Goal: Task Accomplishment & Management: Use online tool/utility

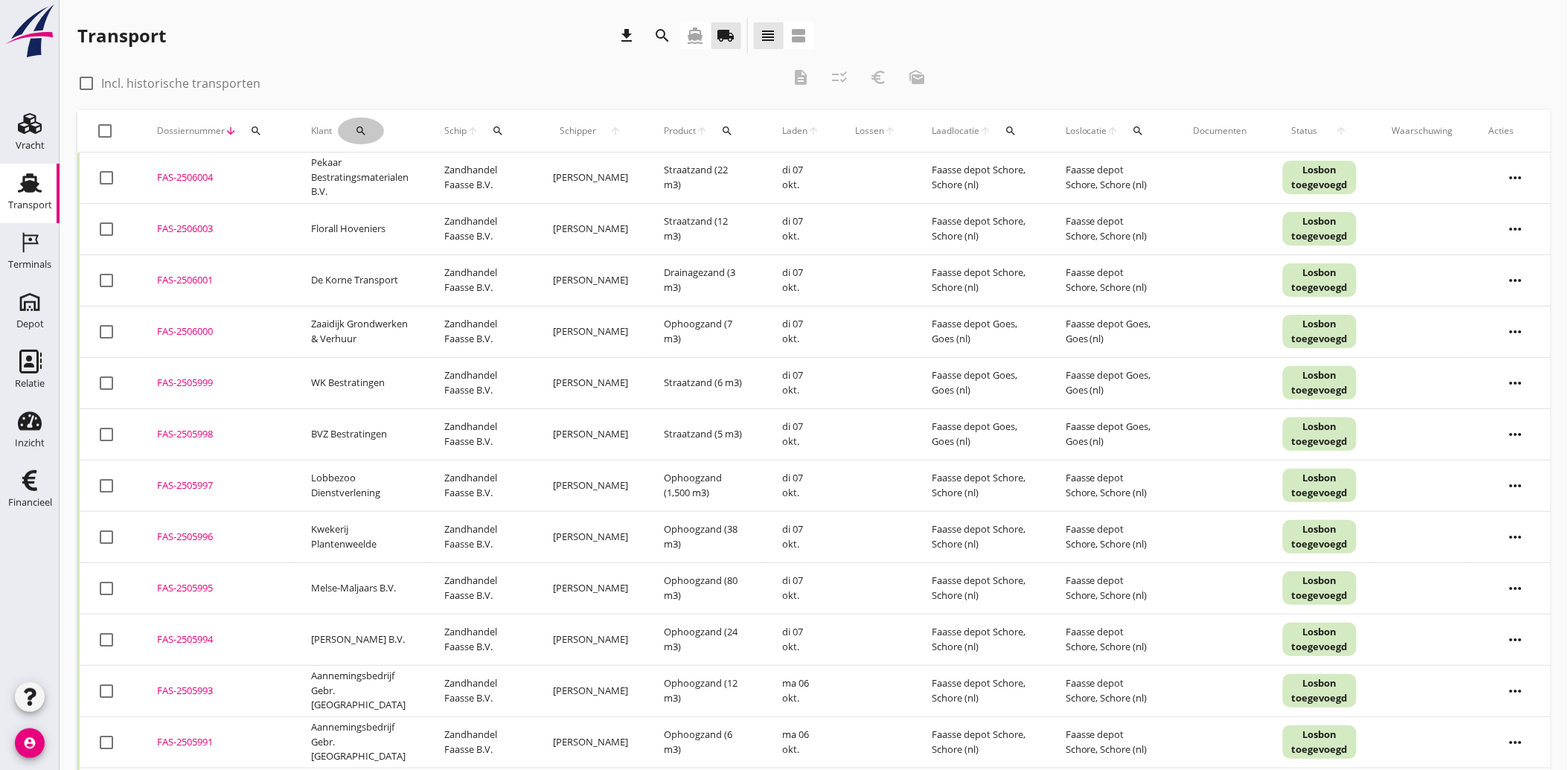
click at [358, 135] on icon "search" at bounding box center [361, 131] width 12 height 12
click at [389, 175] on input "Zoeken op opdrachtgever..." at bounding box center [421, 174] width 155 height 24
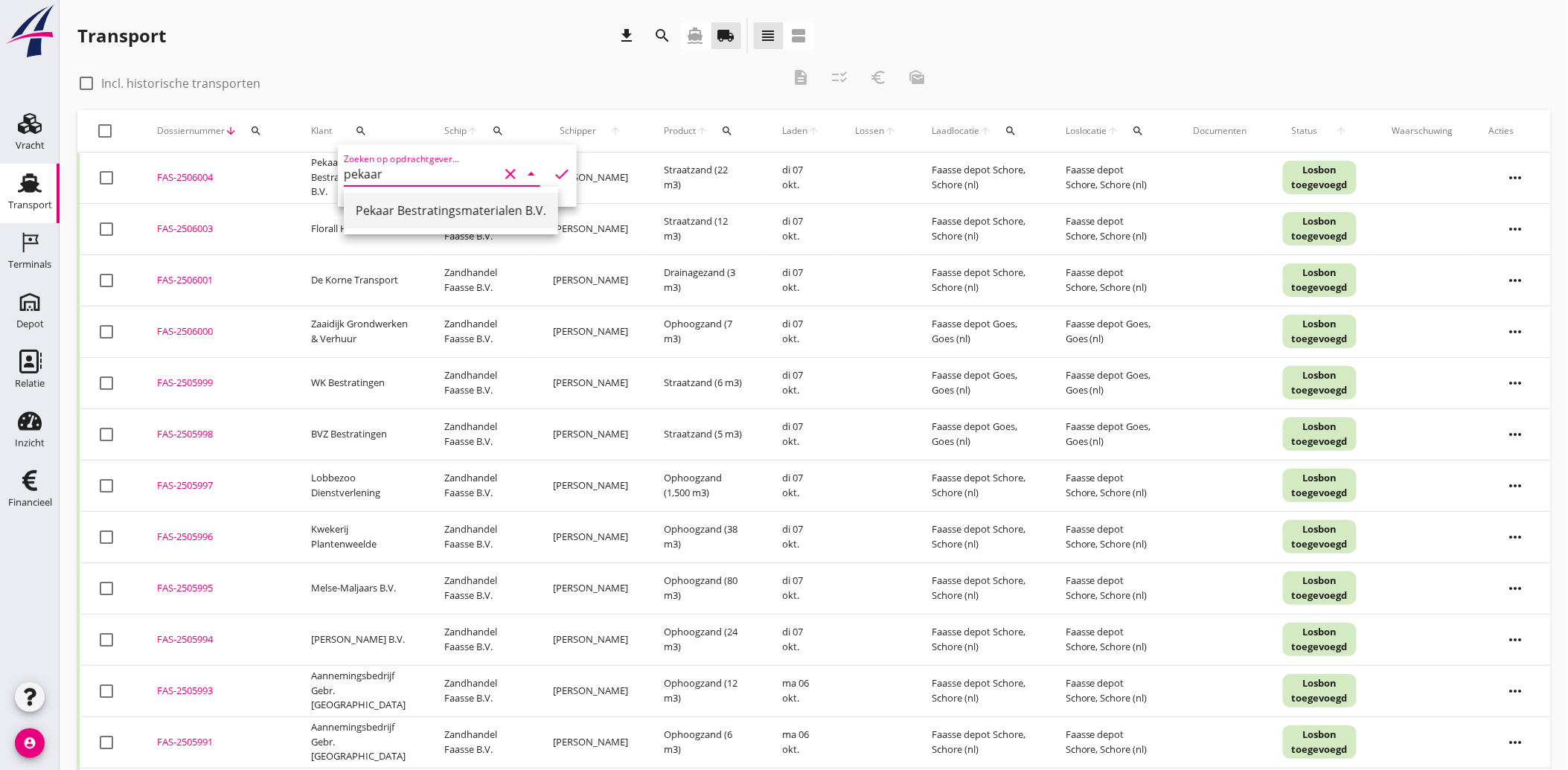
click at [417, 209] on div "Pekaar Bestratingsmaterialen B.V." at bounding box center [451, 211] width 191 height 18
type input "Pekaar Bestratingsmaterialen B.V."
click at [553, 172] on icon "check" at bounding box center [562, 174] width 18 height 18
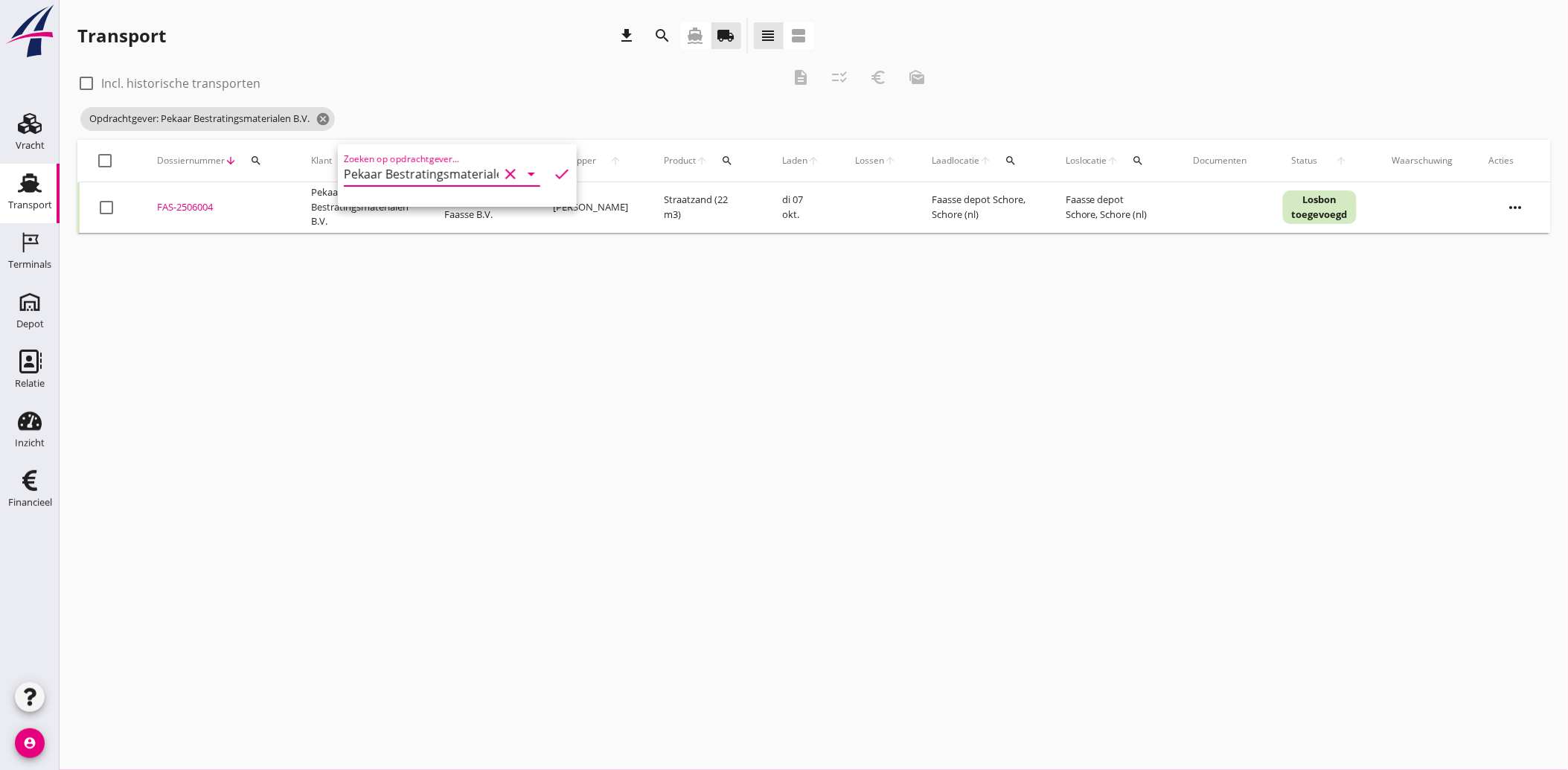
click at [502, 169] on icon "clear" at bounding box center [511, 174] width 18 height 18
click at [422, 218] on div "Riedijk Bestratingen" at bounding box center [438, 211] width 164 height 18
type input "Riedijk Bestratingen"
click at [555, 175] on icon "check" at bounding box center [562, 174] width 18 height 18
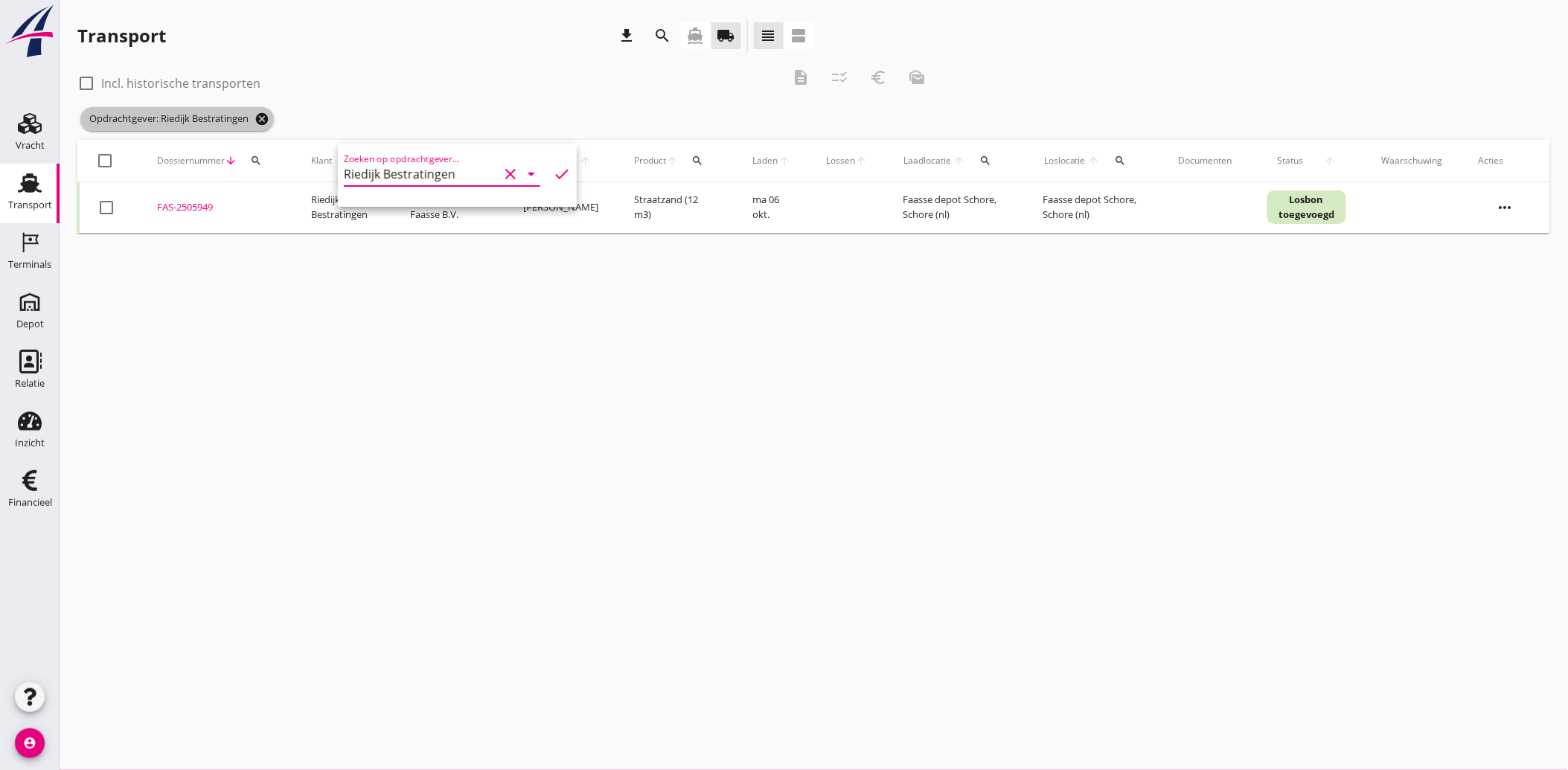
click at [269, 113] on icon "cancel" at bounding box center [262, 119] width 15 height 15
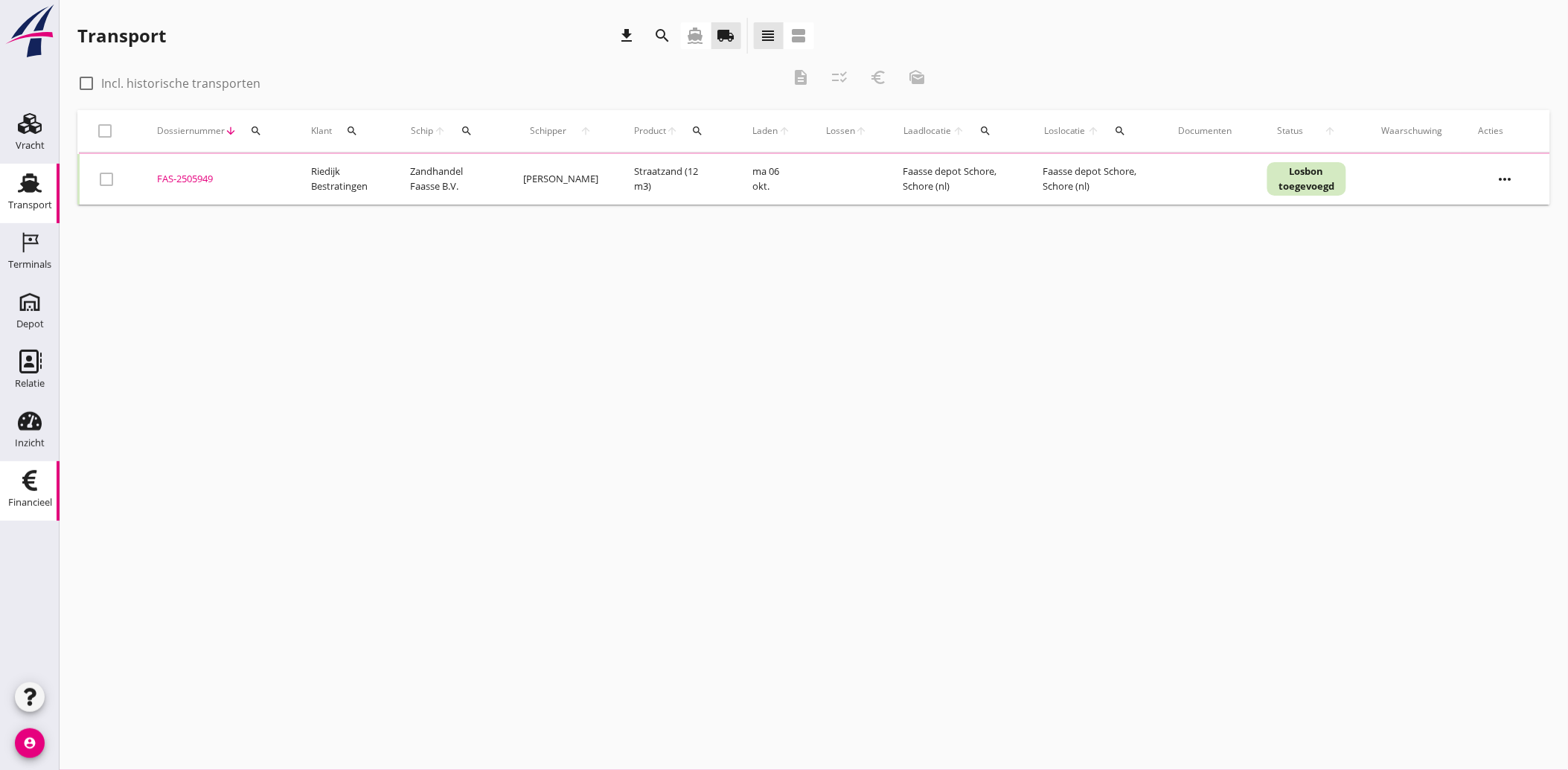
click at [30, 496] on div "Financieel" at bounding box center [30, 502] width 44 height 21
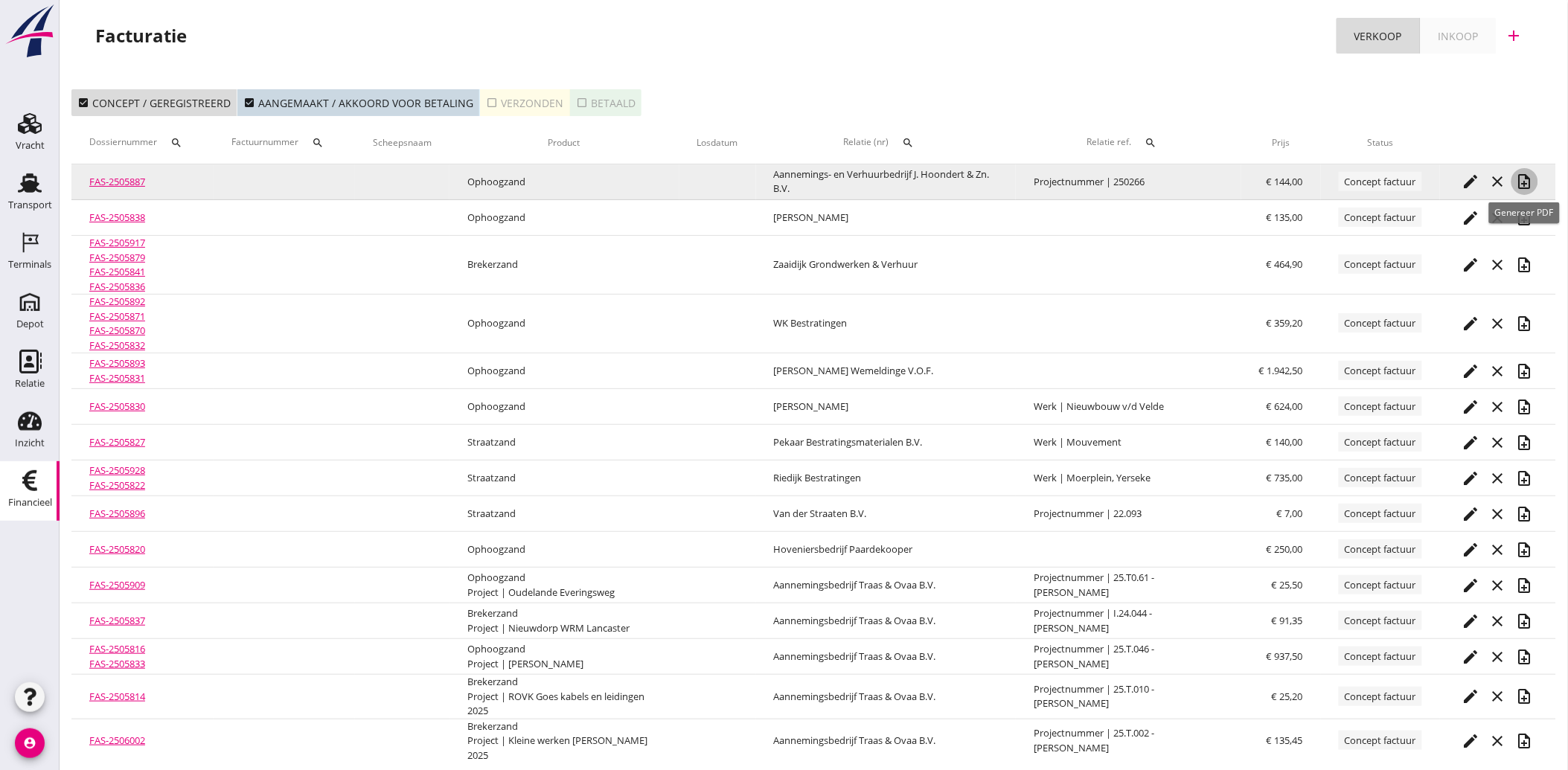
click at [1524, 181] on icon "note_add" at bounding box center [1526, 182] width 18 height 18
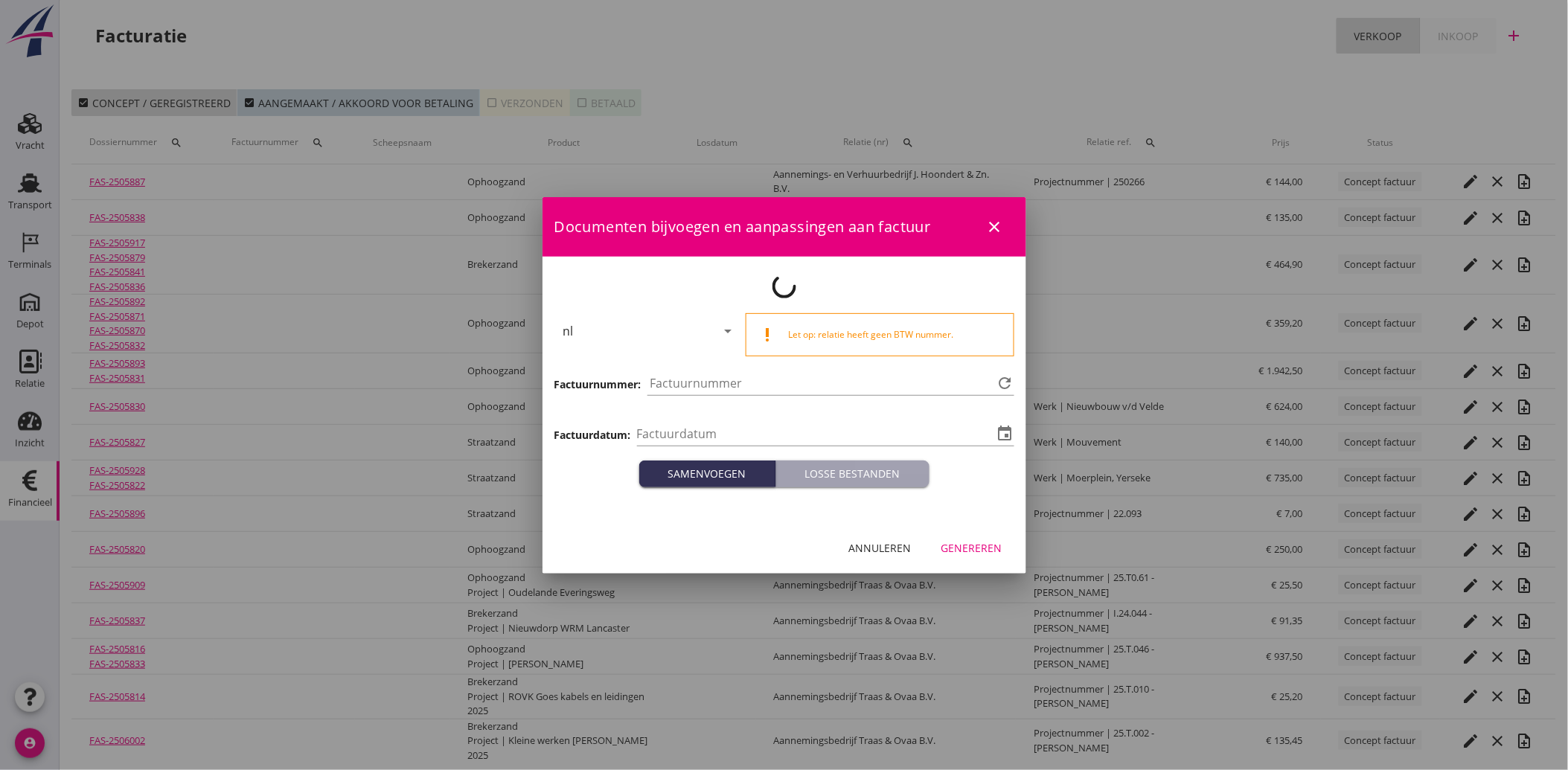
type input "[DATE]"
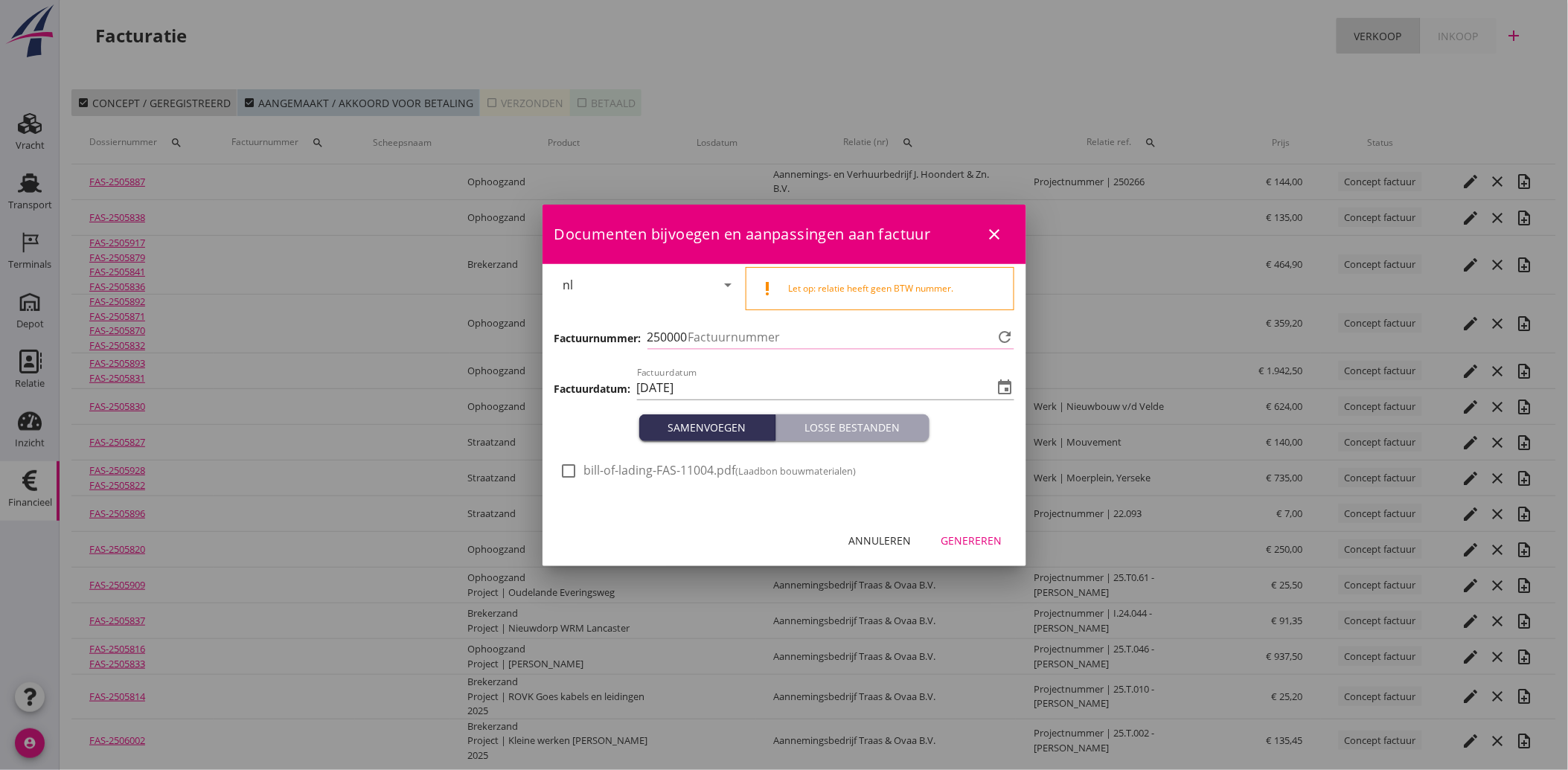
type input "4099"
click at [589, 466] on span "bill-of-lading-FAS-11004.pdf (Laadbon bouwmaterialen)" at bounding box center [721, 470] width 273 height 16
checkbox input "true"
click at [978, 536] on div "Genereren" at bounding box center [973, 540] width 61 height 16
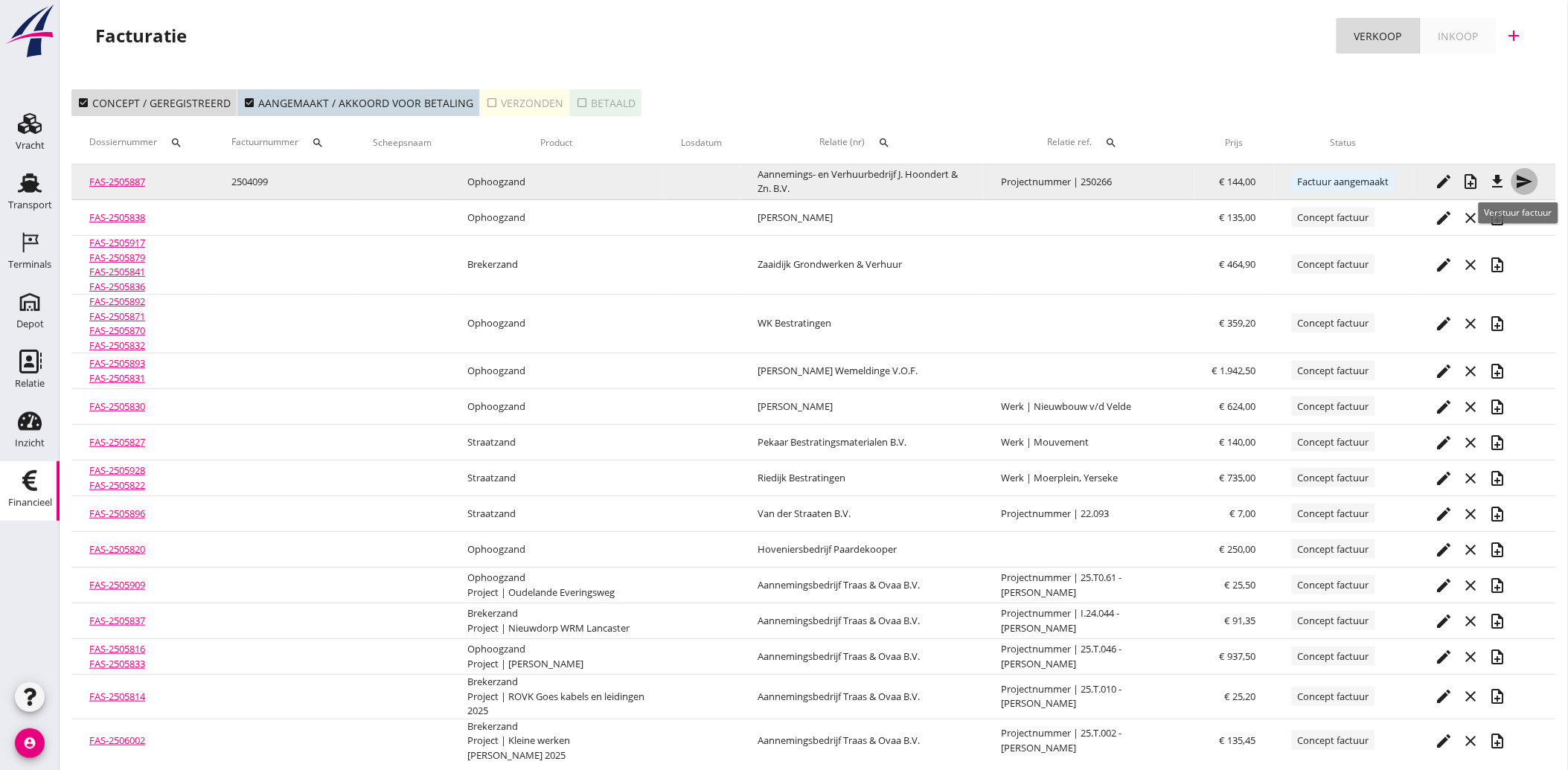
click at [1517, 172] on icon "send" at bounding box center [1526, 182] width 18 height 18
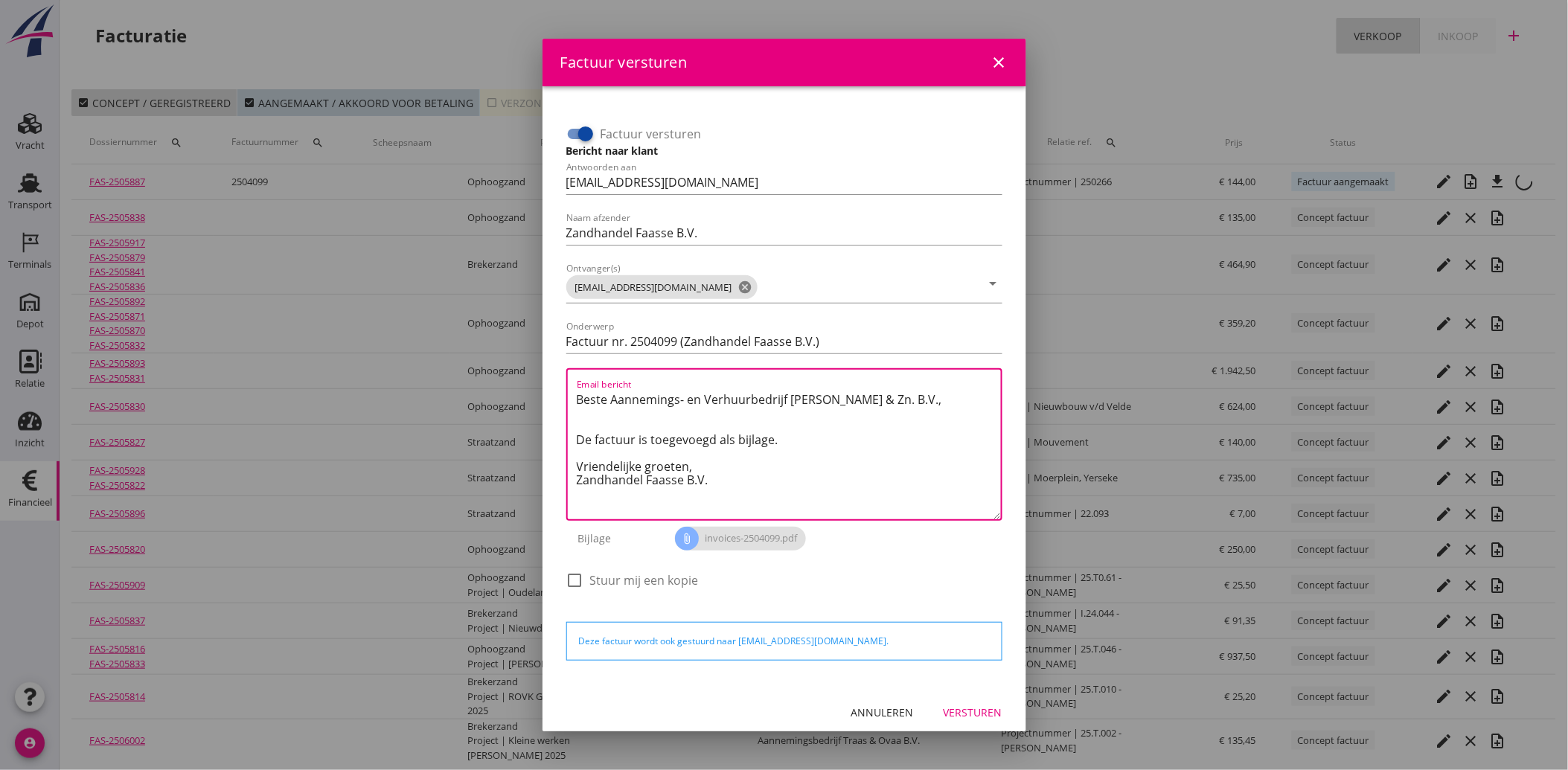
drag, startPoint x: 725, startPoint y: 479, endPoint x: 569, endPoint y: 395, distance: 177.2
click at [569, 395] on div "Email bericht Beste Aannemings- en Verhuurbedrijf [PERSON_NAME] & Zn. B.V., De …" at bounding box center [784, 444] width 436 height 153
paste textarea "Geachte heer/mevrouw, Hierbij zenden wij u onze factuur i.v.m. de door ons aan …"
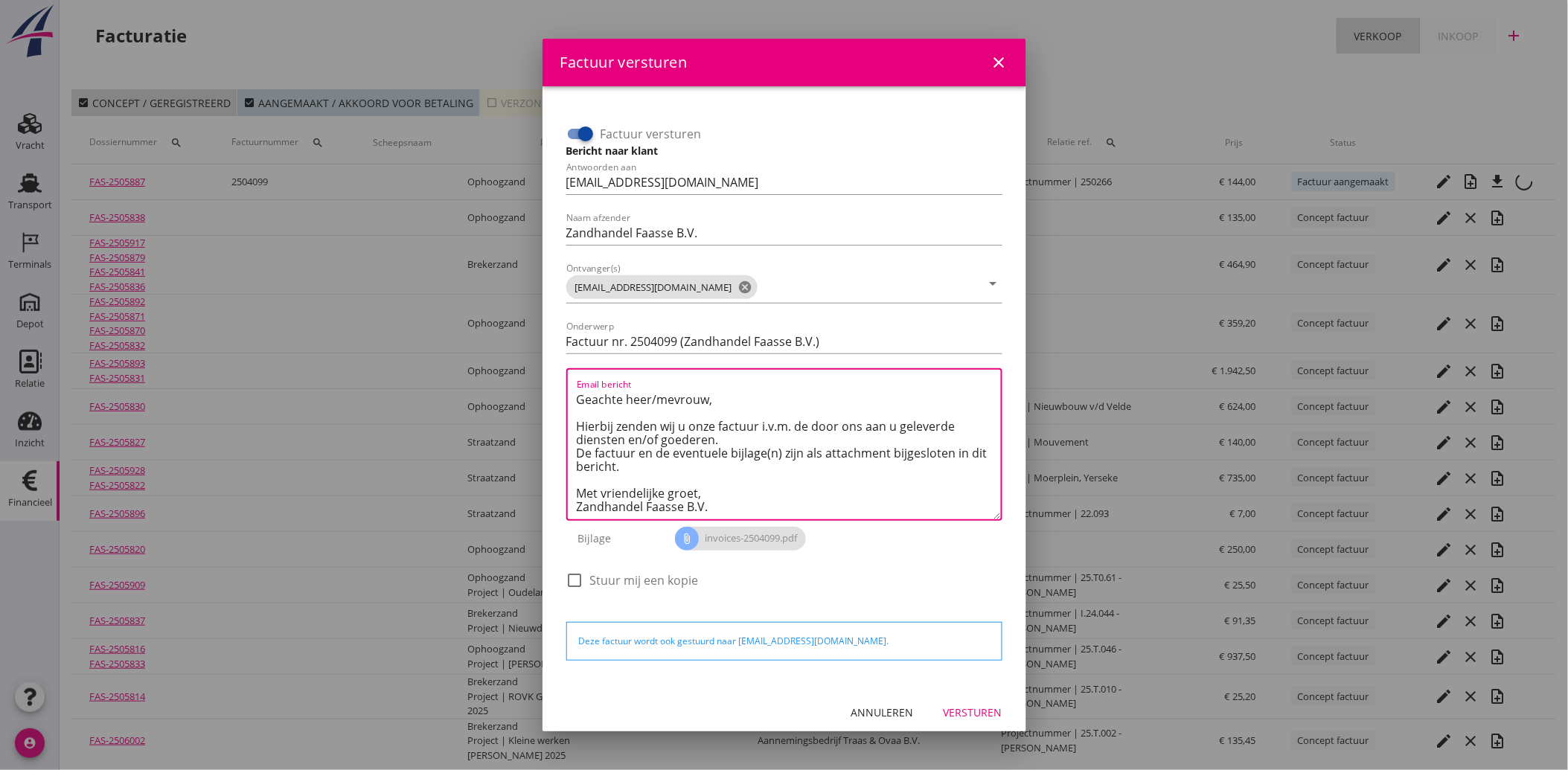
scroll to position [8, 0]
type textarea "Geachte heer/mevrouw, Hierbij zenden wij u onze factuur i.v.m. de door ons aan …"
click at [962, 715] on div "Versturen" at bounding box center [973, 712] width 59 height 16
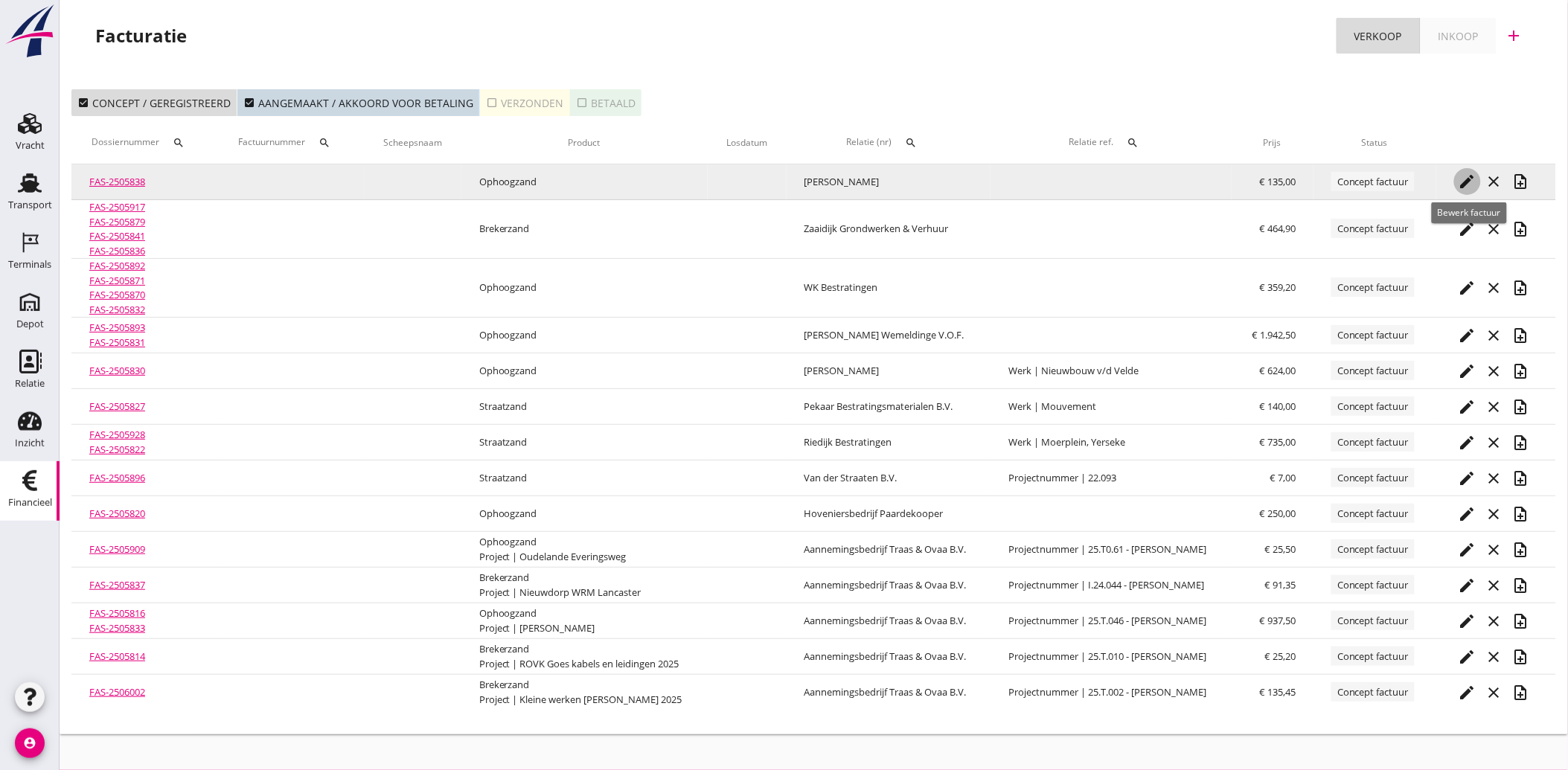
click at [1468, 178] on icon "edit" at bounding box center [1468, 182] width 18 height 18
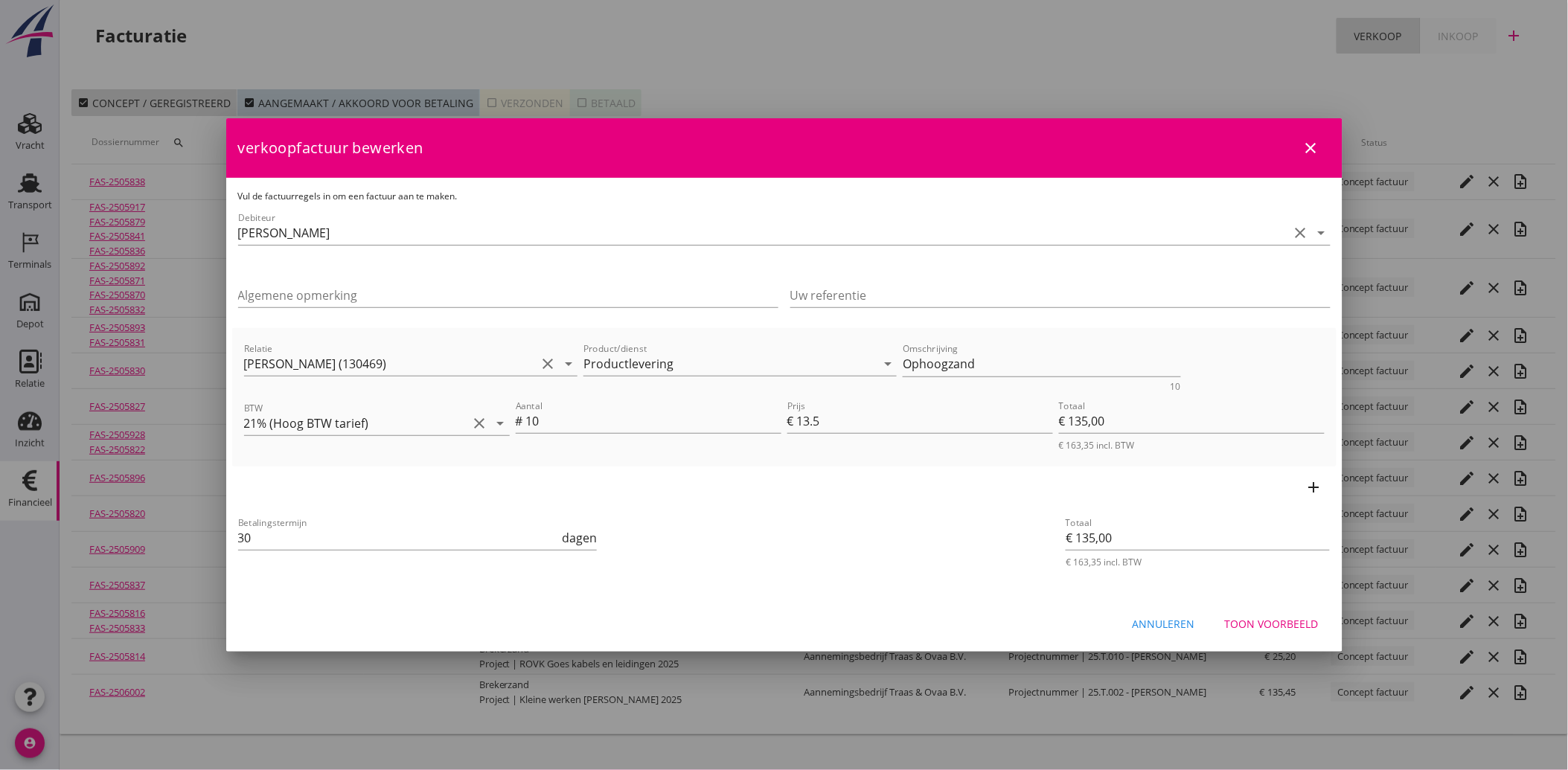
click at [1199, 622] on button "Annuleren" at bounding box center [1164, 623] width 86 height 27
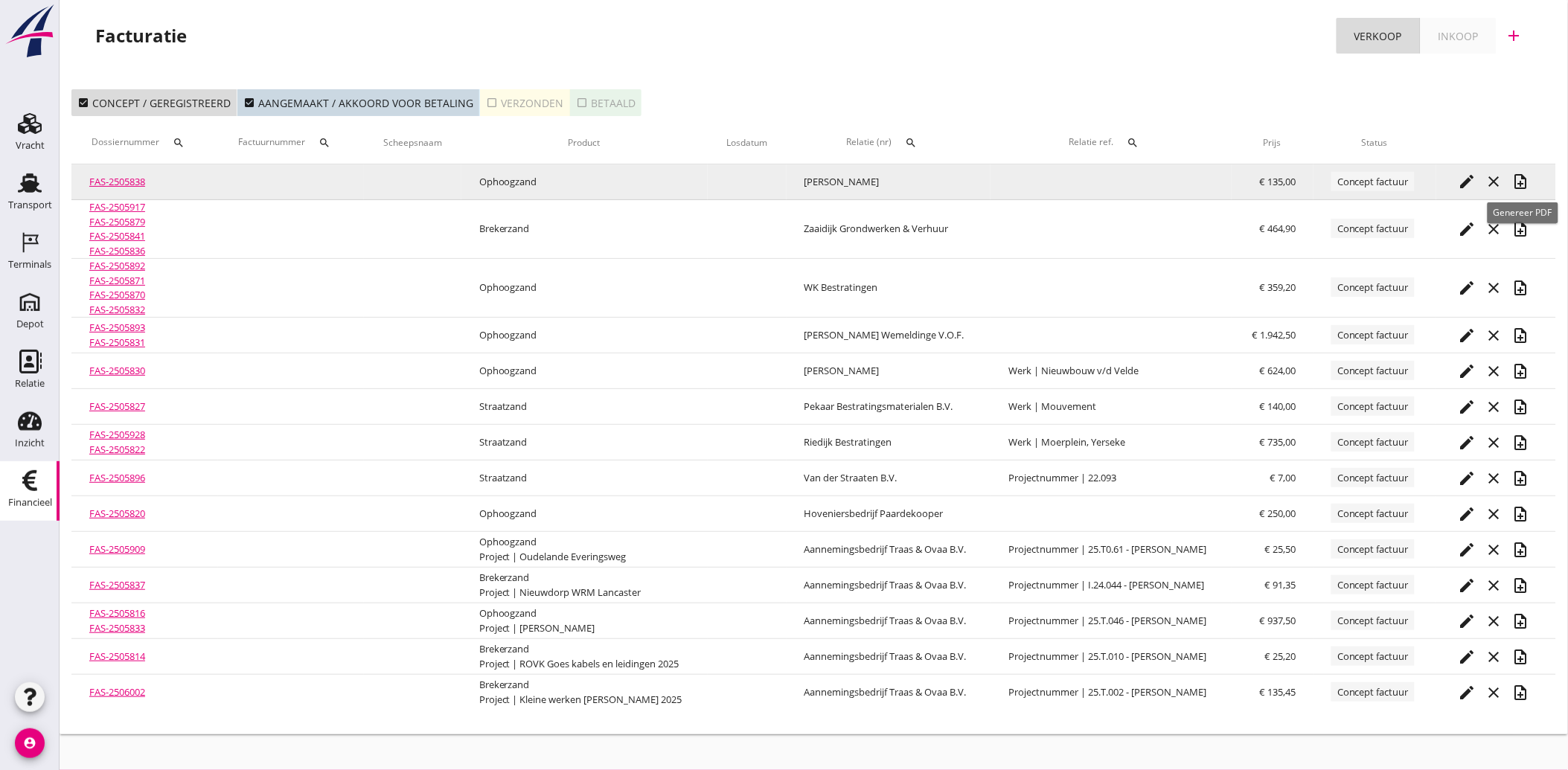
click at [1522, 179] on icon "note_add" at bounding box center [1522, 182] width 18 height 18
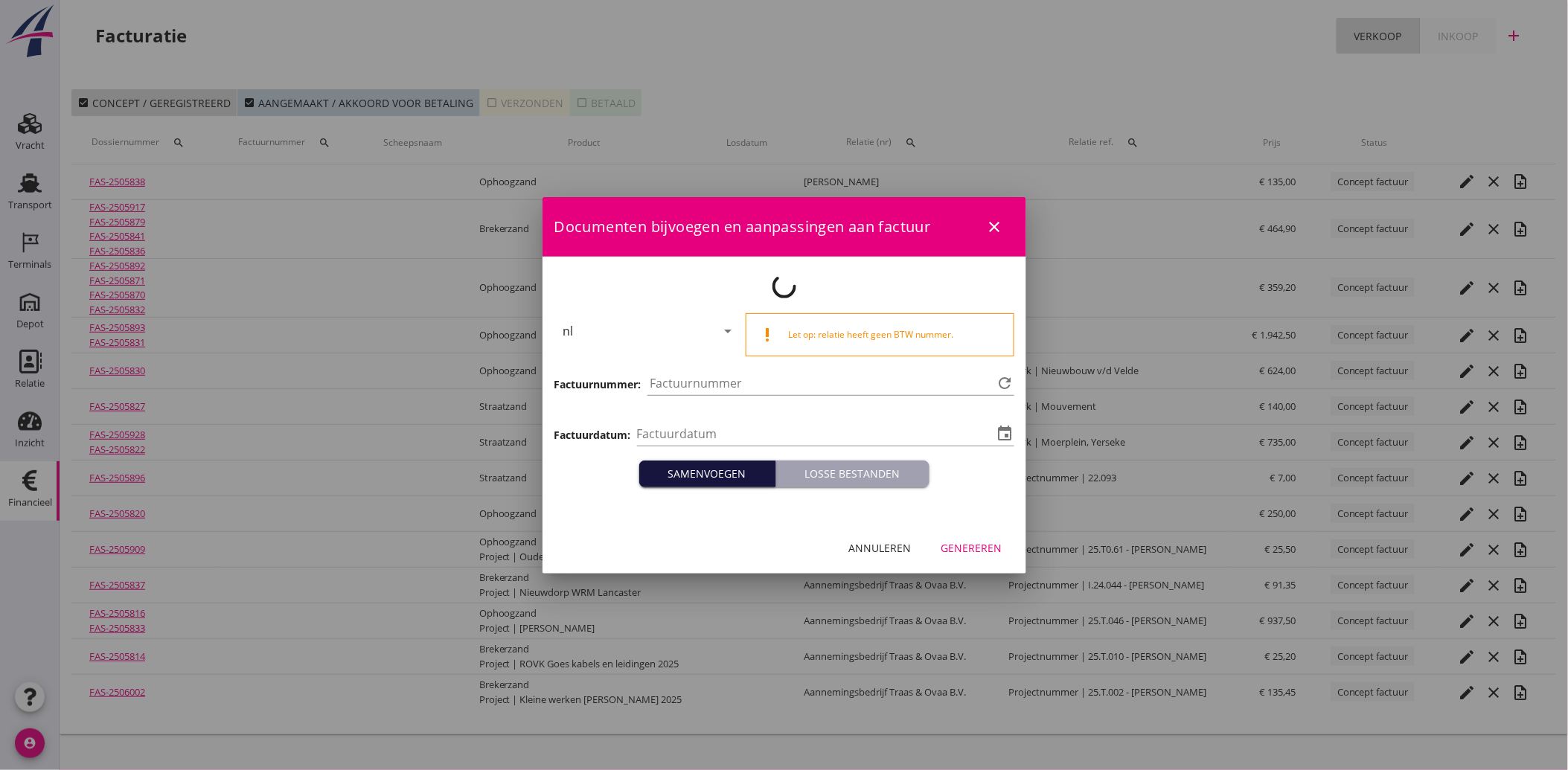
type input "[DATE]"
type input "4100"
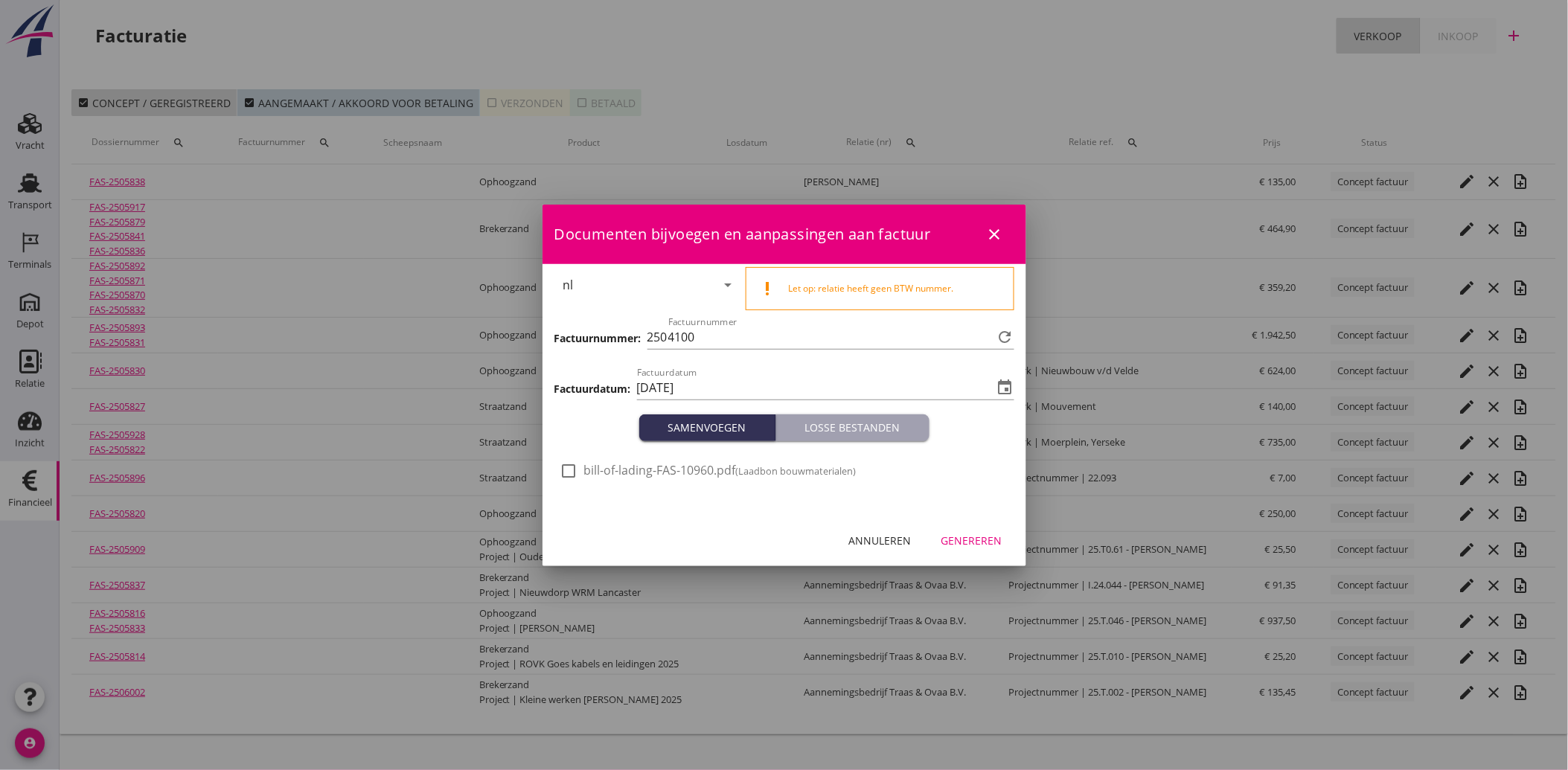
click at [573, 473] on div at bounding box center [569, 471] width 26 height 26
checkbox input "true"
click at [961, 539] on div "Genereren" at bounding box center [973, 540] width 61 height 16
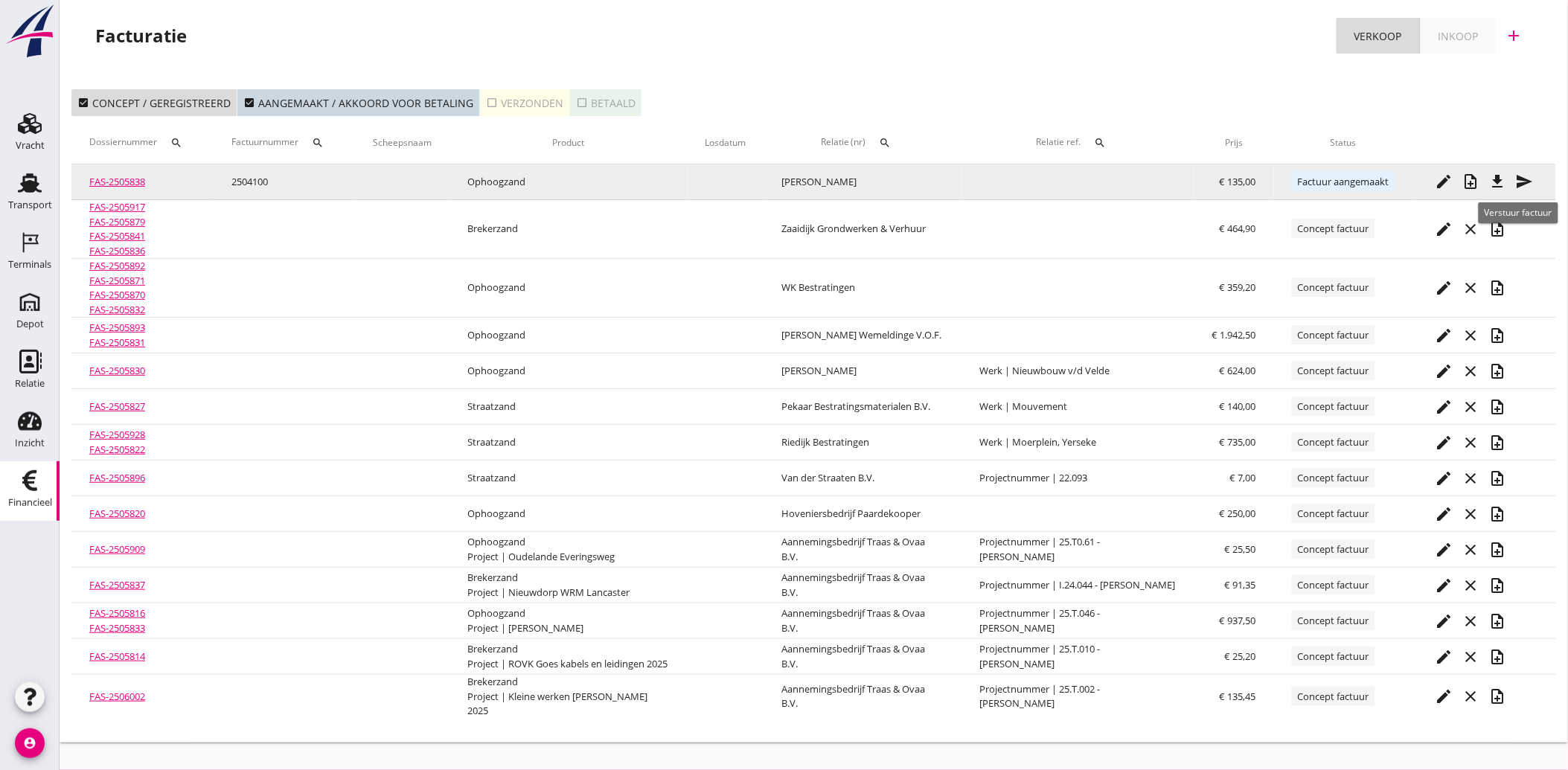
click at [1527, 180] on icon "send" at bounding box center [1526, 182] width 18 height 18
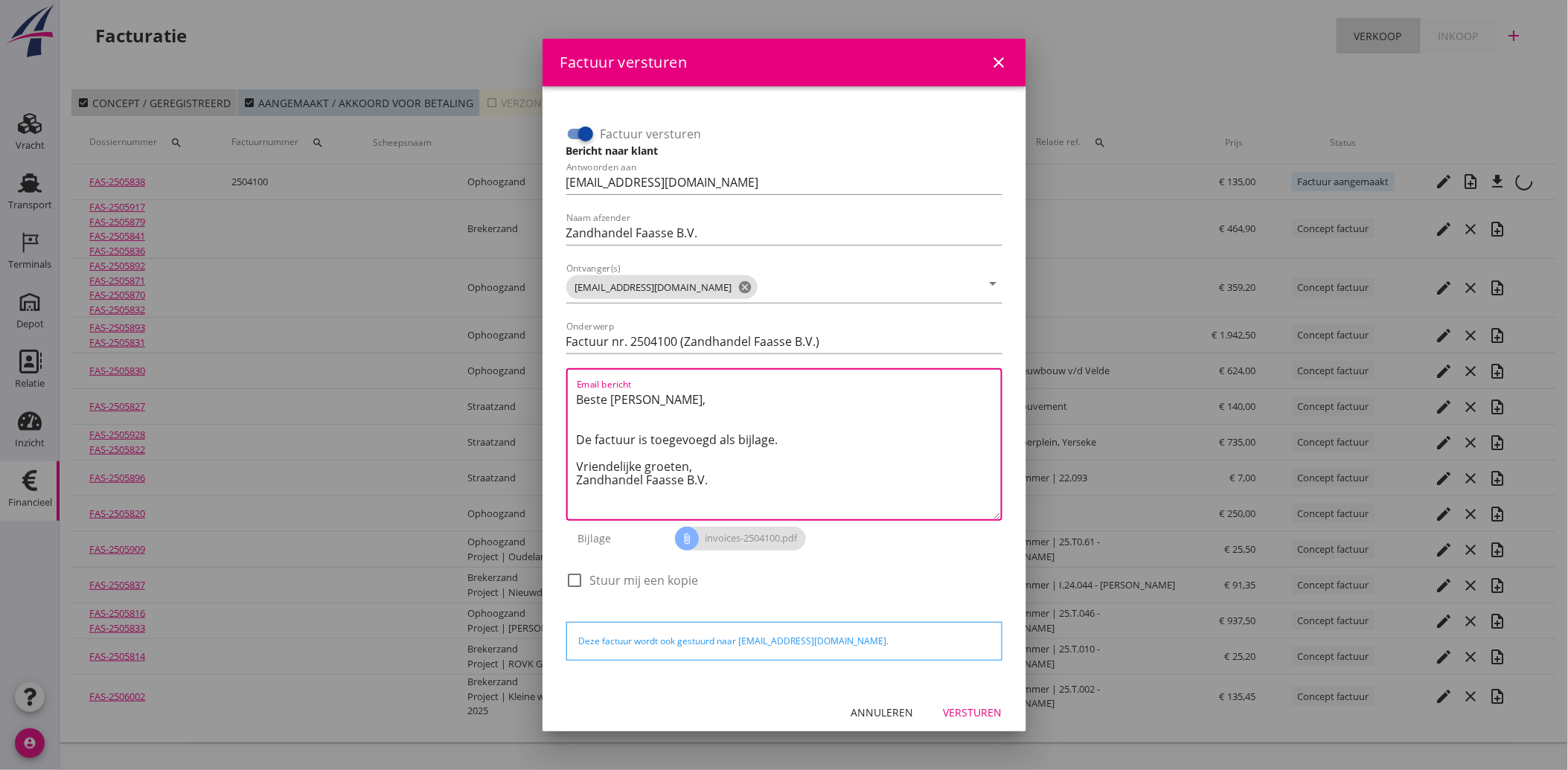
drag, startPoint x: 716, startPoint y: 482, endPoint x: 559, endPoint y: 385, distance: 184.5
click at [559, 385] on div "Factuur versturen Bericht naar klant Antwoorden aan [EMAIL_ADDRESS][DOMAIN_NAME…" at bounding box center [784, 386] width 460 height 578
paste textarea "Geachte heer/mevrouw, Hierbij zenden wij u onze factuur i.v.m. de door ons aan …"
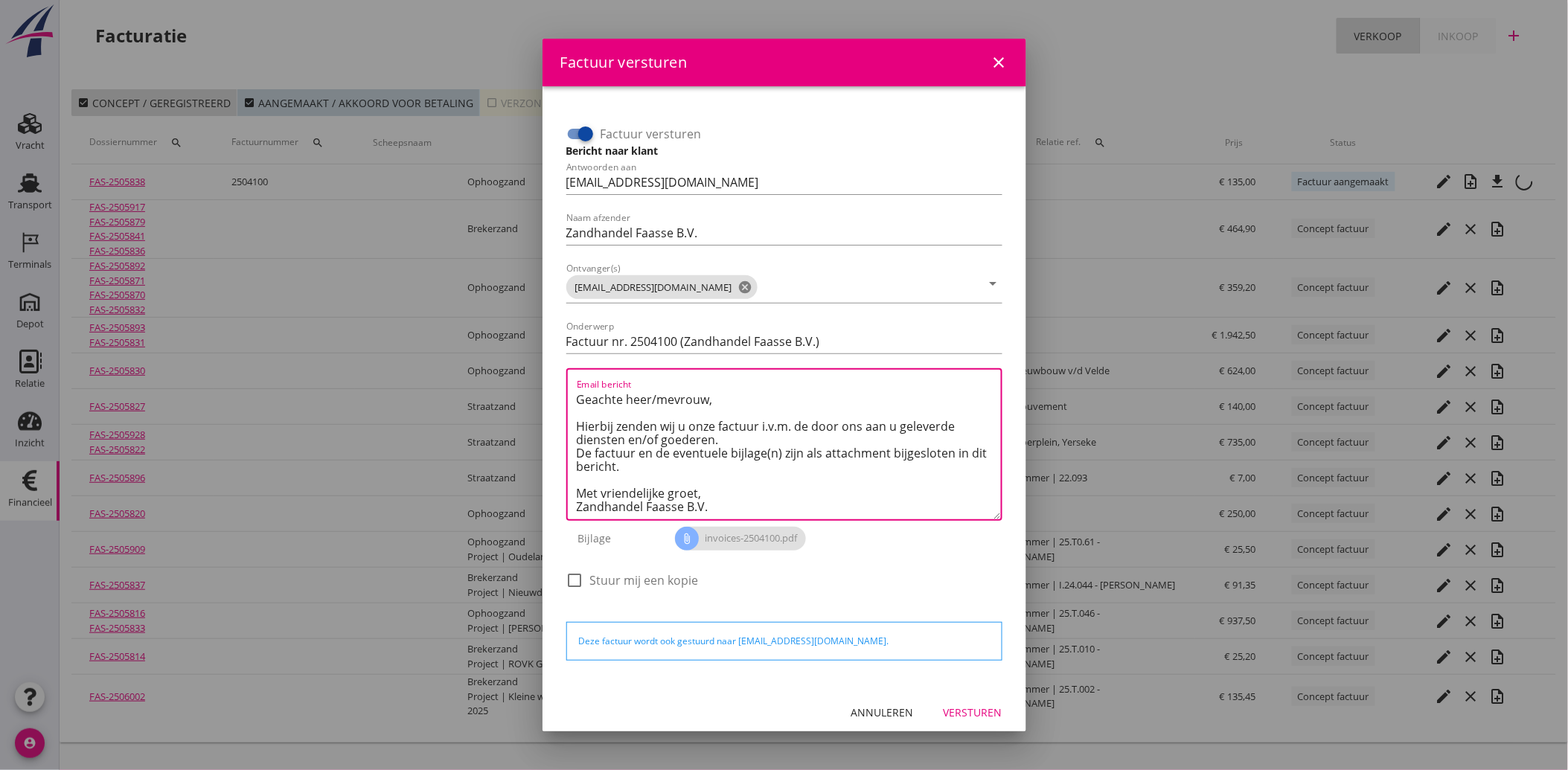
type textarea "Geachte heer/mevrouw, Hierbij zenden wij u onze factuur i.v.m. de door ons aan …"
click at [955, 700] on button "Versturen" at bounding box center [973, 713] width 83 height 27
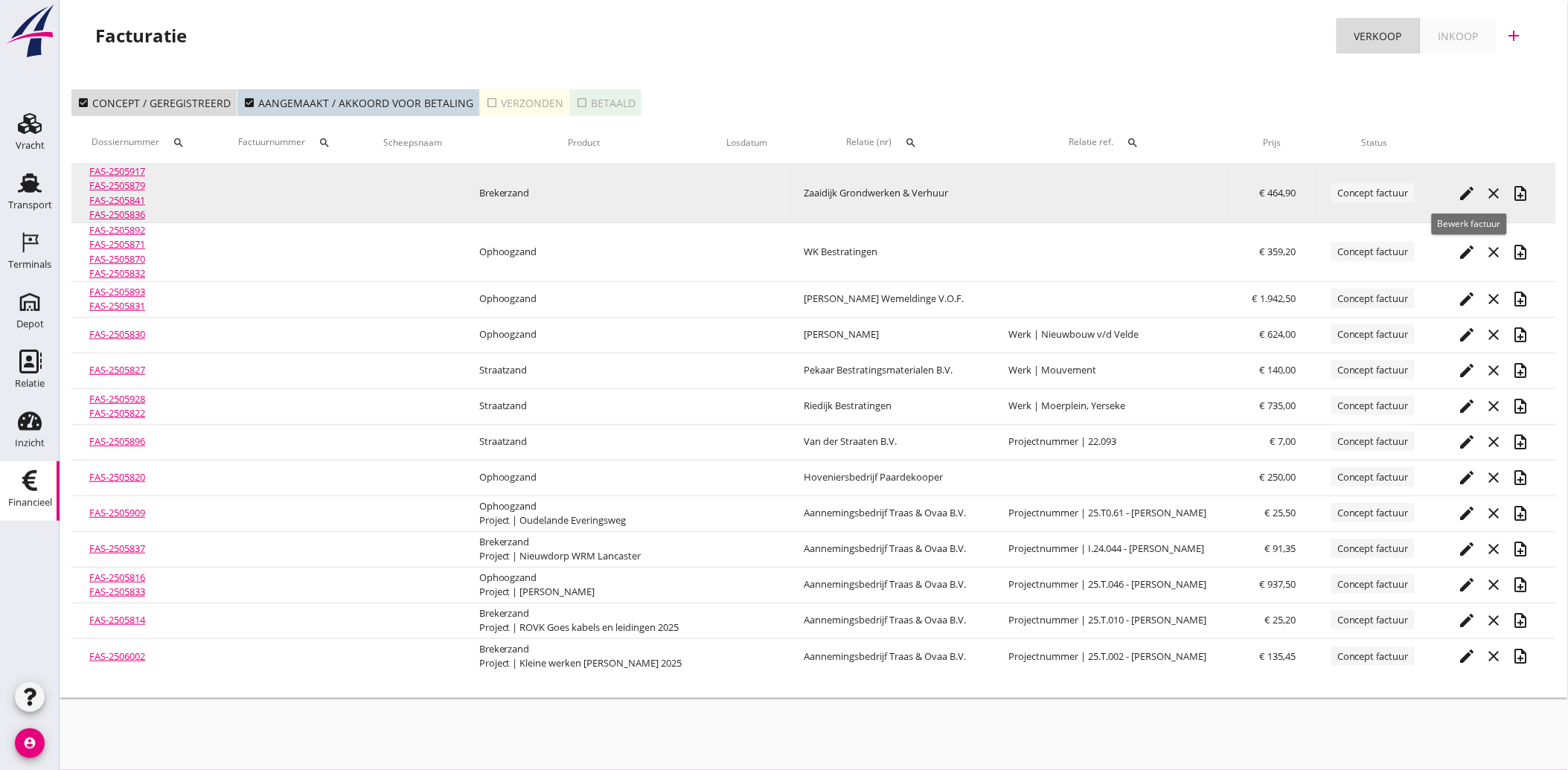
click at [1469, 187] on icon "edit" at bounding box center [1468, 194] width 18 height 18
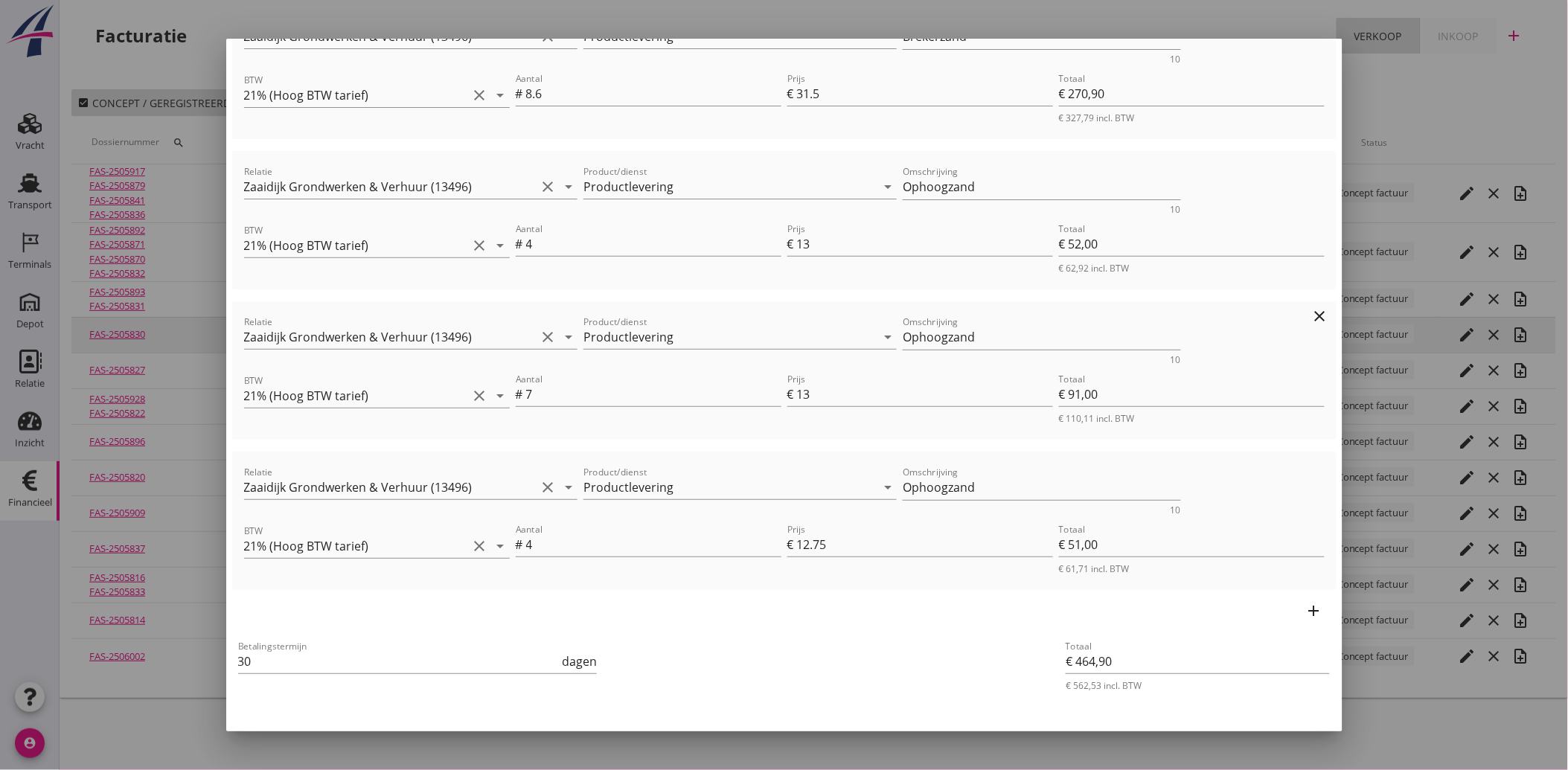
scroll to position [288, 0]
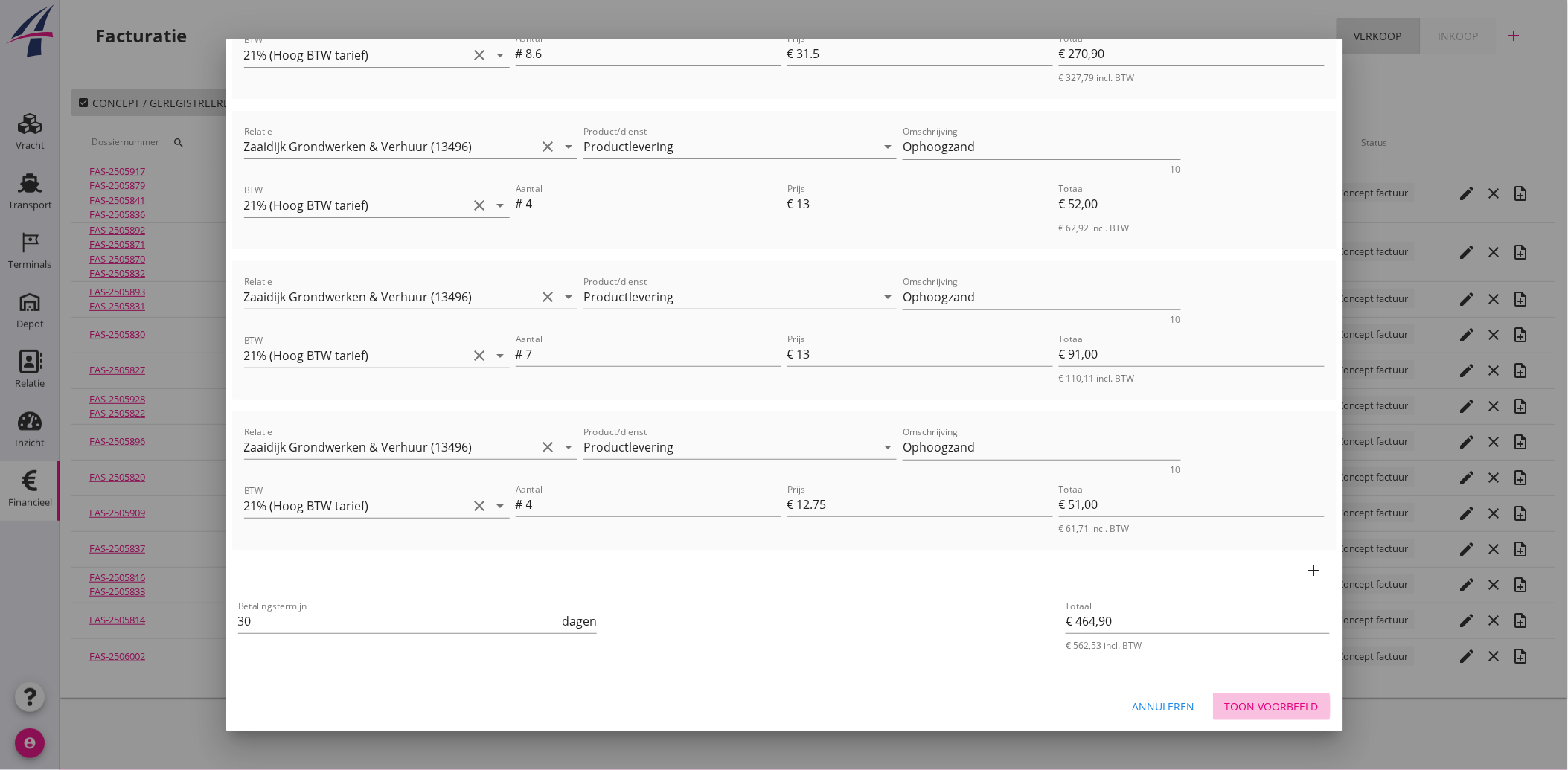
click at [1269, 705] on div "Toon voorbeeld" at bounding box center [1272, 706] width 94 height 16
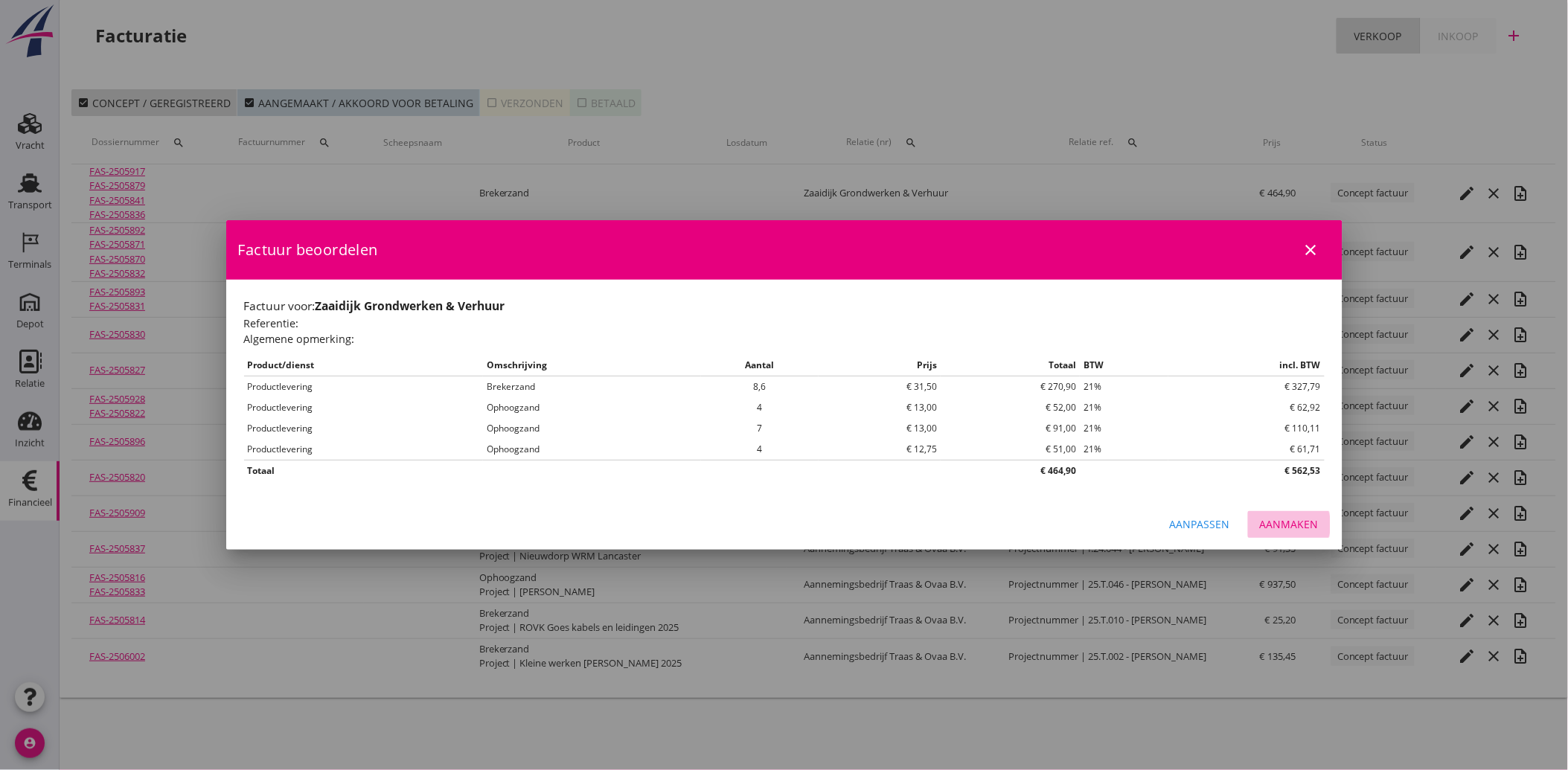
click at [1273, 523] on div "Aanmaken" at bounding box center [1289, 524] width 59 height 16
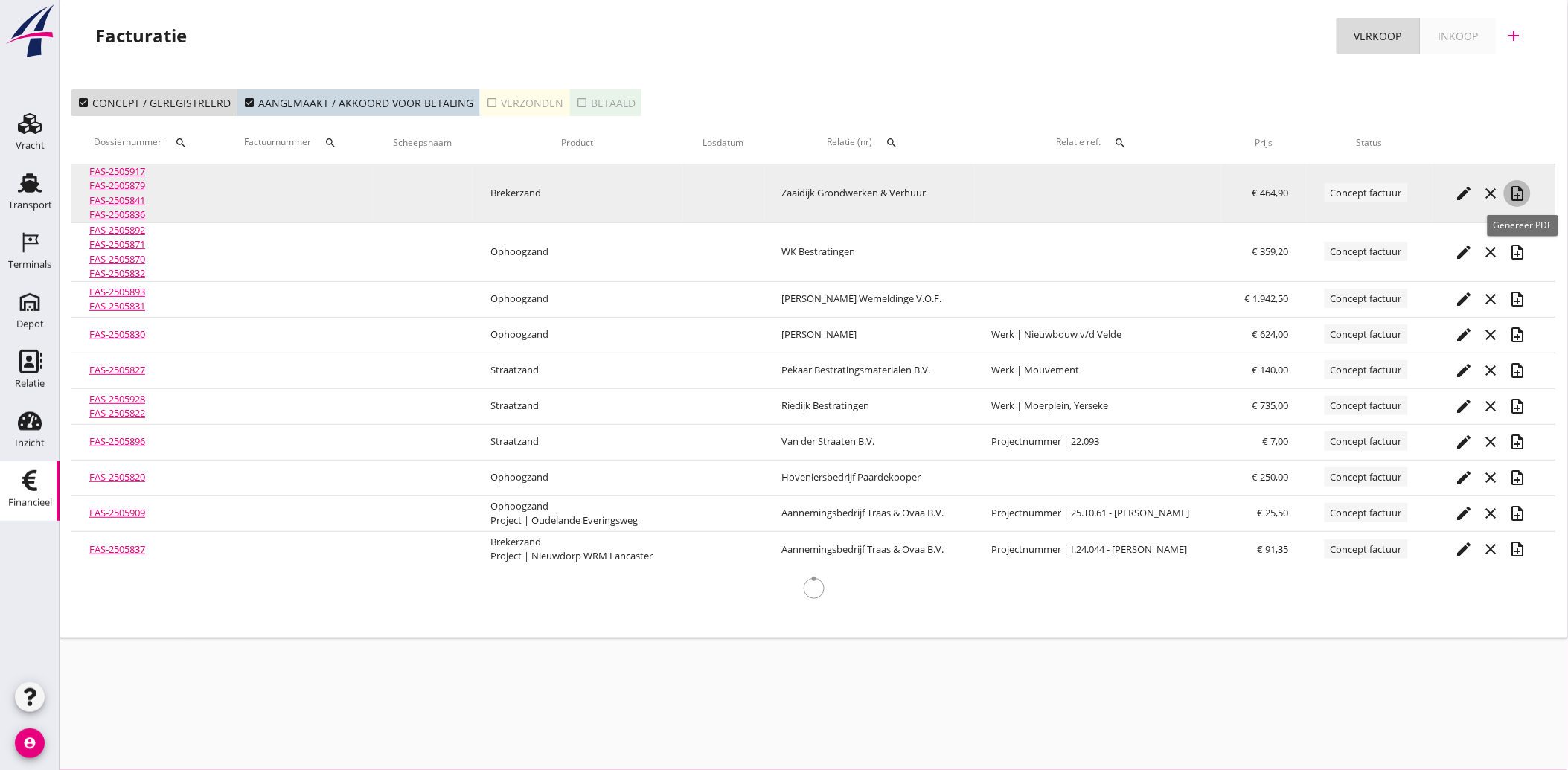
click at [1519, 196] on icon "note_add" at bounding box center [1518, 194] width 18 height 18
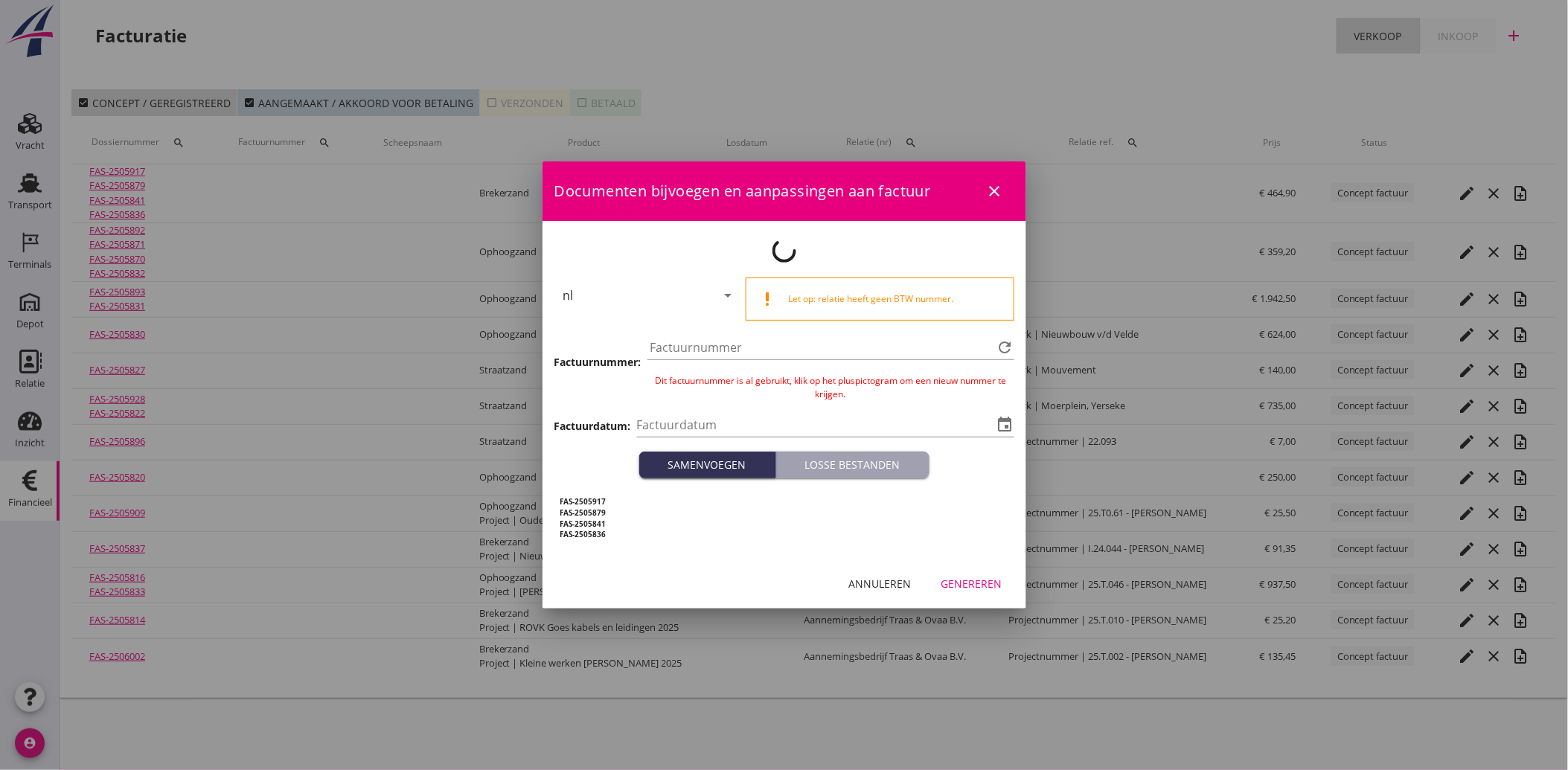
type input "[DATE]"
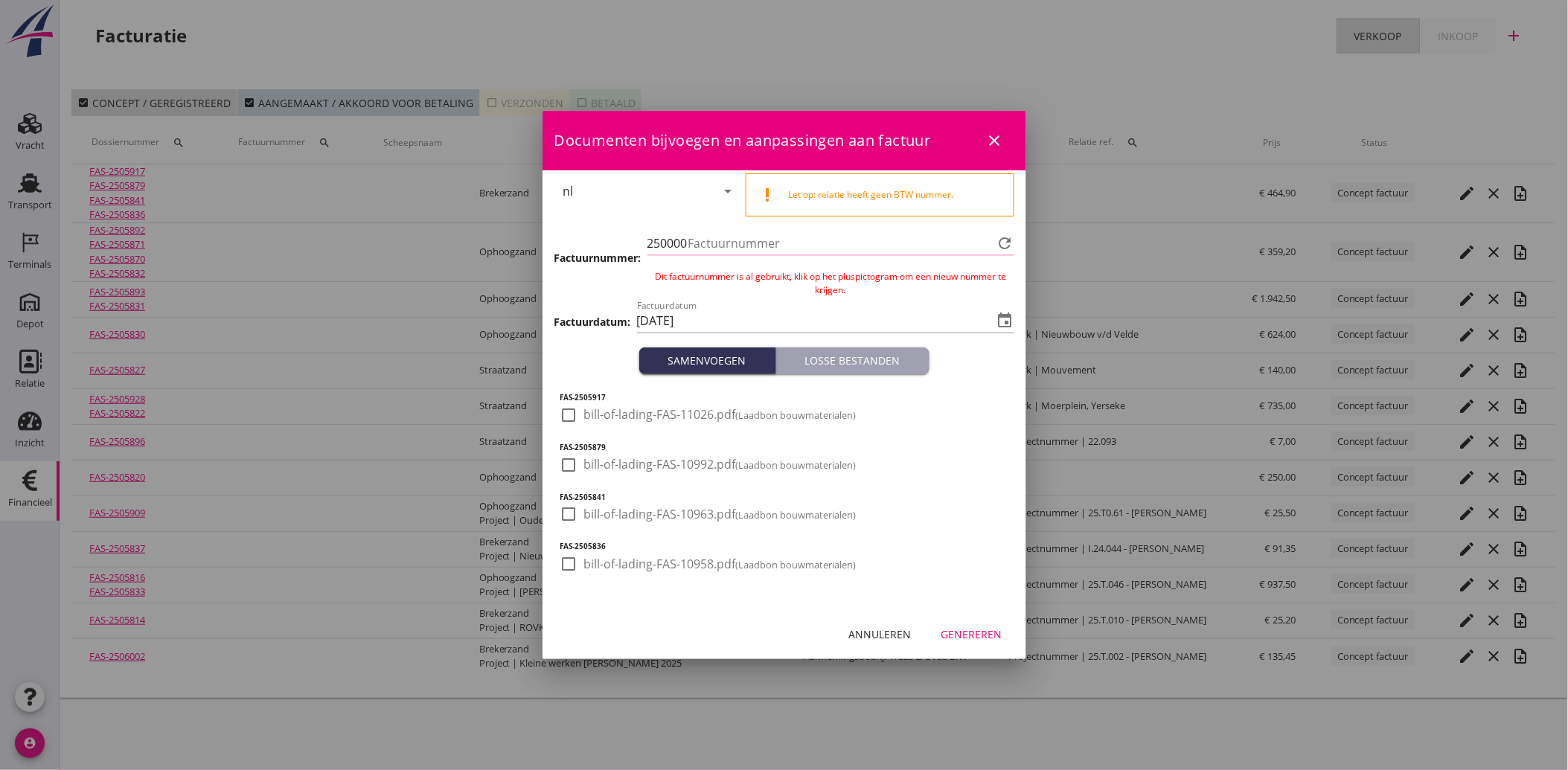
type input "4101"
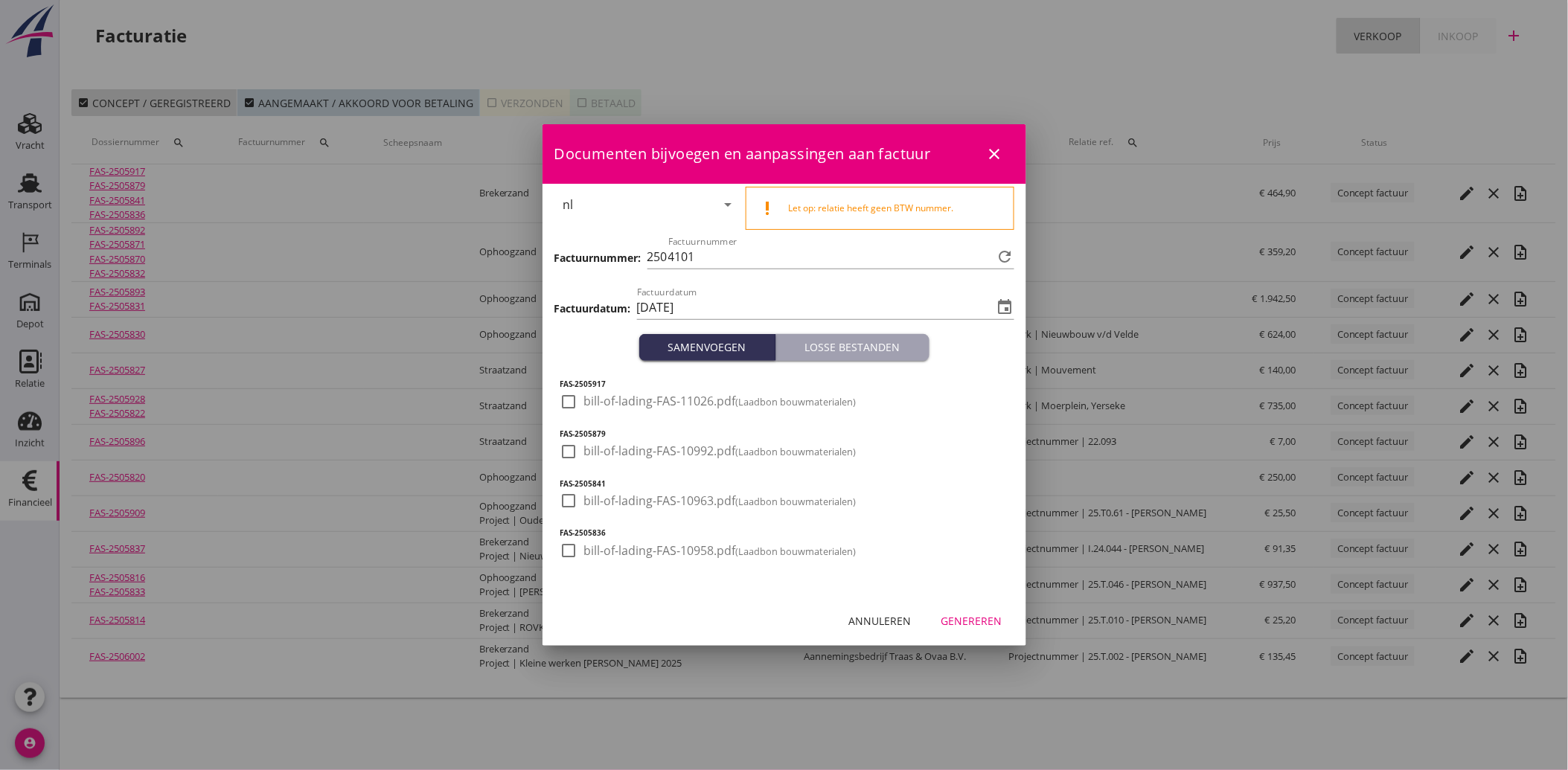
click at [573, 400] on div at bounding box center [569, 402] width 26 height 26
checkbox input "true"
drag, startPoint x: 562, startPoint y: 451, endPoint x: 556, endPoint y: 477, distance: 26.7
click at [562, 452] on div at bounding box center [569, 452] width 26 height 26
checkbox input "true"
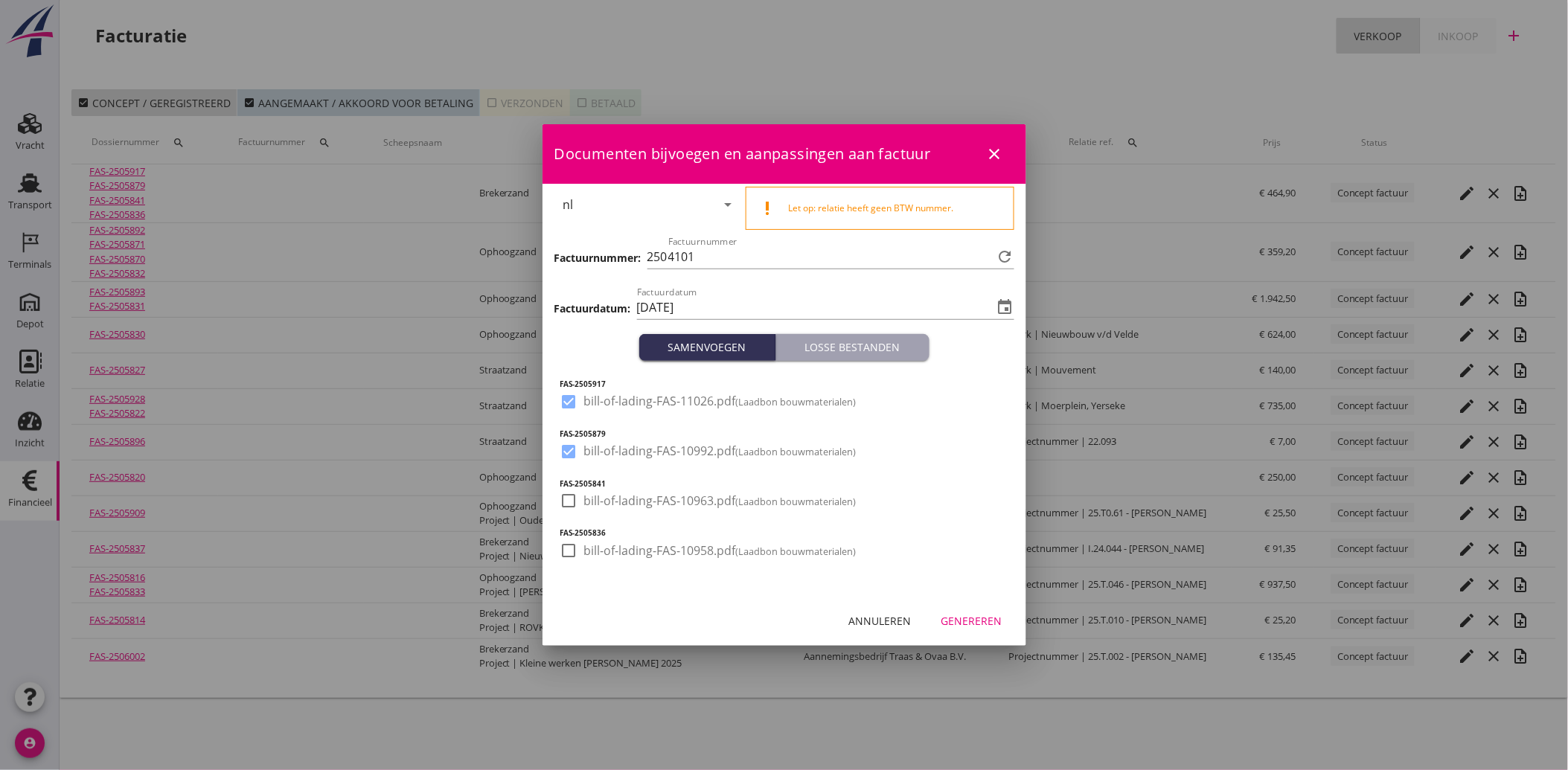
click at [558, 496] on div at bounding box center [569, 501] width 26 height 26
checkbox input "true"
drag, startPoint x: 562, startPoint y: 549, endPoint x: 713, endPoint y: 580, distance: 154.1
click at [562, 551] on div at bounding box center [569, 550] width 26 height 26
checkbox input "true"
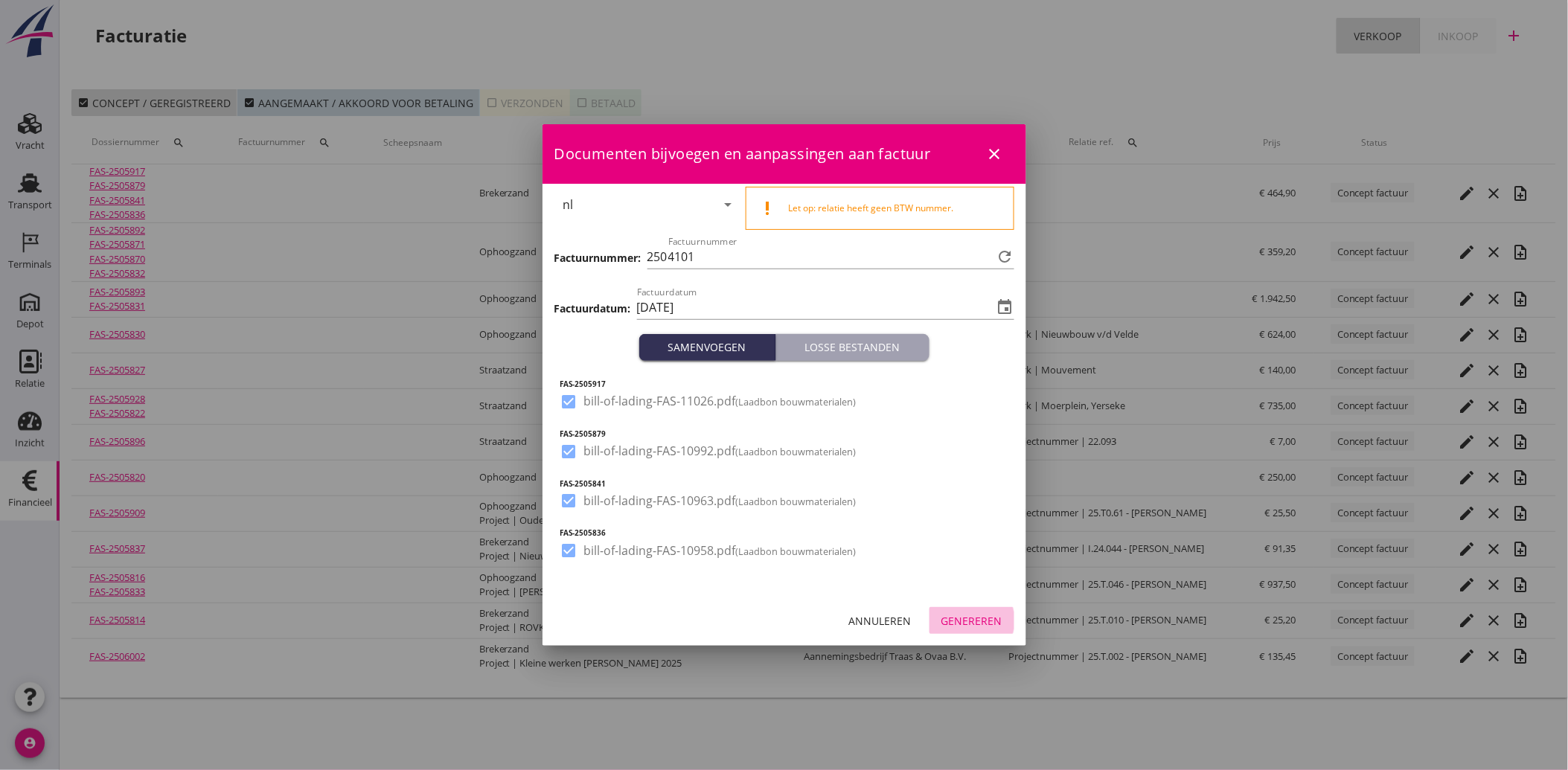
click at [987, 625] on div "Genereren" at bounding box center [973, 621] width 61 height 16
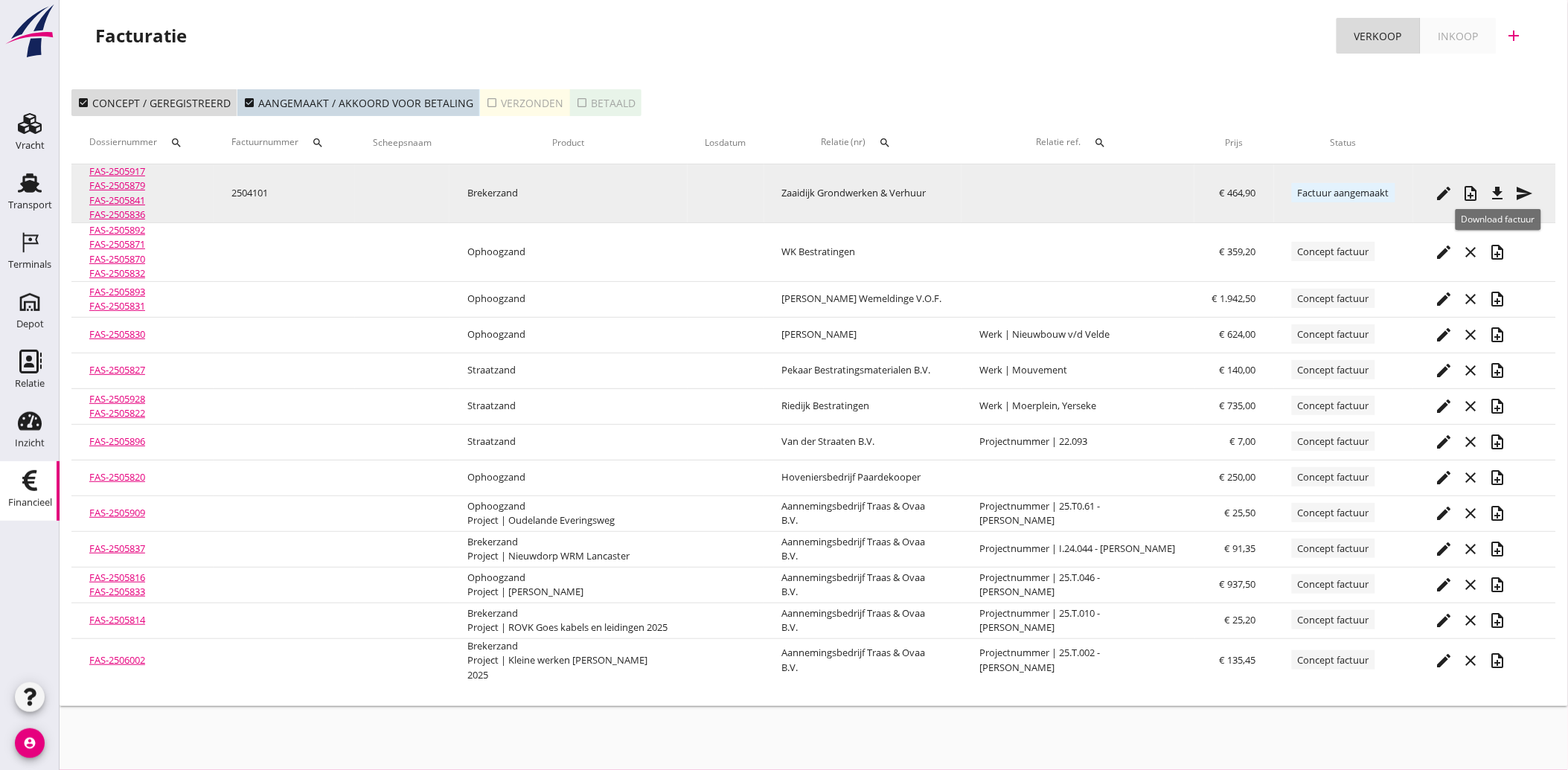
click at [1502, 196] on icon "file_download" at bounding box center [1498, 194] width 18 height 18
click at [1520, 186] on icon "send" at bounding box center [1526, 194] width 18 height 18
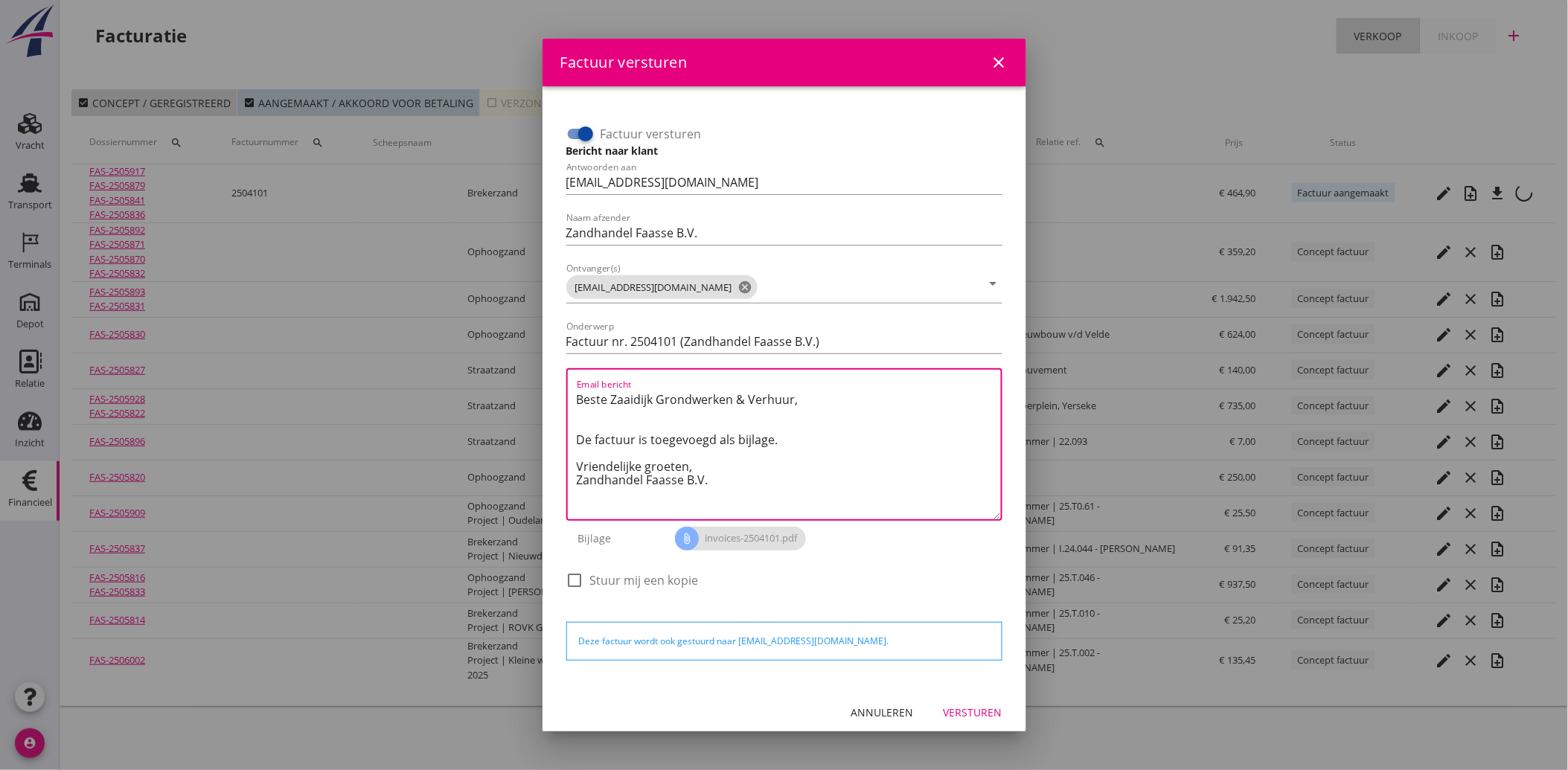
drag, startPoint x: 641, startPoint y: 458, endPoint x: 556, endPoint y: 399, distance: 103.5
click at [556, 399] on div "Factuur versturen Bericht naar klant Antwoorden aan [EMAIL_ADDRESS][DOMAIN_NAME…" at bounding box center [784, 386] width 460 height 578
paste textarea "Geachte heer/mevrouw, Hierbij zenden wij u onze factuur i.v.m. de door ons aan …"
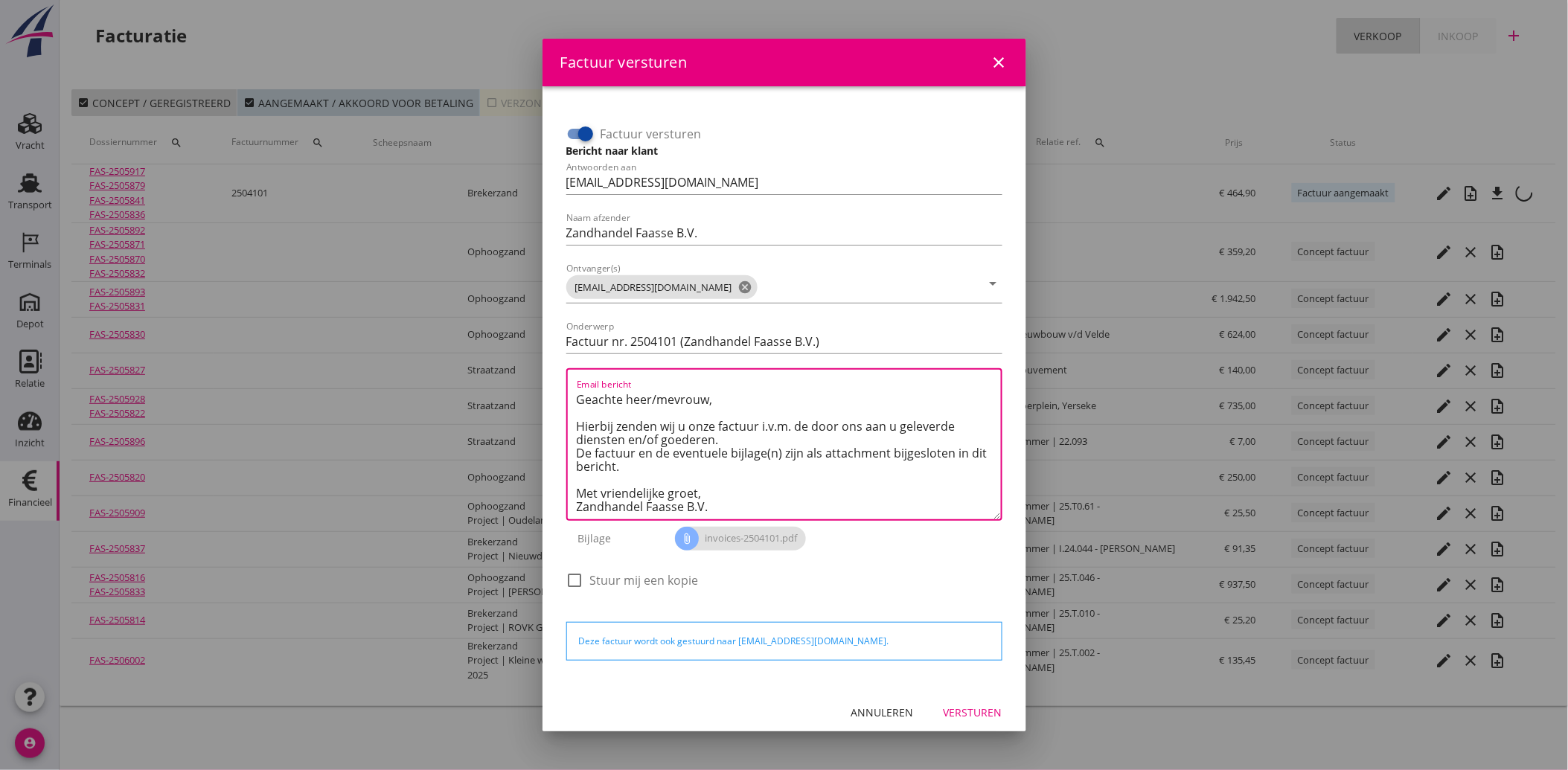
scroll to position [8, 0]
type textarea "Geachte heer/mevrouw, Hierbij zenden wij u onze factuur i.v.m. de door ons aan …"
click at [960, 711] on div "Versturen" at bounding box center [973, 712] width 59 height 16
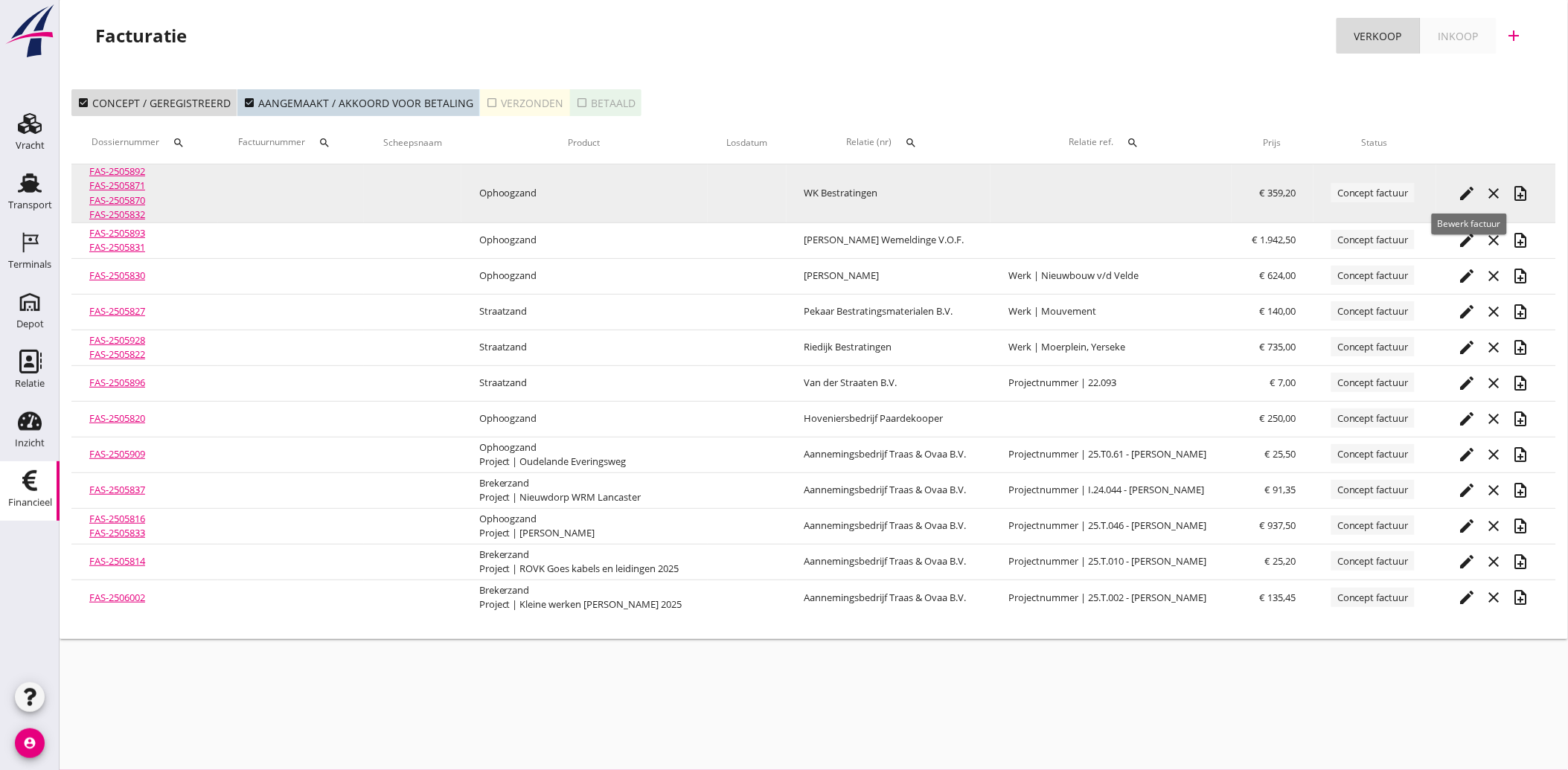
click at [1464, 191] on icon "edit" at bounding box center [1468, 194] width 18 height 18
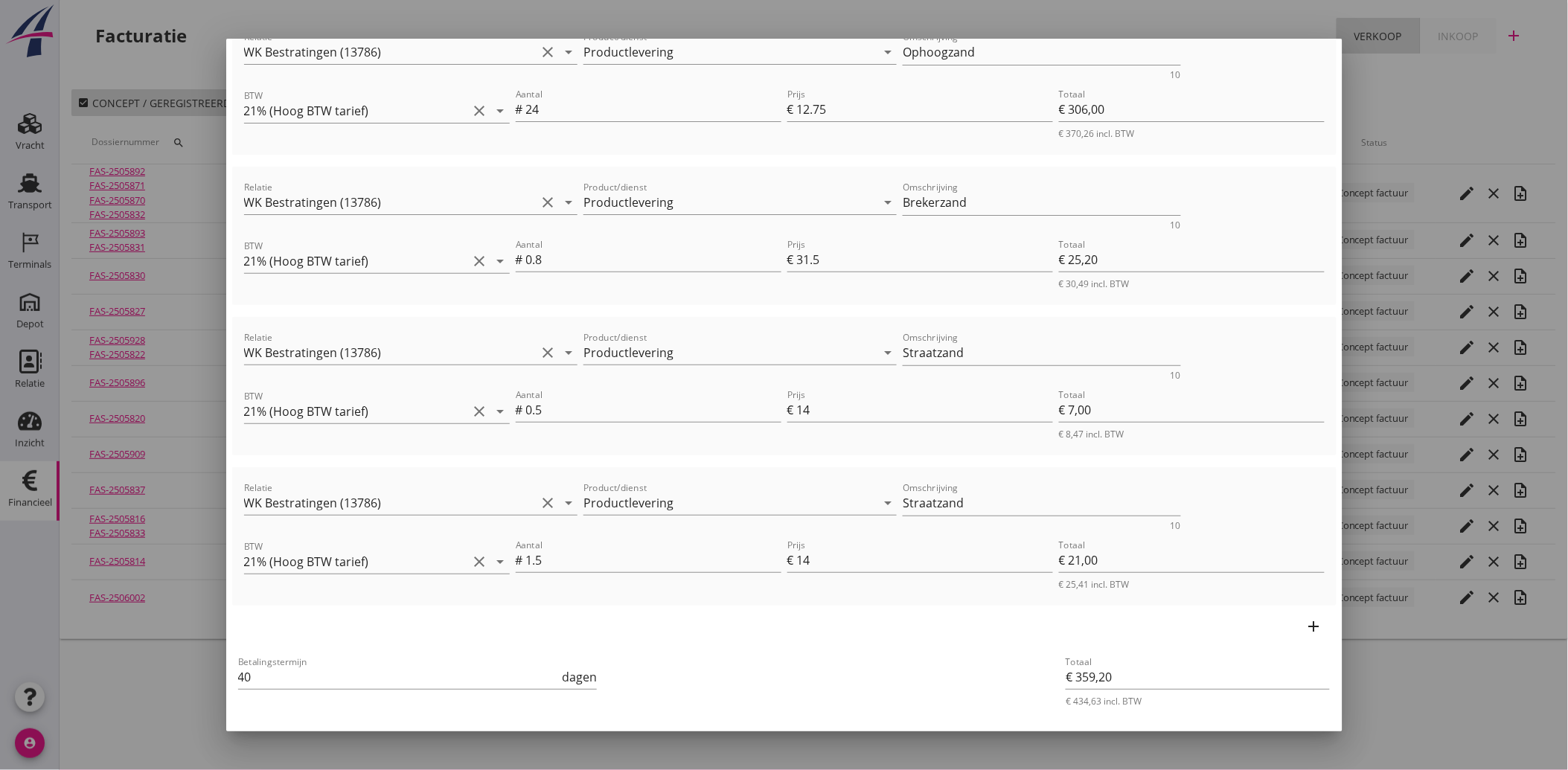
scroll to position [288, 0]
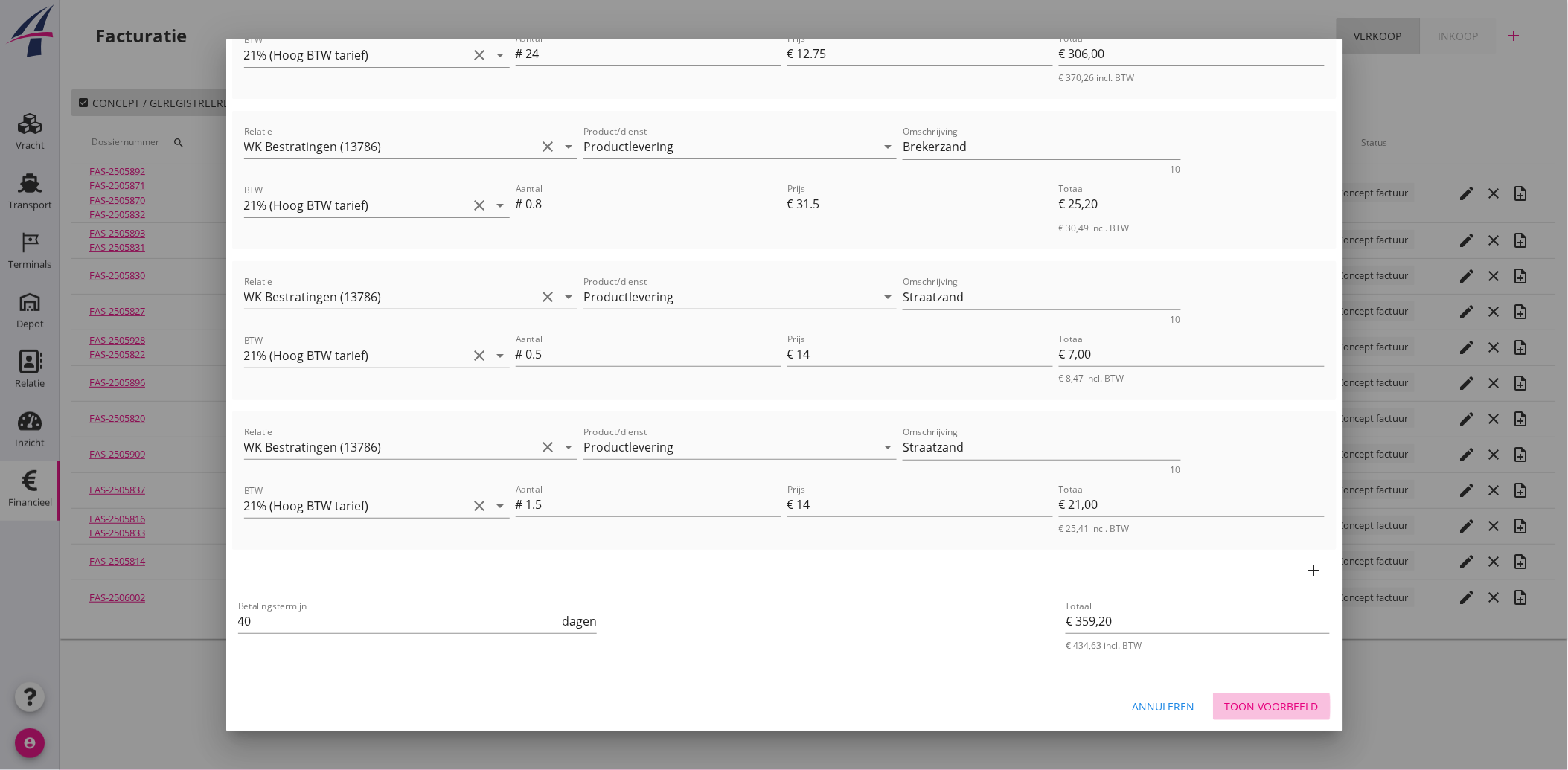
click at [1278, 703] on div "Toon voorbeeld" at bounding box center [1272, 706] width 94 height 16
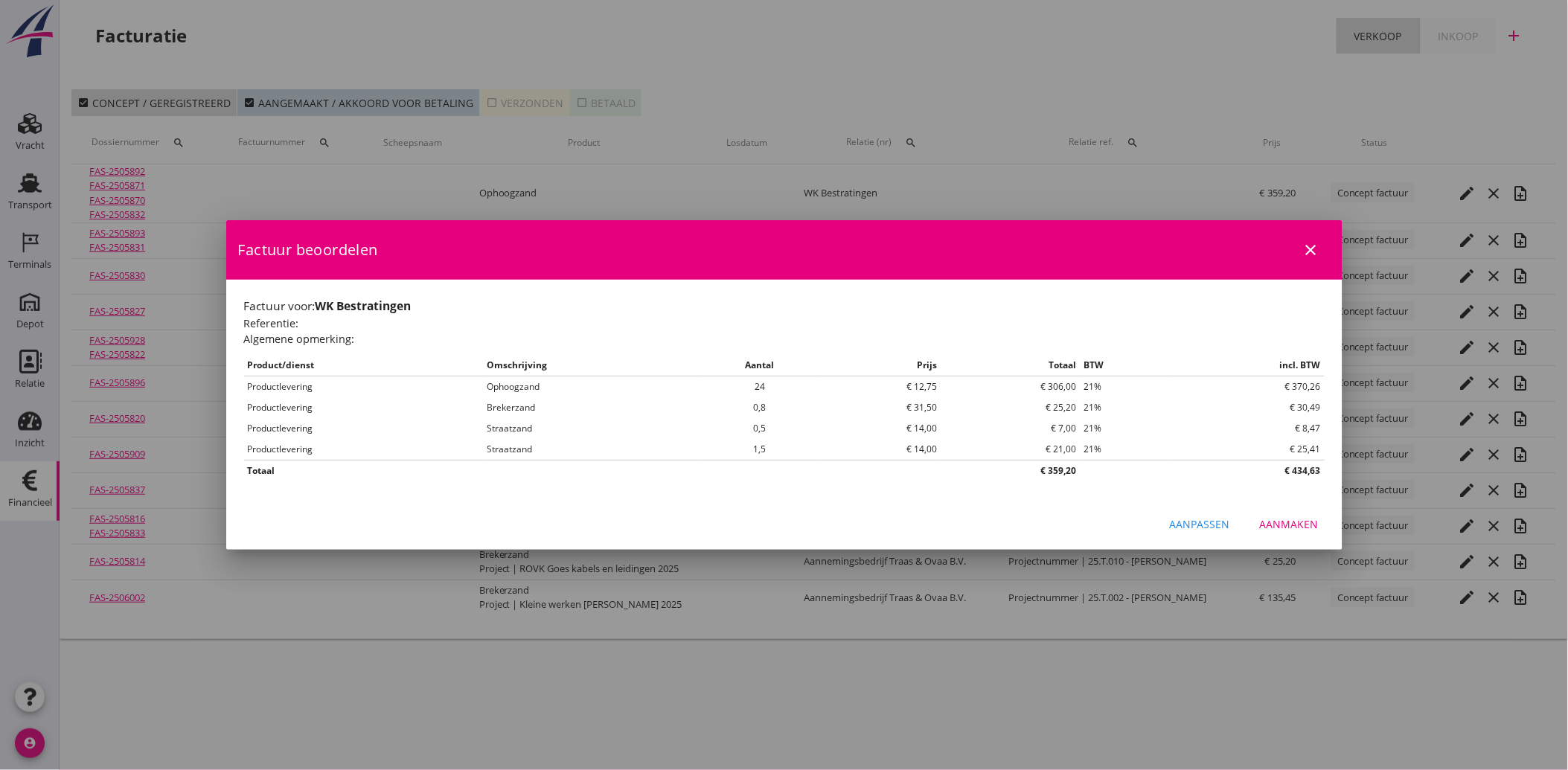
scroll to position [0, 0]
click at [1273, 517] on div "Aanmaken" at bounding box center [1289, 524] width 59 height 16
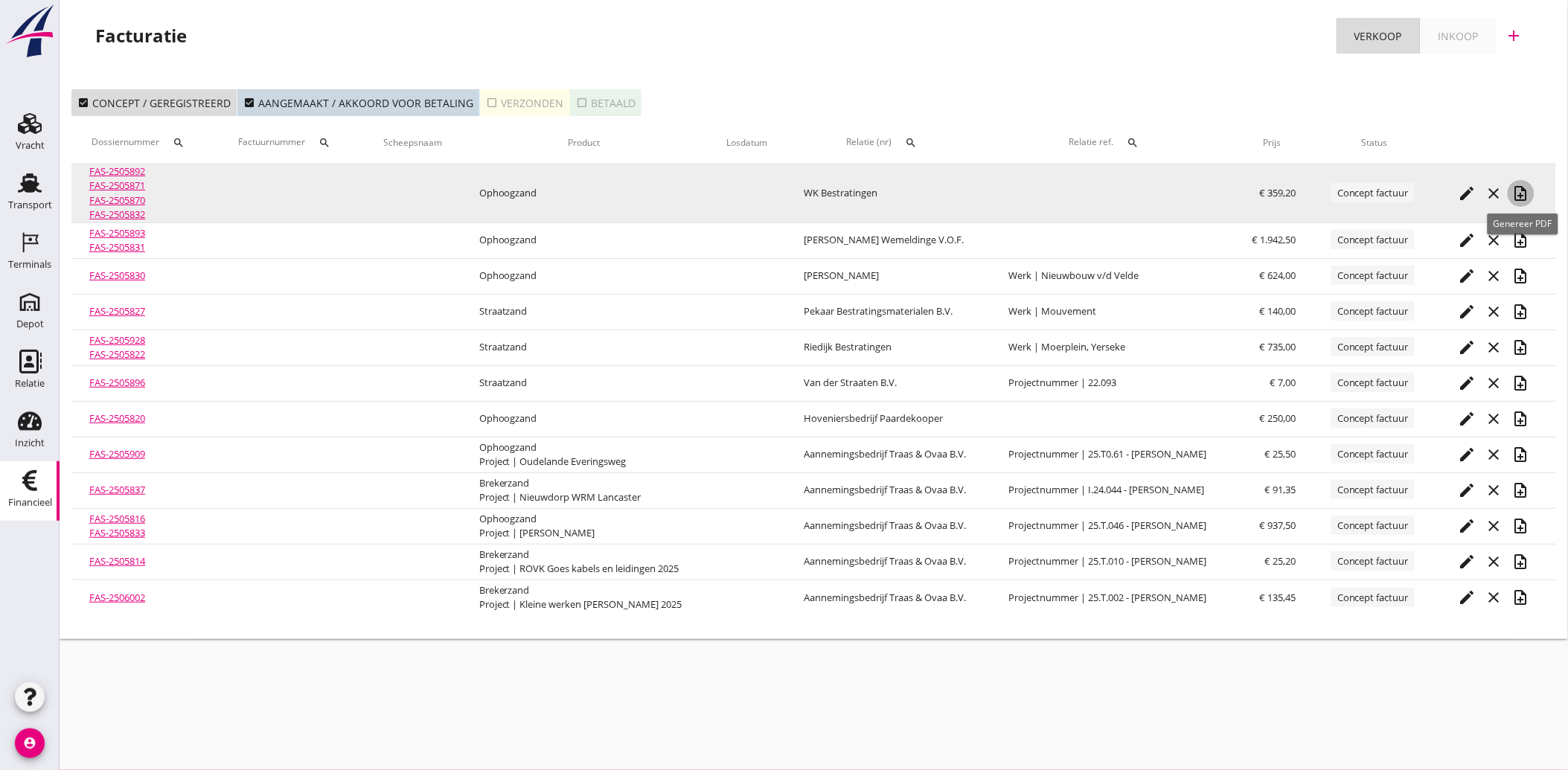
click at [1523, 187] on icon "note_add" at bounding box center [1522, 194] width 18 height 18
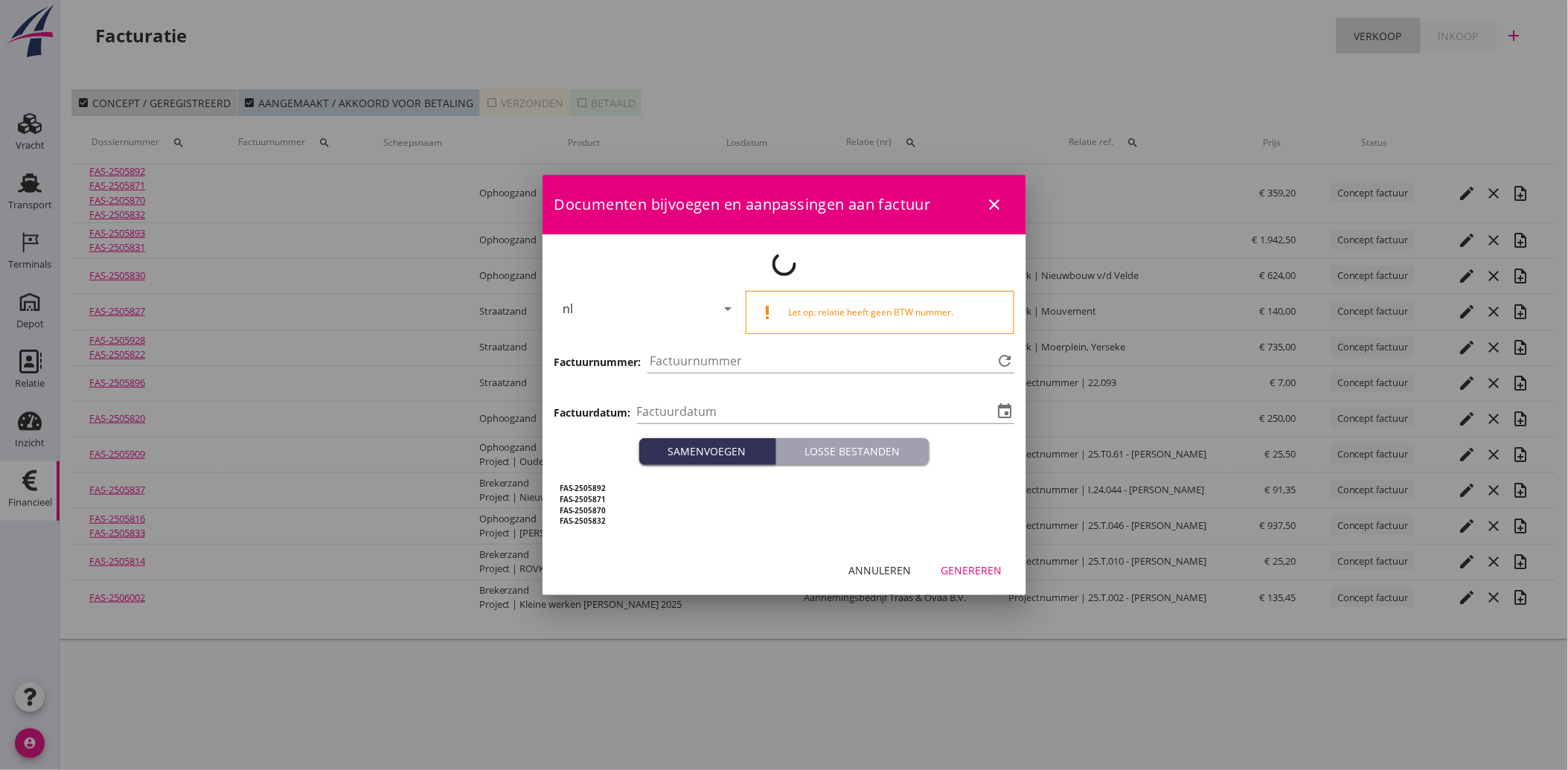
type input "[DATE]"
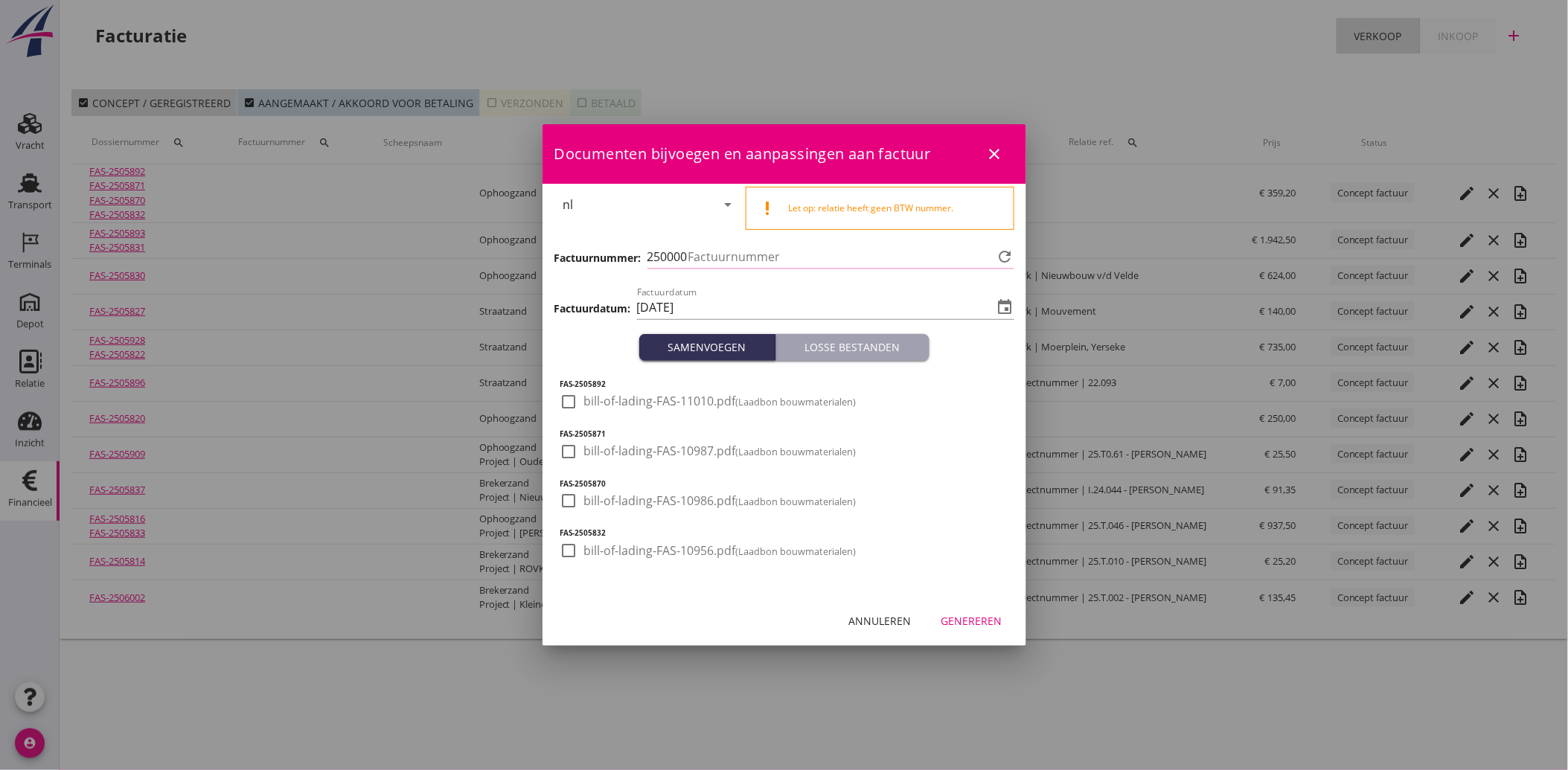
type input "4102"
click at [569, 403] on div at bounding box center [569, 402] width 26 height 26
checkbox input "true"
click at [562, 453] on div at bounding box center [569, 452] width 26 height 26
checkbox input "true"
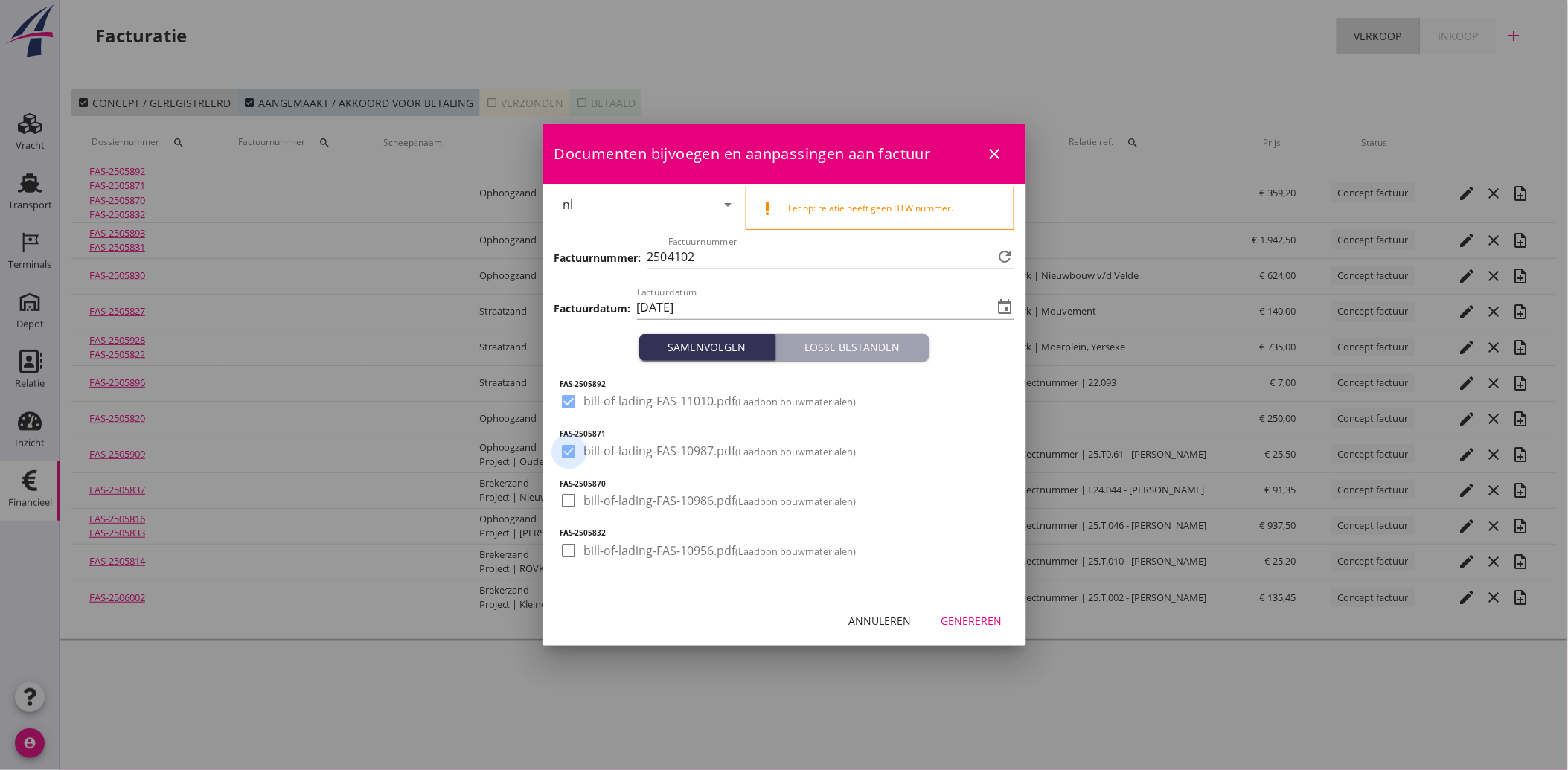
click at [569, 492] on div at bounding box center [569, 501] width 26 height 26
checkbox input "true"
click at [564, 547] on div at bounding box center [569, 550] width 26 height 26
checkbox input "true"
click at [984, 629] on button "Genereren" at bounding box center [972, 621] width 85 height 27
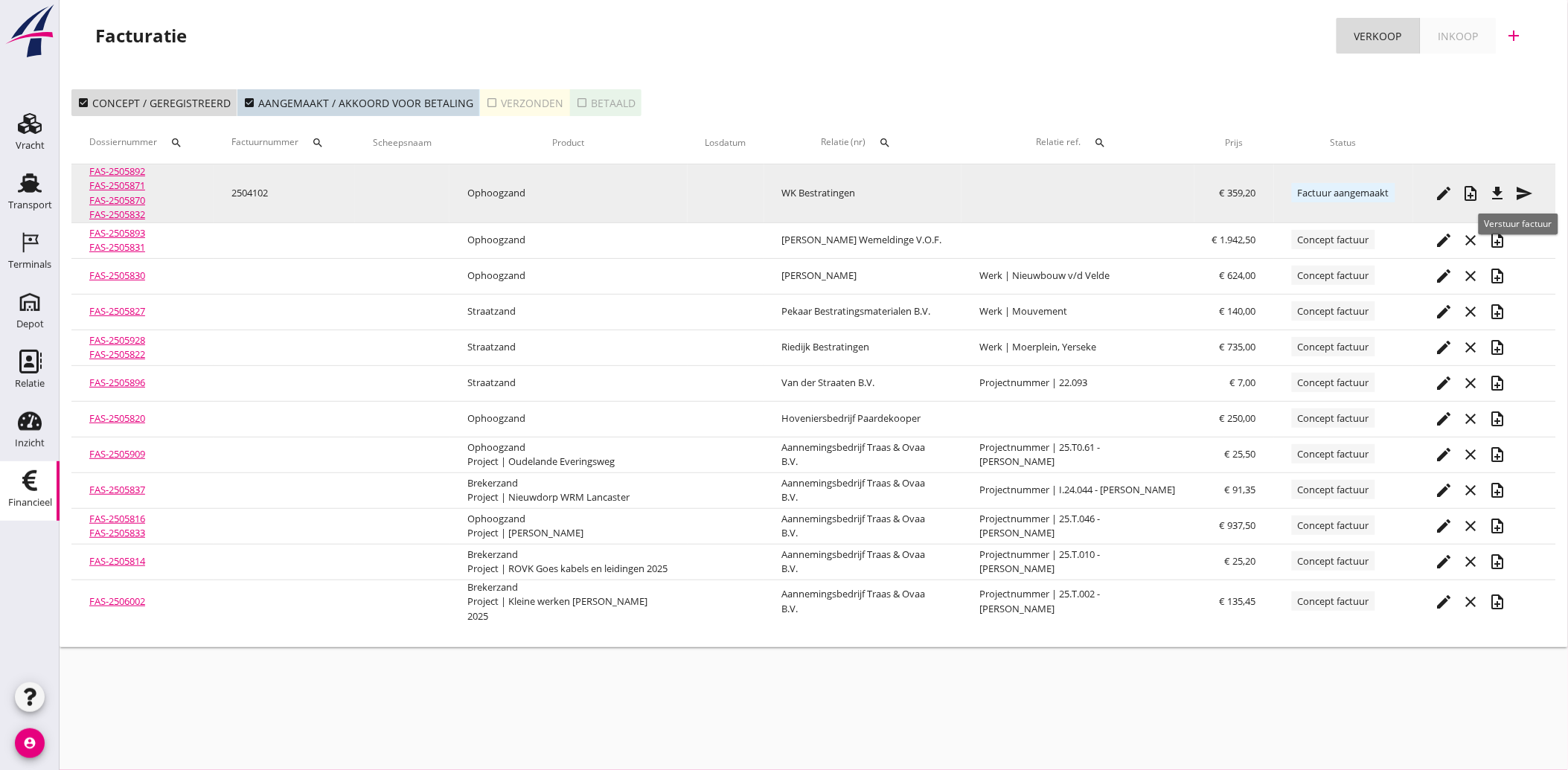
click at [1532, 193] on icon "send" at bounding box center [1526, 194] width 18 height 18
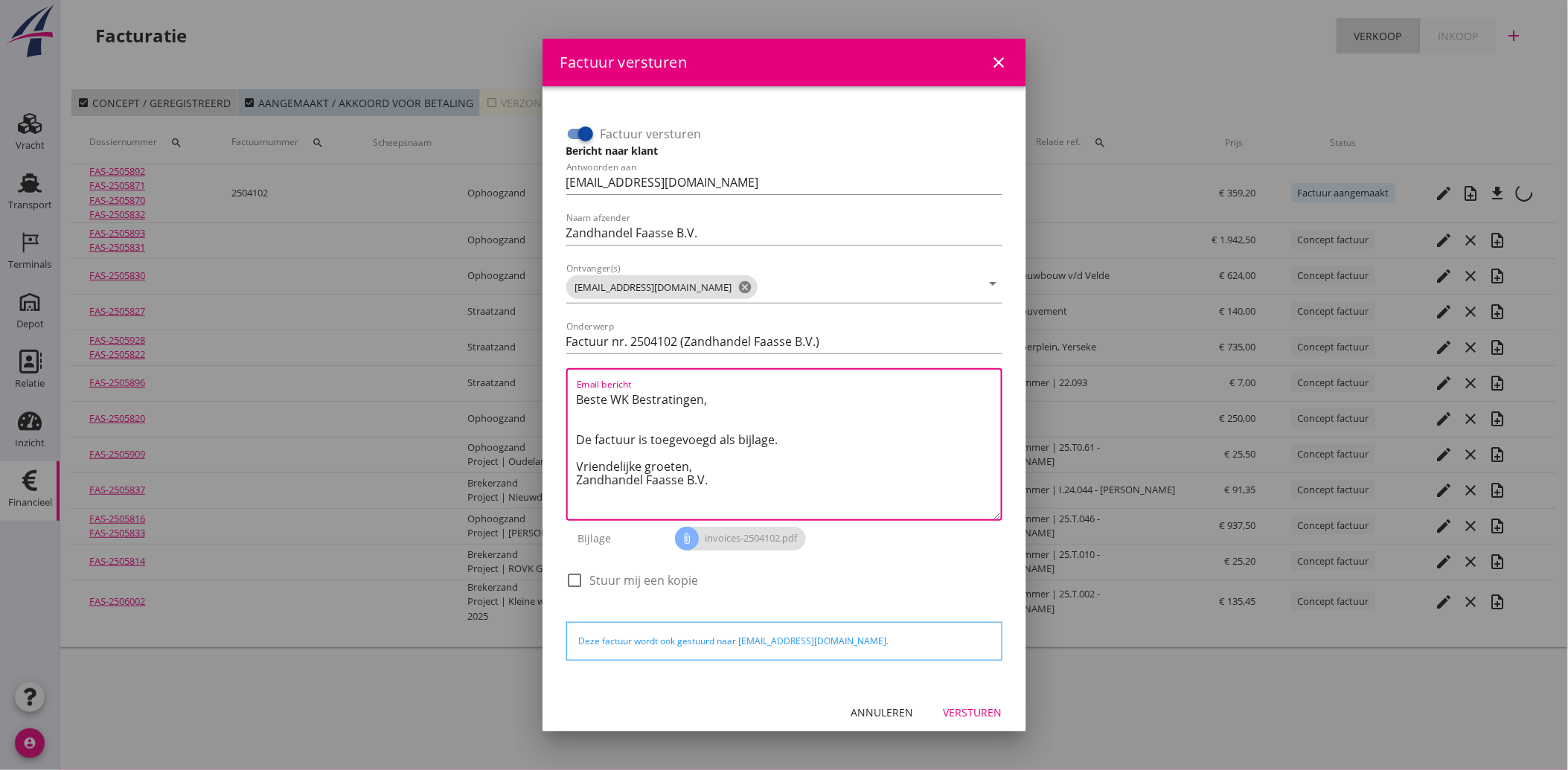
drag, startPoint x: 724, startPoint y: 482, endPoint x: 554, endPoint y: 375, distance: 200.9
click at [555, 375] on div "Factuur versturen Bericht naar klant Antwoorden aan [EMAIL_ADDRESS][DOMAIN_NAME…" at bounding box center [784, 386] width 460 height 578
paste textarea "Geachte heer/mevrouw, Hierbij zenden wij u onze factuur i.v.m. de door ons aan …"
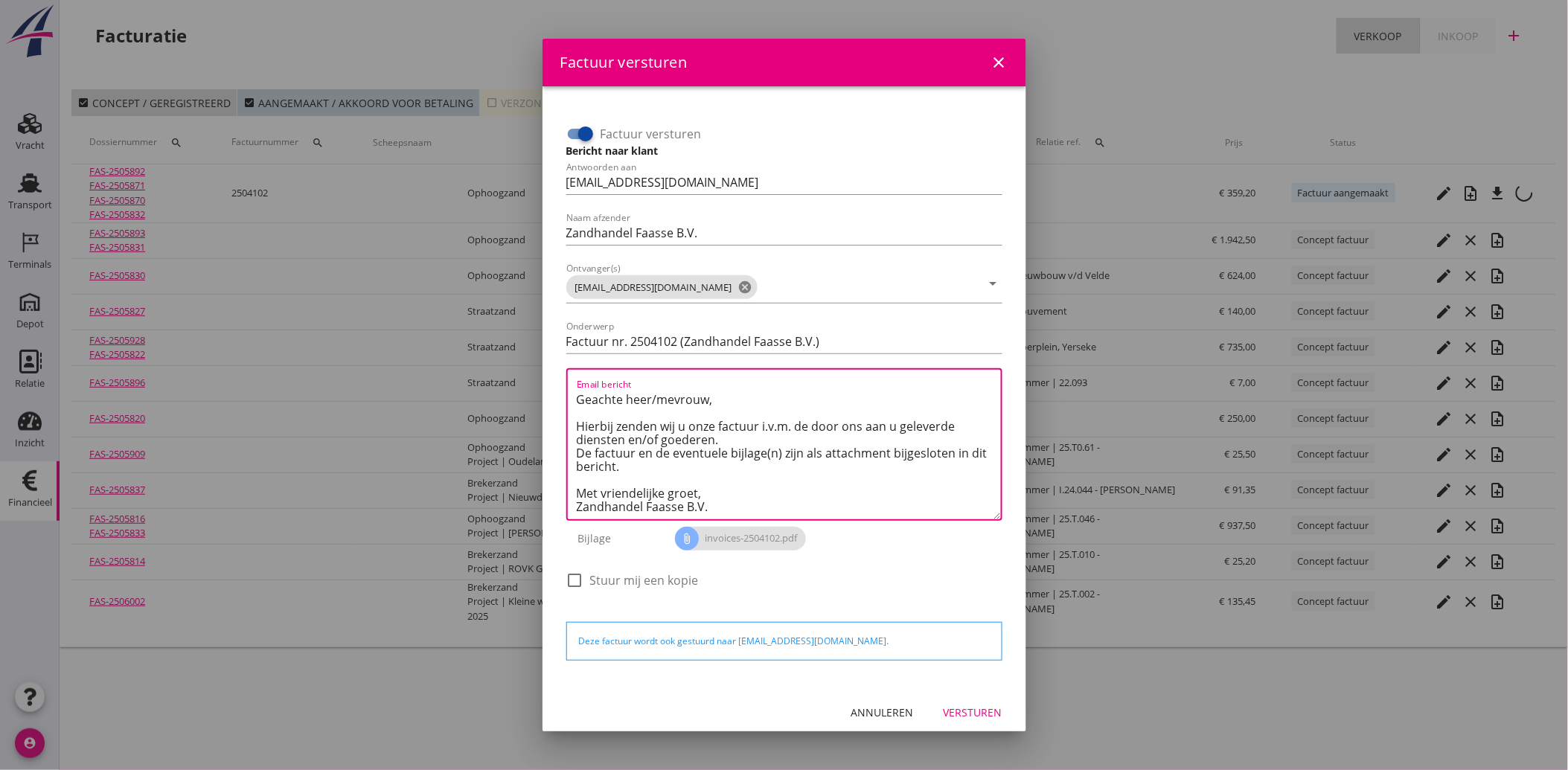
scroll to position [8, 0]
type textarea "Geachte heer/mevrouw, Hierbij zenden wij u onze factuur i.v.m. de door ons aan …"
click at [954, 709] on div "Versturen" at bounding box center [973, 712] width 59 height 16
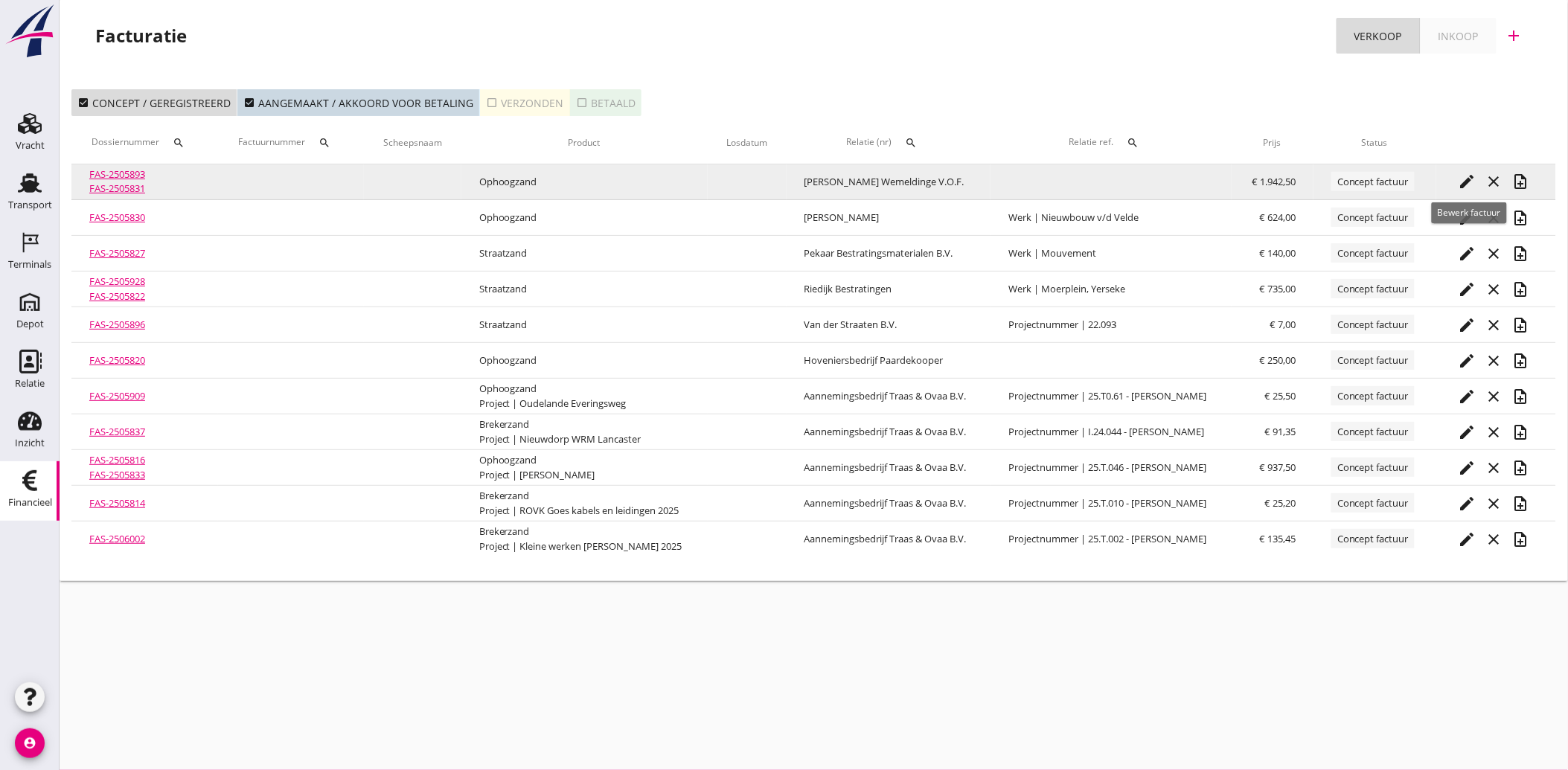
click at [1464, 182] on icon "edit" at bounding box center [1468, 182] width 18 height 18
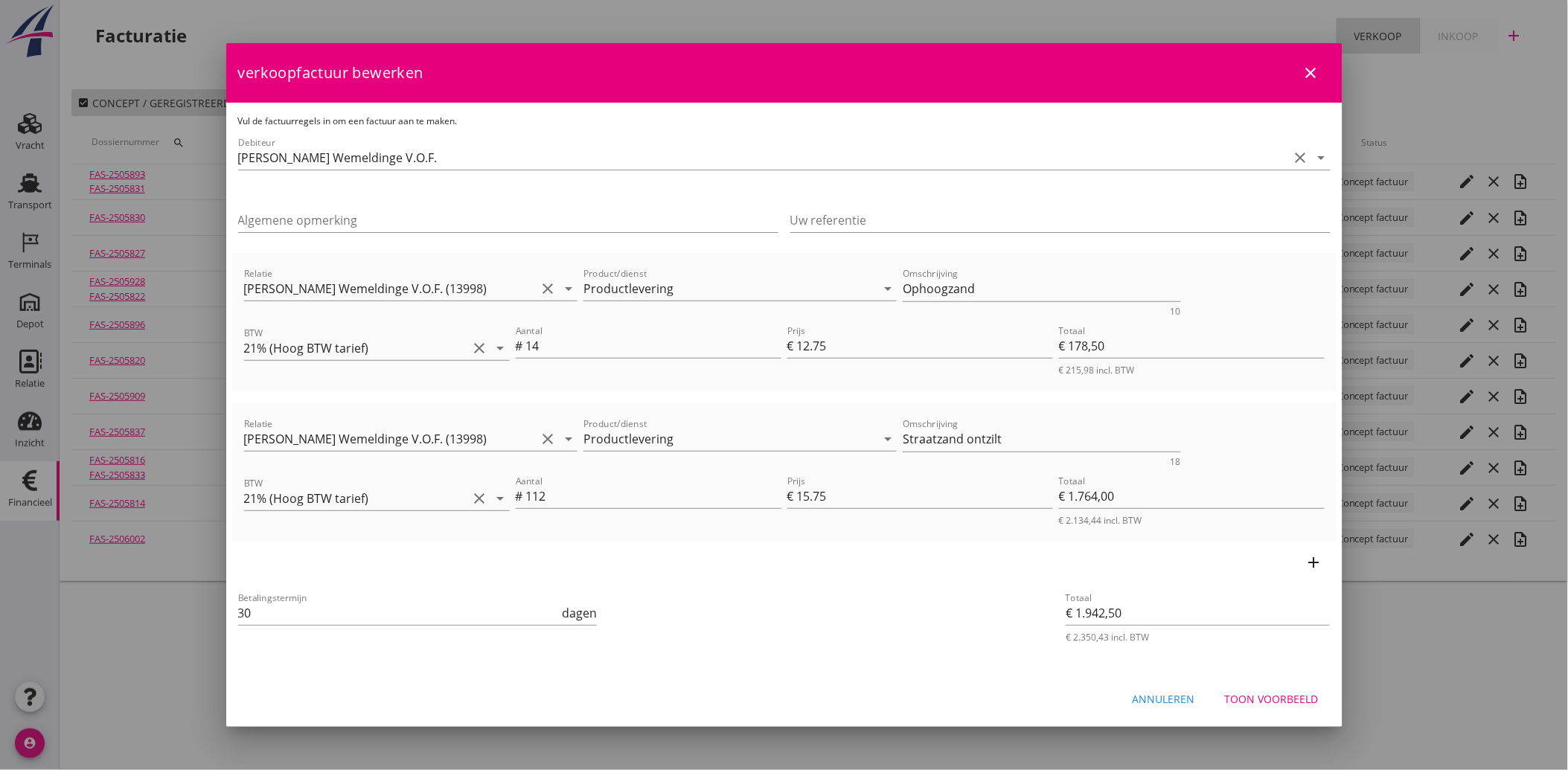
click at [1269, 693] on div "Toon voorbeeld" at bounding box center [1272, 699] width 94 height 16
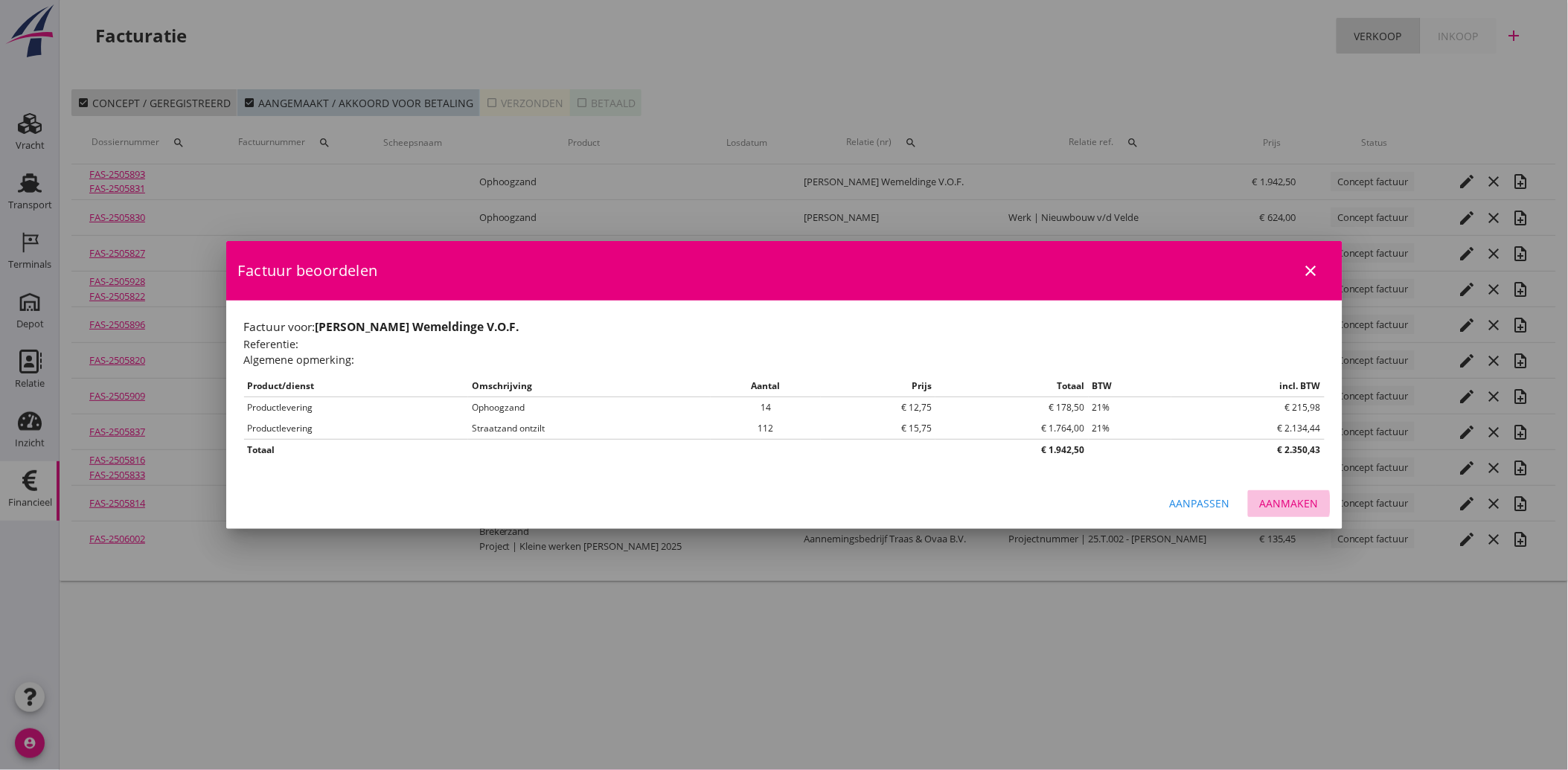
click at [1296, 497] on div "Aanmaken" at bounding box center [1289, 503] width 59 height 16
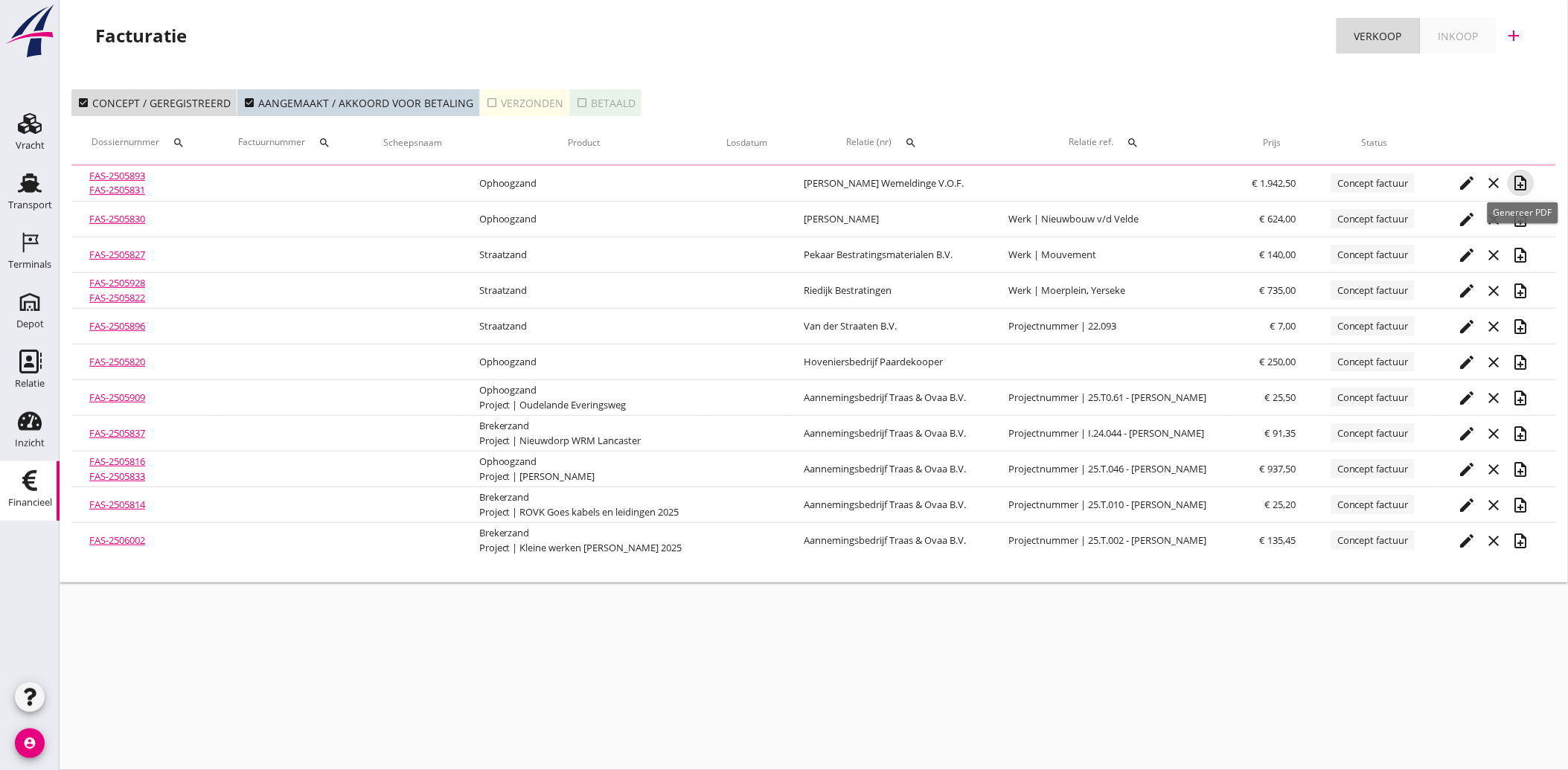
click at [1522, 186] on icon "note_add" at bounding box center [1522, 183] width 18 height 18
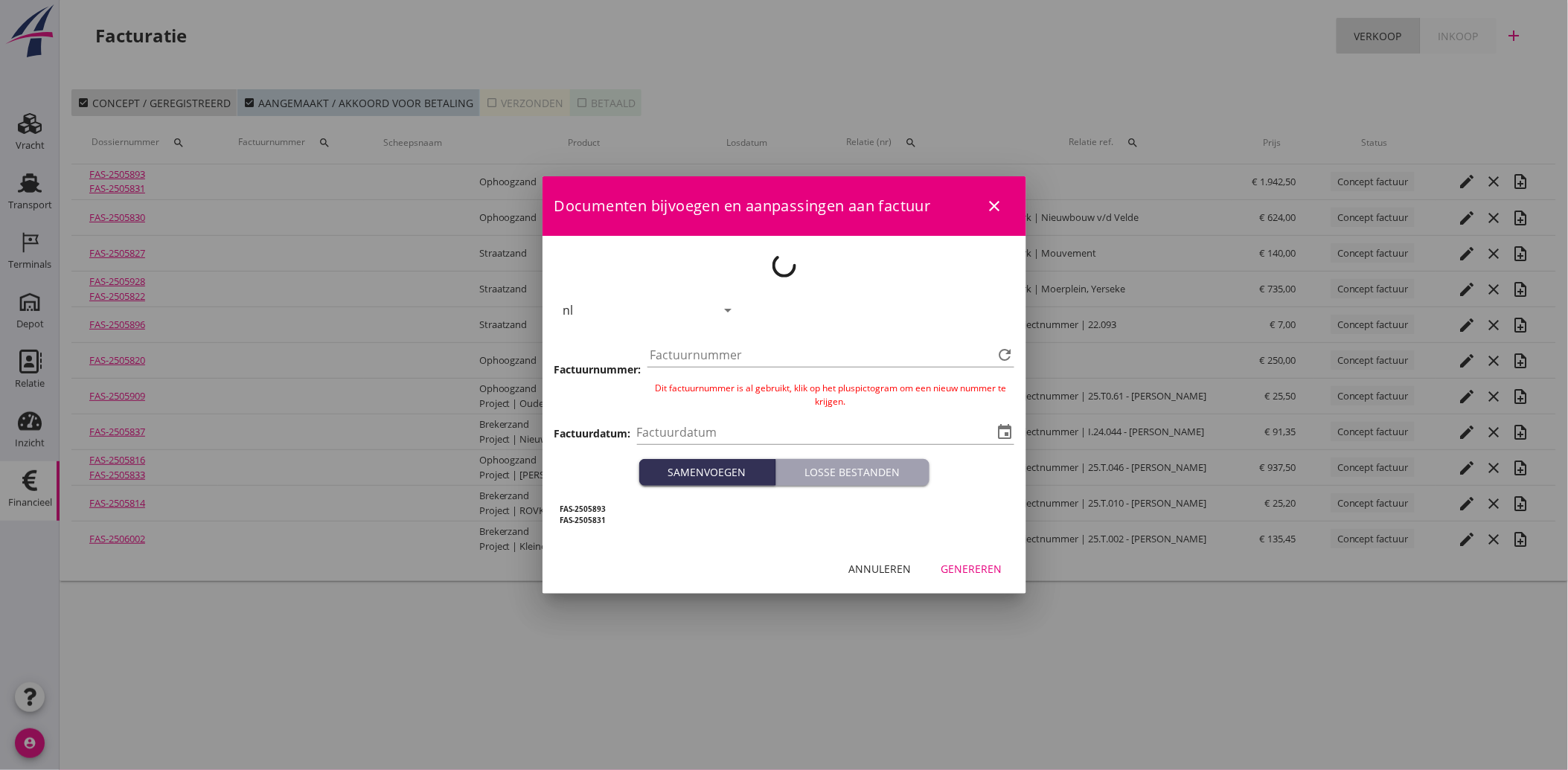
type input "[DATE]"
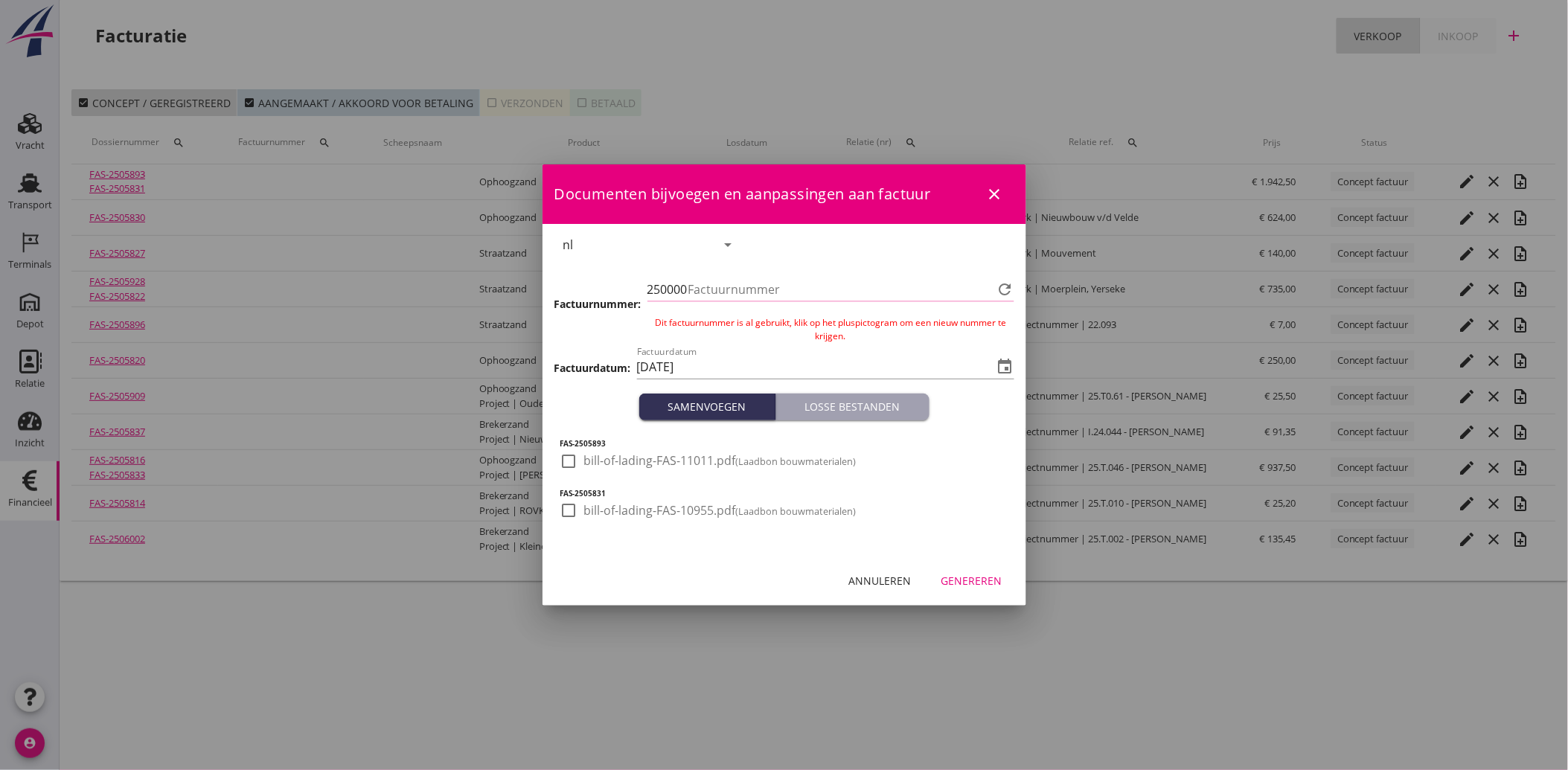
type input "4103"
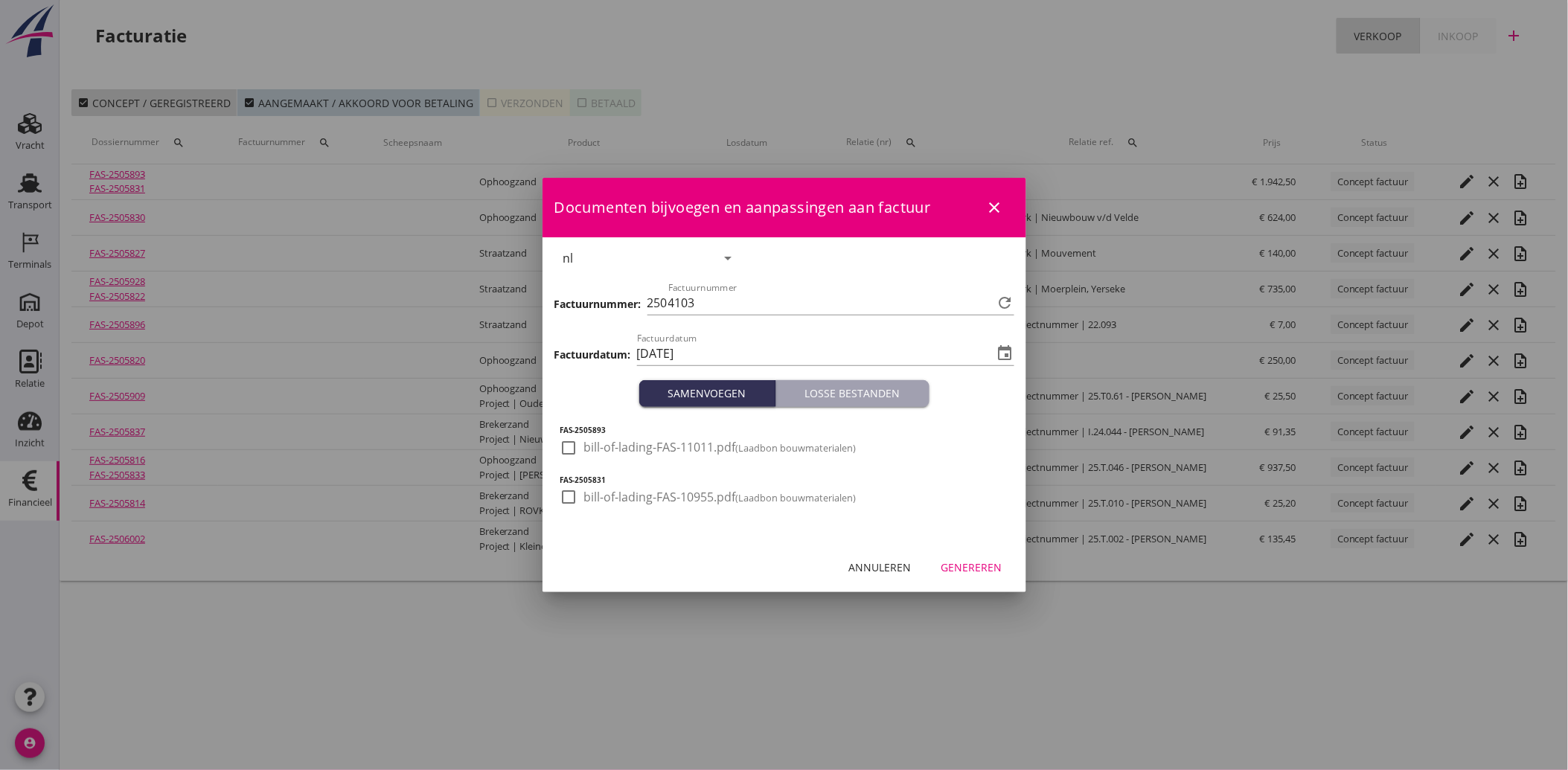
click at [571, 444] on div at bounding box center [569, 448] width 26 height 26
checkbox input "true"
click at [559, 499] on div at bounding box center [569, 496] width 26 height 26
checkbox input "true"
click at [971, 559] on div "Genereren" at bounding box center [973, 567] width 61 height 16
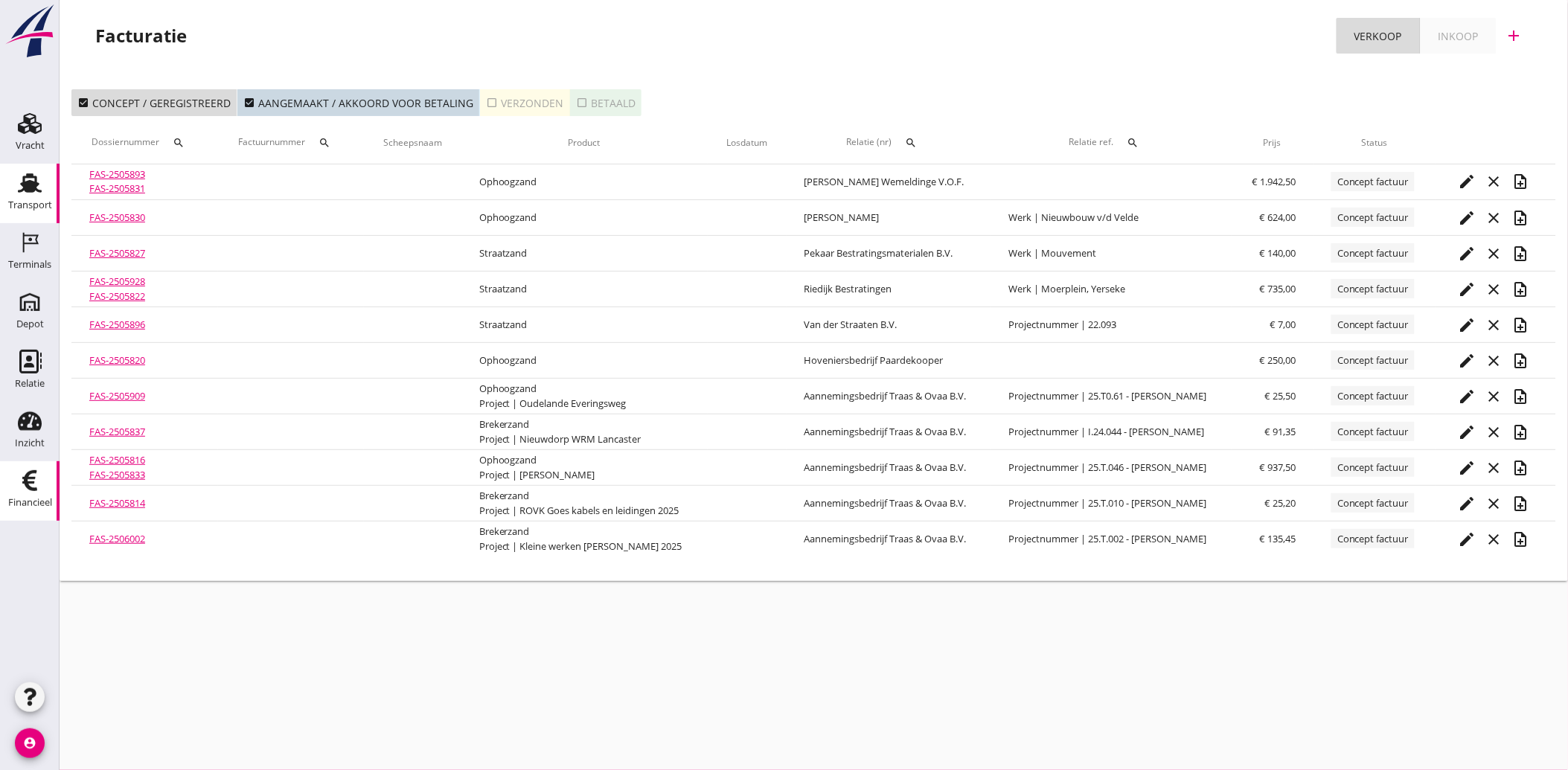
click at [26, 207] on div "Transport" at bounding box center [30, 205] width 44 height 10
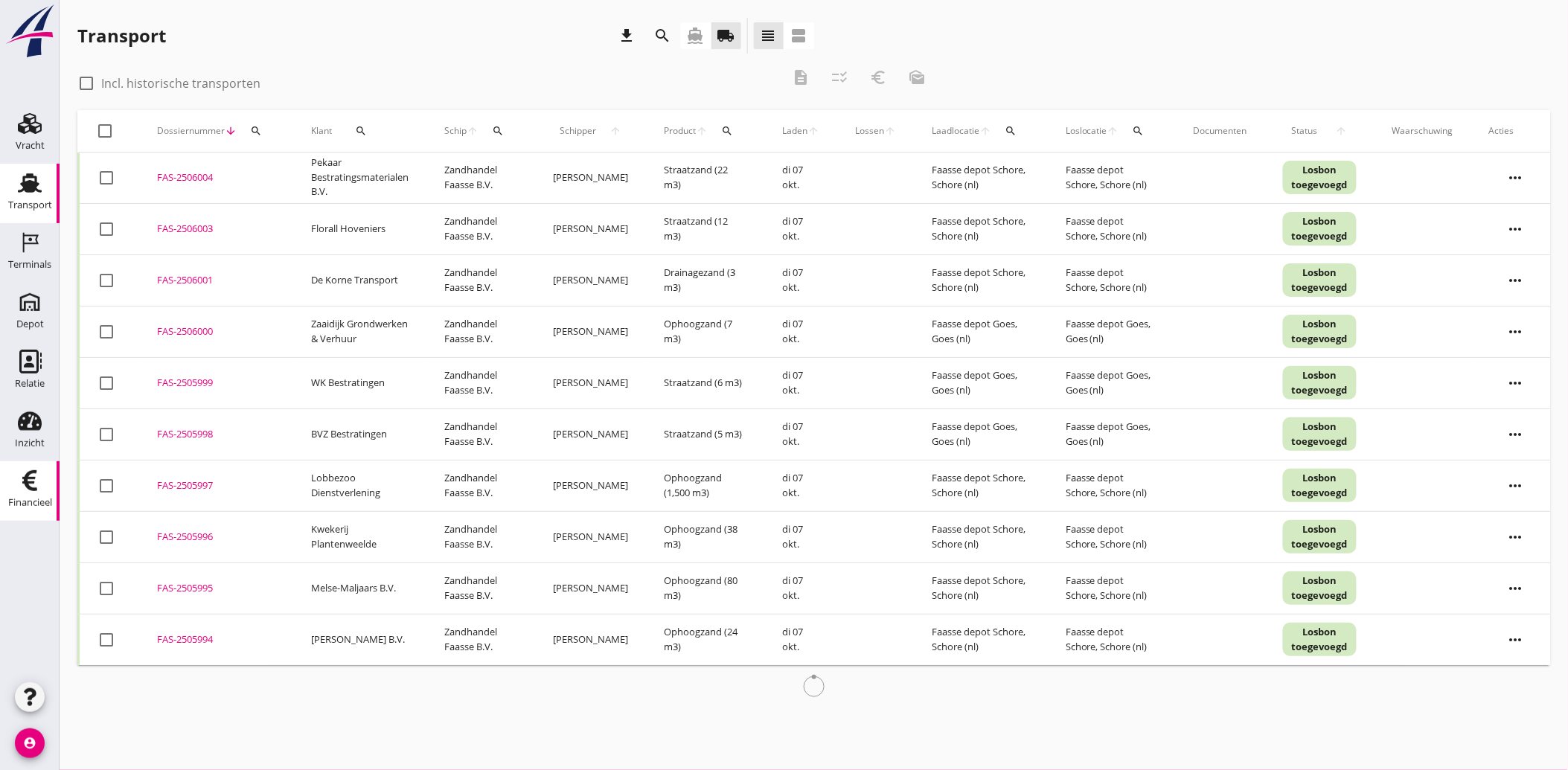
click at [26, 488] on icon "Financieel" at bounding box center [30, 481] width 24 height 24
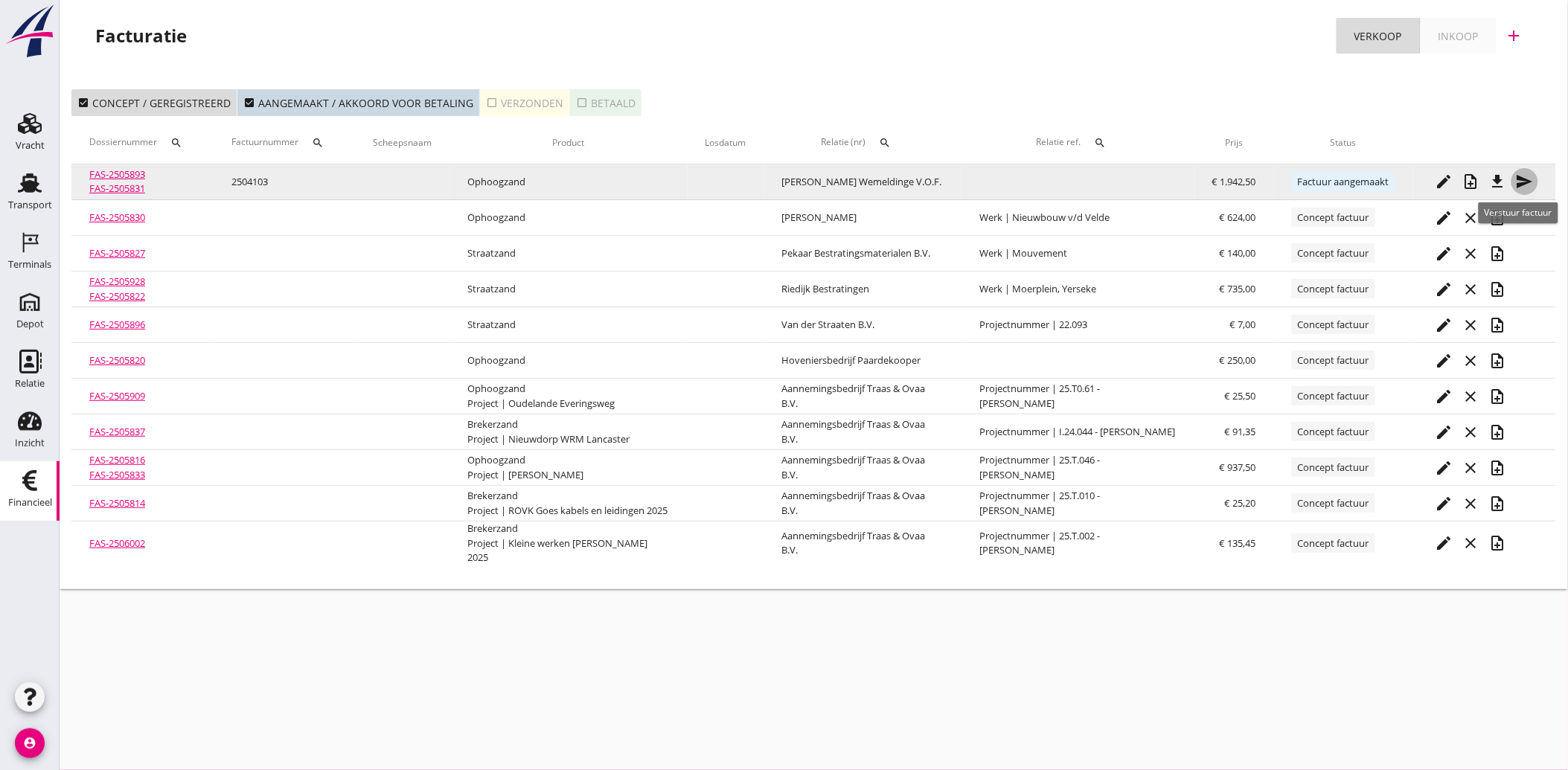
click at [1518, 180] on icon "send" at bounding box center [1526, 182] width 18 height 18
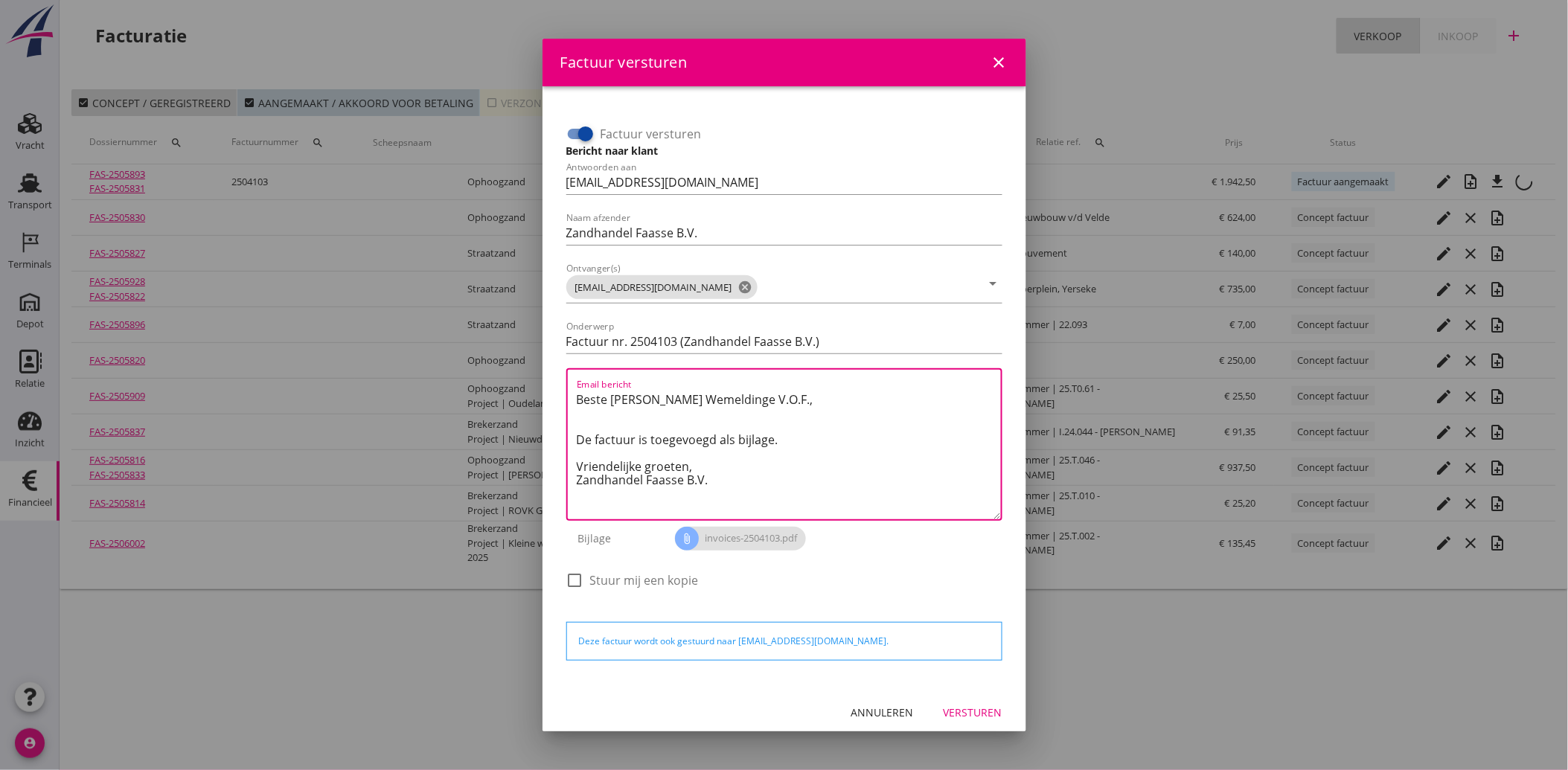
drag, startPoint x: 709, startPoint y: 482, endPoint x: 570, endPoint y: 389, distance: 167.2
click at [570, 389] on div "Email bericht Beste [PERSON_NAME] Wemeldinge V.O.F., De factuur is toegevoegd a…" at bounding box center [784, 444] width 436 height 153
paste textarea "Geachte heer/mevrouw, Hierbij zenden wij u onze factuur i.v.m. de door ons aan …"
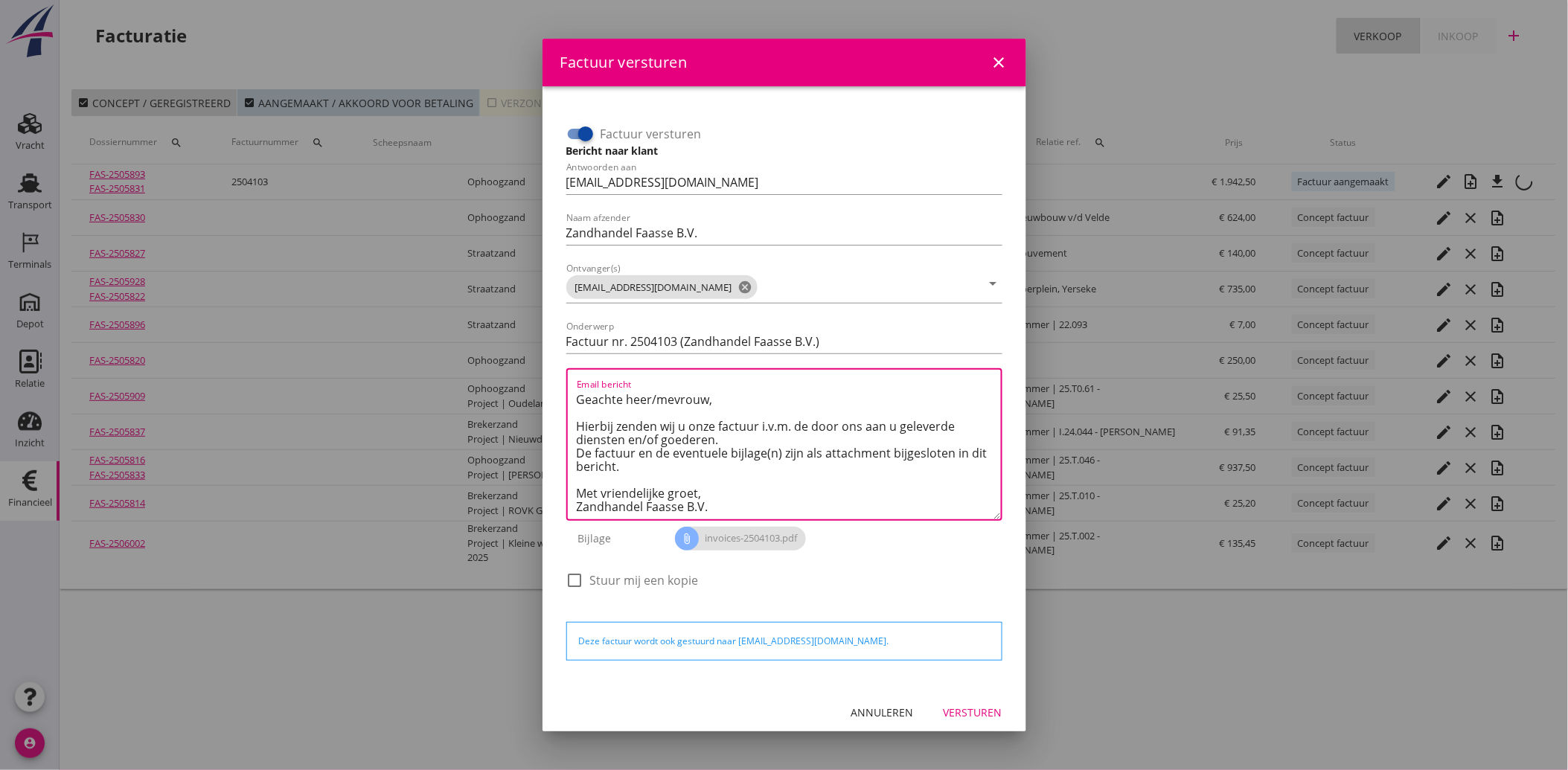
scroll to position [8, 0]
type textarea "Geachte heer/mevrouw, Hierbij zenden wij u onze factuur i.v.m. de door ons aan …"
click at [975, 705] on div "Versturen" at bounding box center [973, 712] width 59 height 16
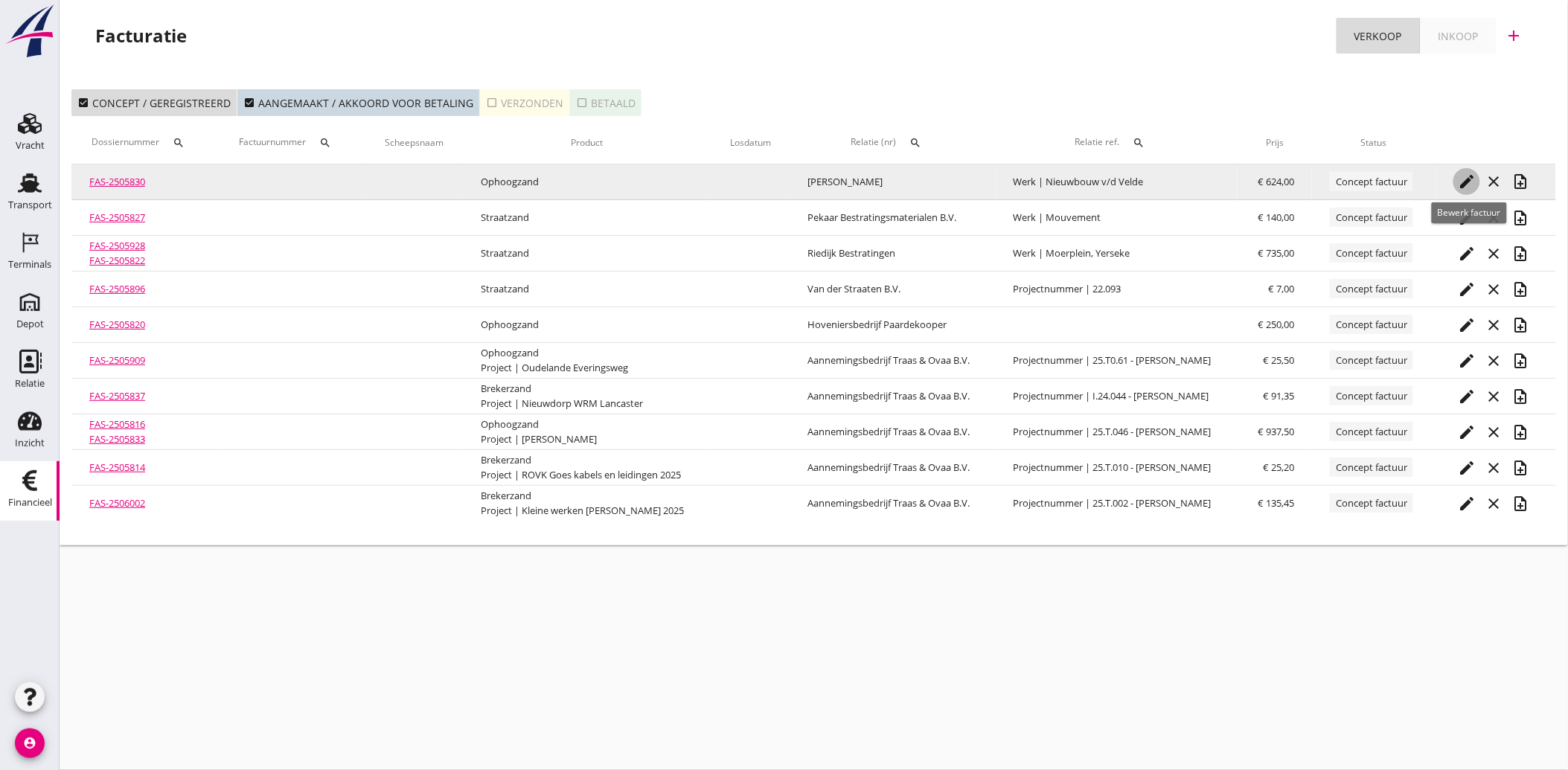
click at [1464, 183] on icon "edit" at bounding box center [1468, 182] width 18 height 18
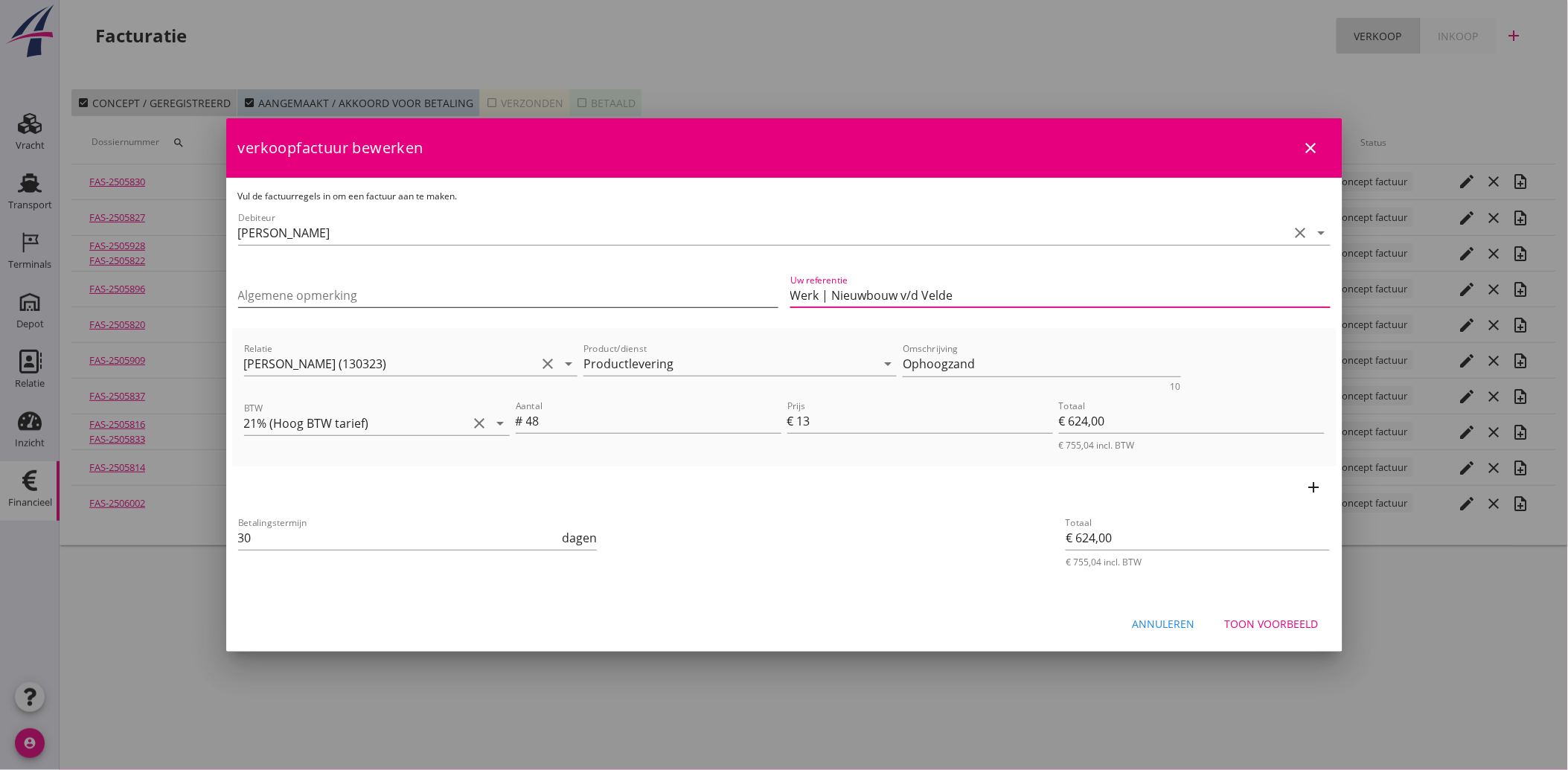
drag, startPoint x: 965, startPoint y: 306, endPoint x: 754, endPoint y: 295, distance: 211.3
click at [754, 295] on div "Algemene opmerking Uw referentie Werk | Nieuwbouw v/d Velde" at bounding box center [784, 296] width 1104 height 62
click at [787, 530] on div "Betalingstermijn 30 dagen" at bounding box center [600, 540] width 731 height 56
click at [1261, 621] on div "Toon voorbeeld" at bounding box center [1272, 623] width 94 height 16
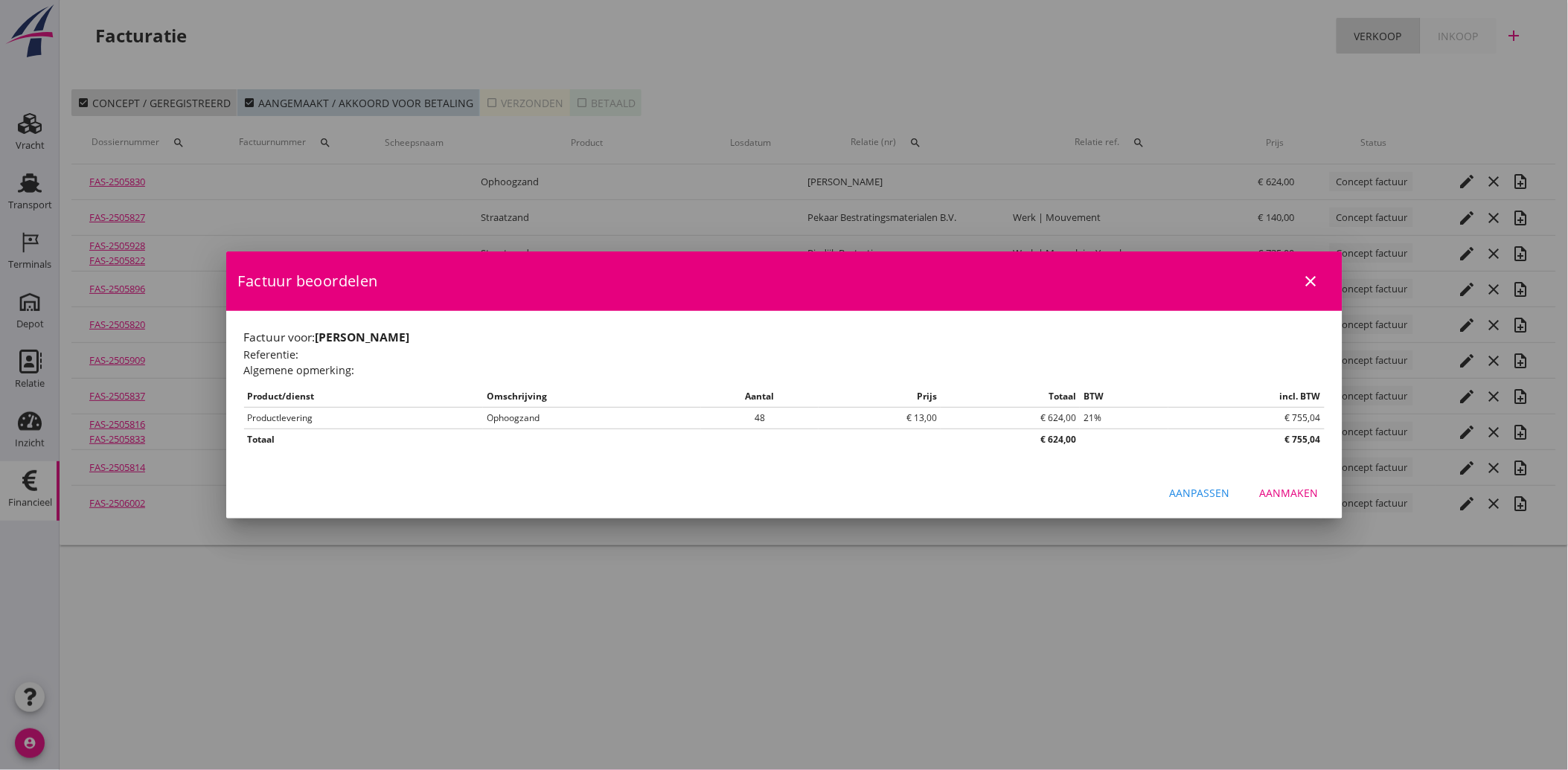
click at [1291, 495] on div "Aanmaken" at bounding box center [1289, 492] width 59 height 16
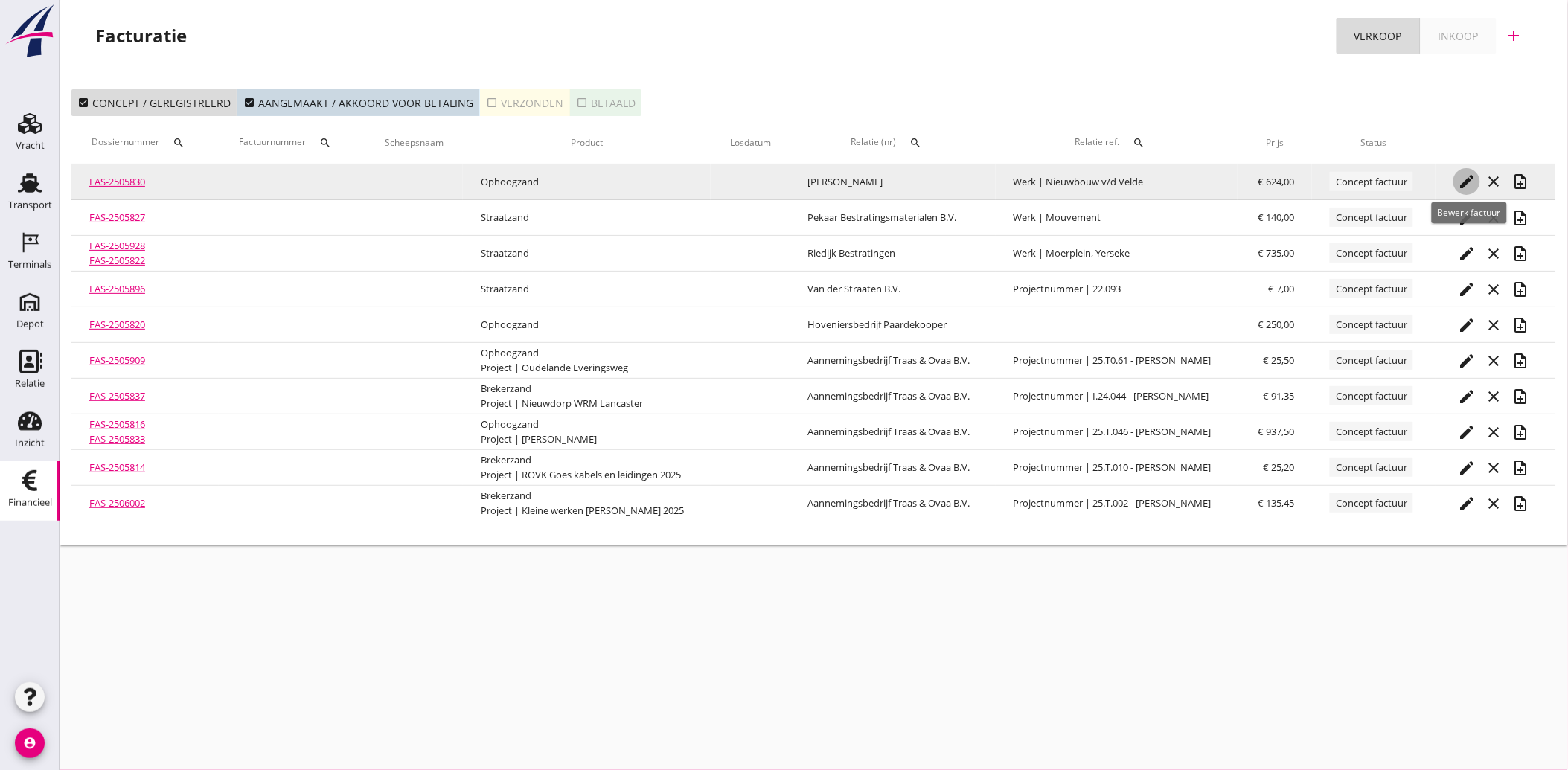
click at [1466, 176] on icon "edit" at bounding box center [1468, 182] width 18 height 18
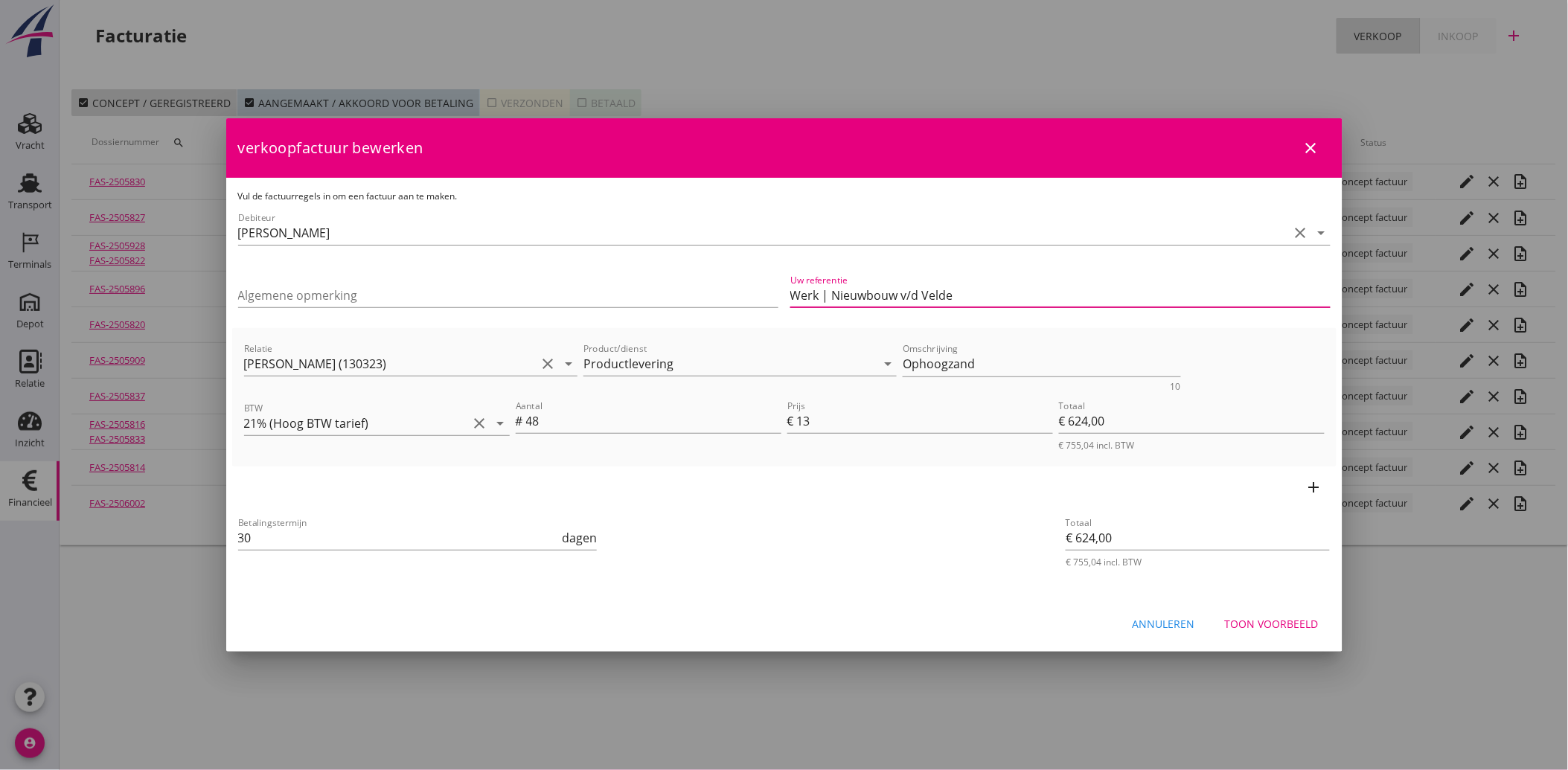
drag, startPoint x: 795, startPoint y: 290, endPoint x: 1042, endPoint y: 317, distance: 248.5
click at [1043, 317] on div "Uw referentie Werk | Nieuwbouw v/d Velde" at bounding box center [1061, 303] width 541 height 39
click at [829, 554] on div "Betalingstermijn 30 dagen" at bounding box center [600, 540] width 731 height 56
click at [1254, 620] on div "Toon voorbeeld" at bounding box center [1272, 623] width 94 height 16
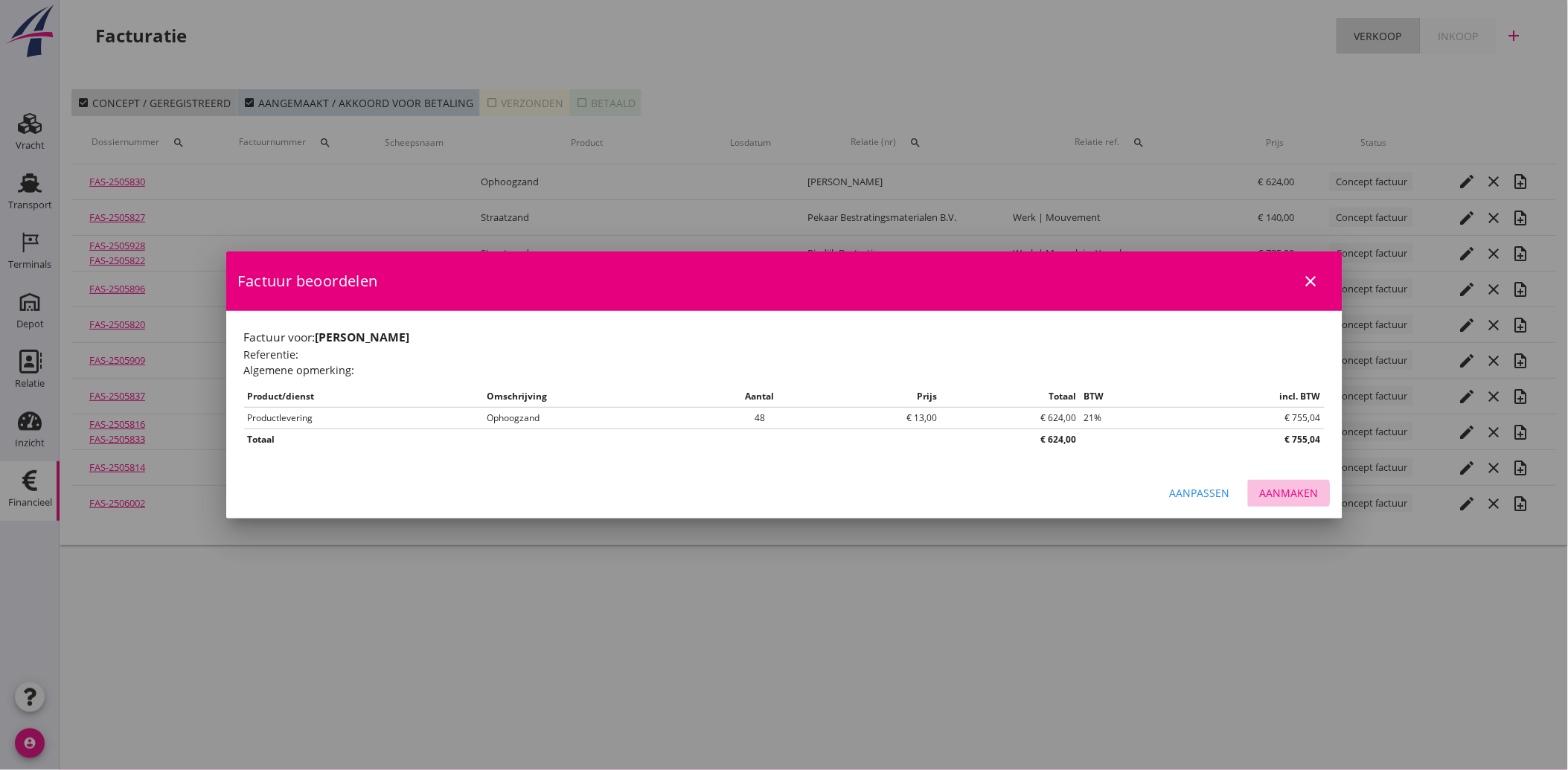
click at [1289, 487] on div "Aanmaken" at bounding box center [1289, 492] width 59 height 16
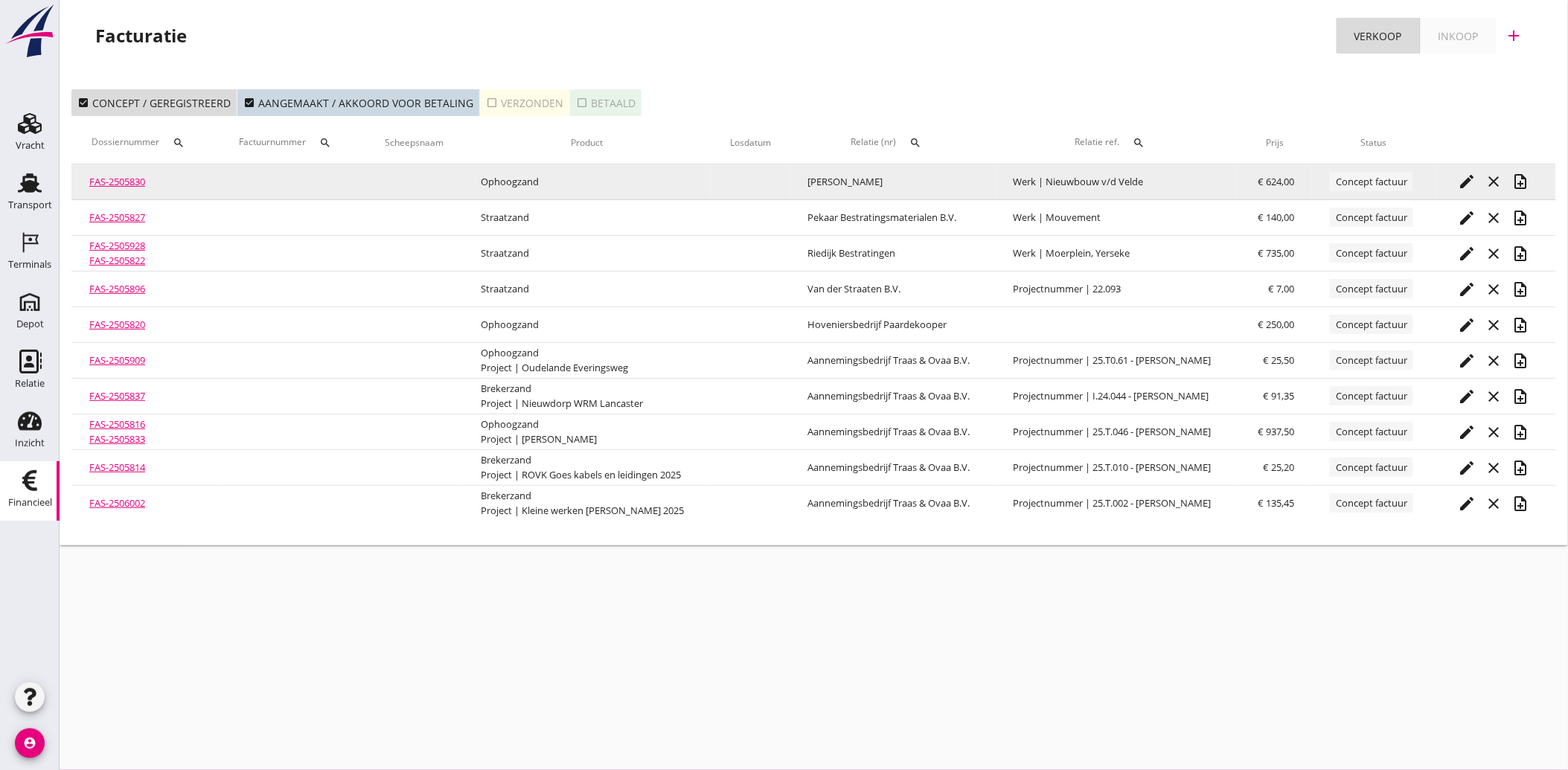
click at [1468, 182] on icon "edit" at bounding box center [1468, 182] width 18 height 18
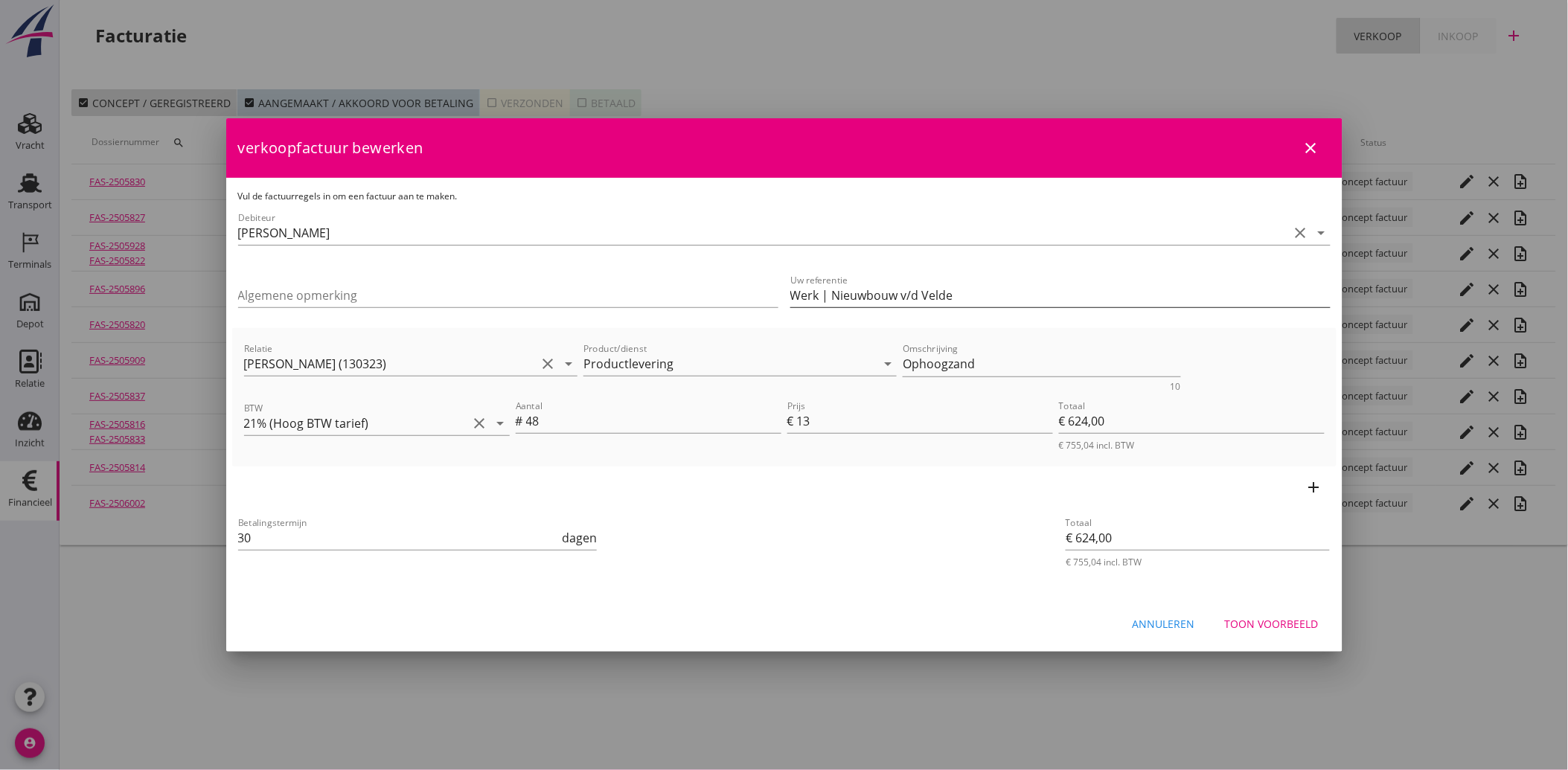
click at [909, 293] on input "Werk | Nieuwbouw v/d Velde" at bounding box center [1061, 295] width 541 height 24
type input "Werk | Nieuwbouw [PERSON_NAME]"
click at [883, 537] on div "Betalingstermijn 30 dagen" at bounding box center [600, 540] width 731 height 56
click at [1281, 618] on div "Toon voorbeeld" at bounding box center [1272, 623] width 94 height 16
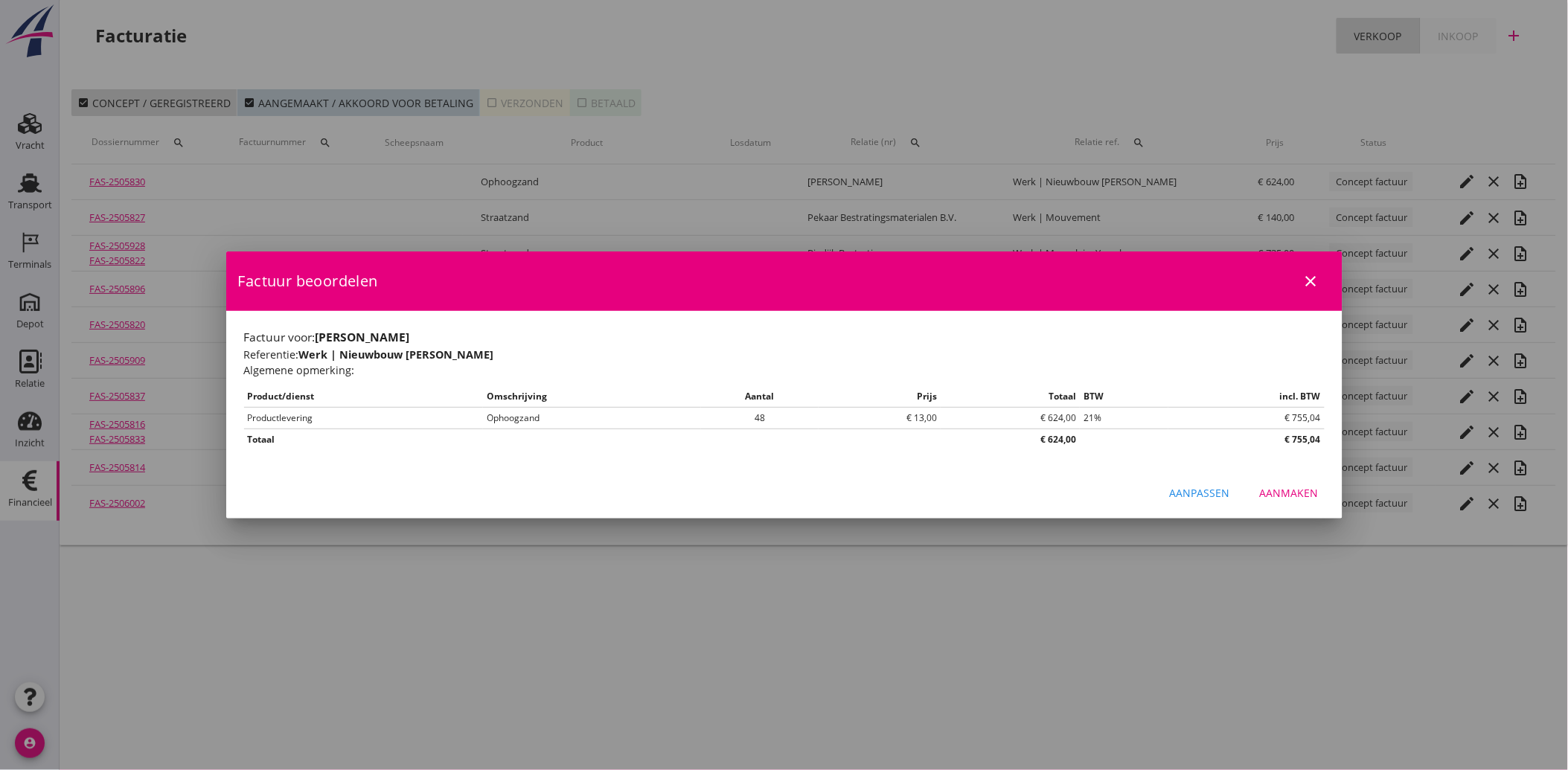
click at [1291, 492] on div "Aanmaken" at bounding box center [1289, 492] width 59 height 16
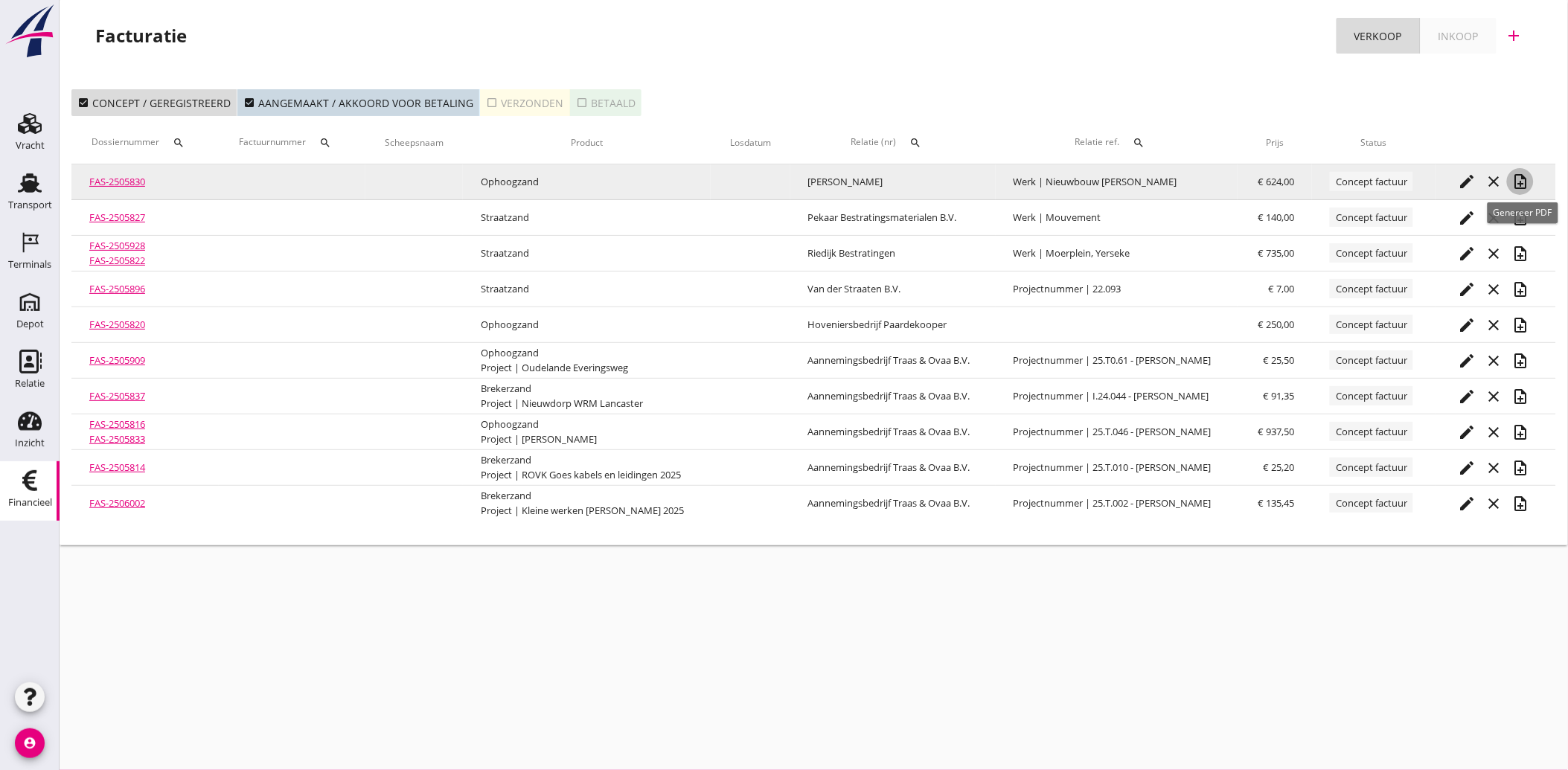
click at [1525, 182] on icon "note_add" at bounding box center [1521, 182] width 18 height 18
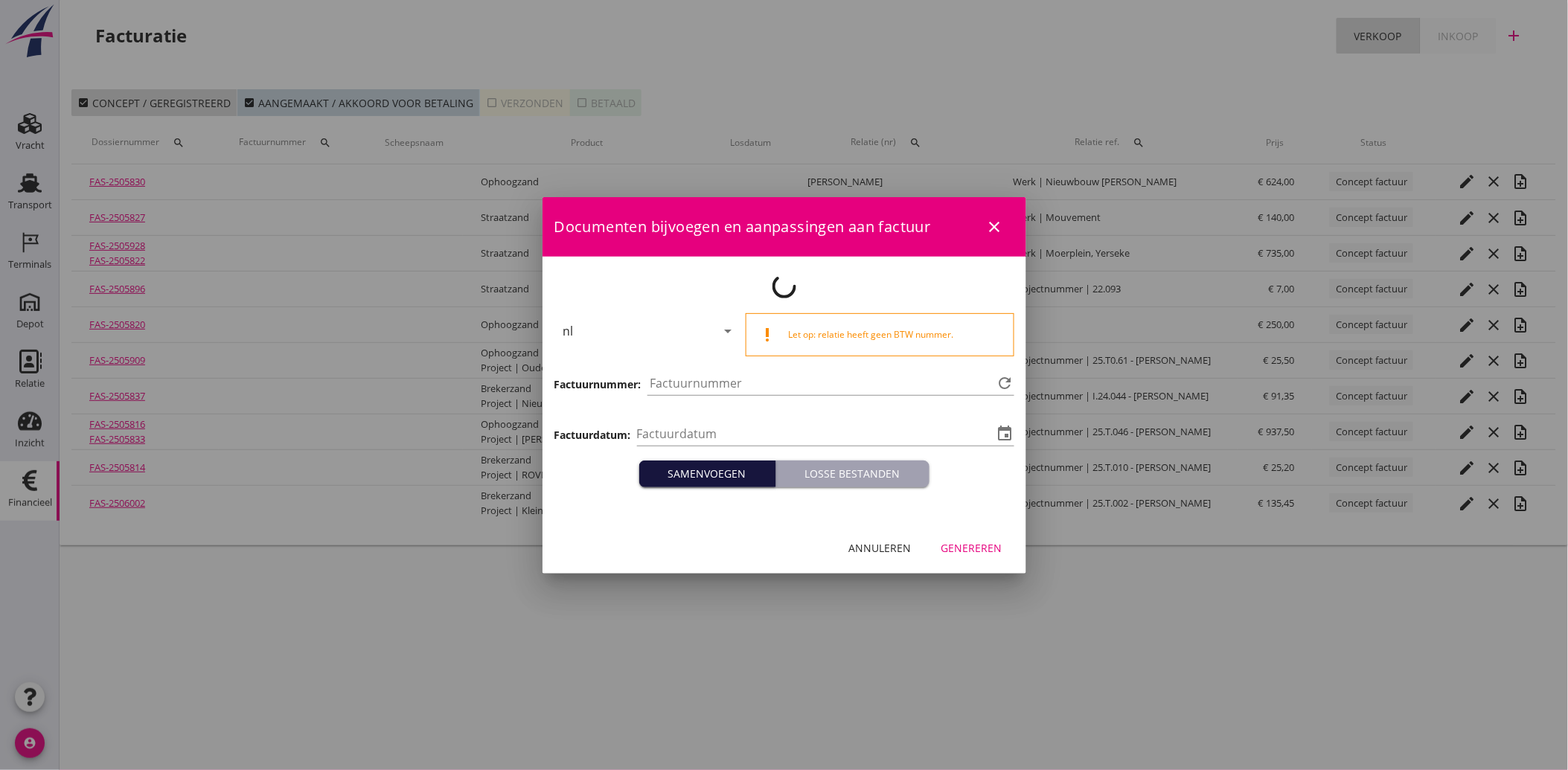
type input "[DATE]"
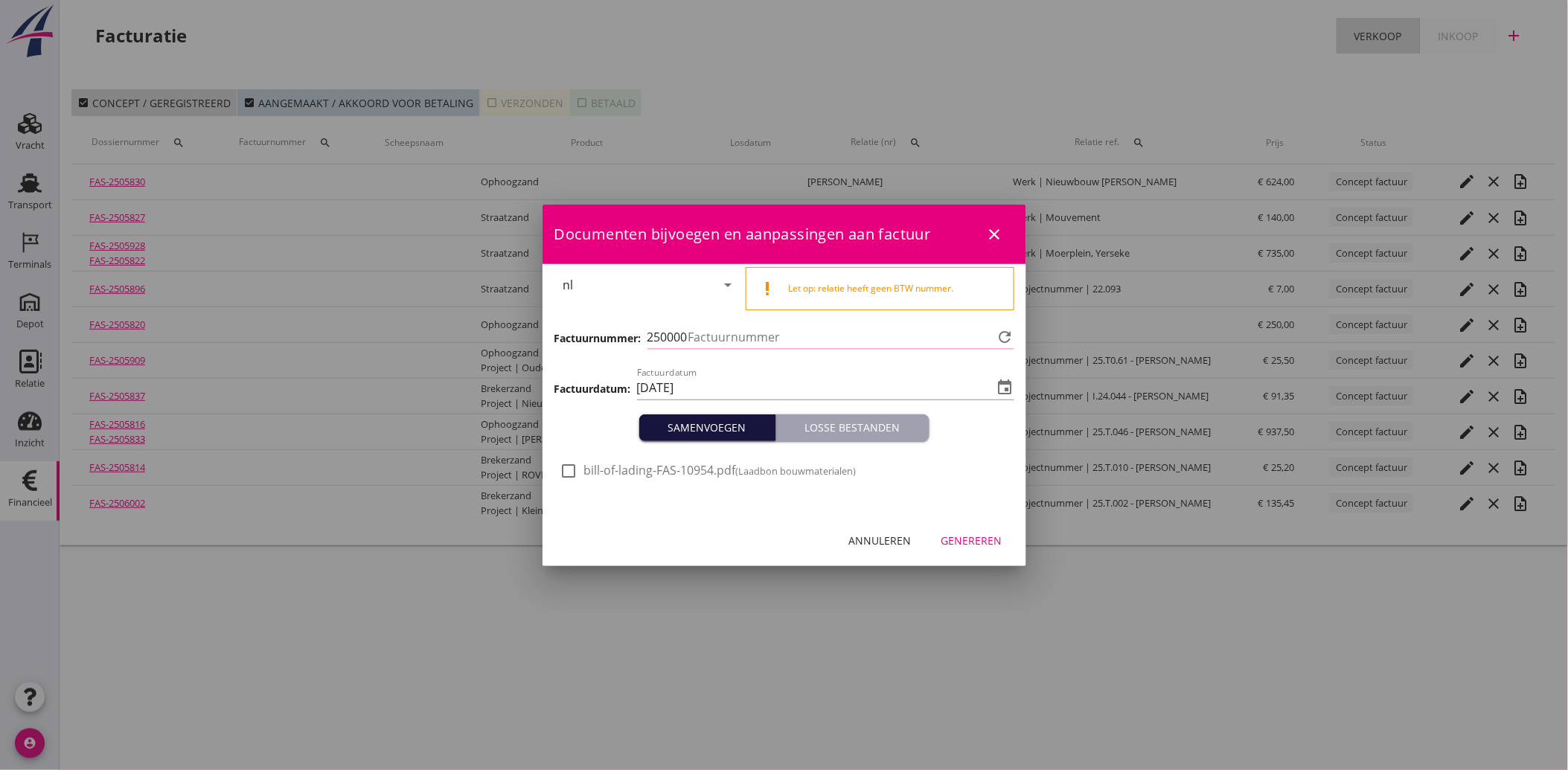
type input "4104"
click at [579, 479] on div "check_box_outline_blank bill-of-lading-FAS-10954.pdf (Laadbon bouwmaterialen)" at bounding box center [708, 471] width 296 height 18
click at [564, 462] on div at bounding box center [569, 471] width 26 height 26
checkbox input "true"
click at [977, 534] on div "Genereren" at bounding box center [973, 540] width 61 height 16
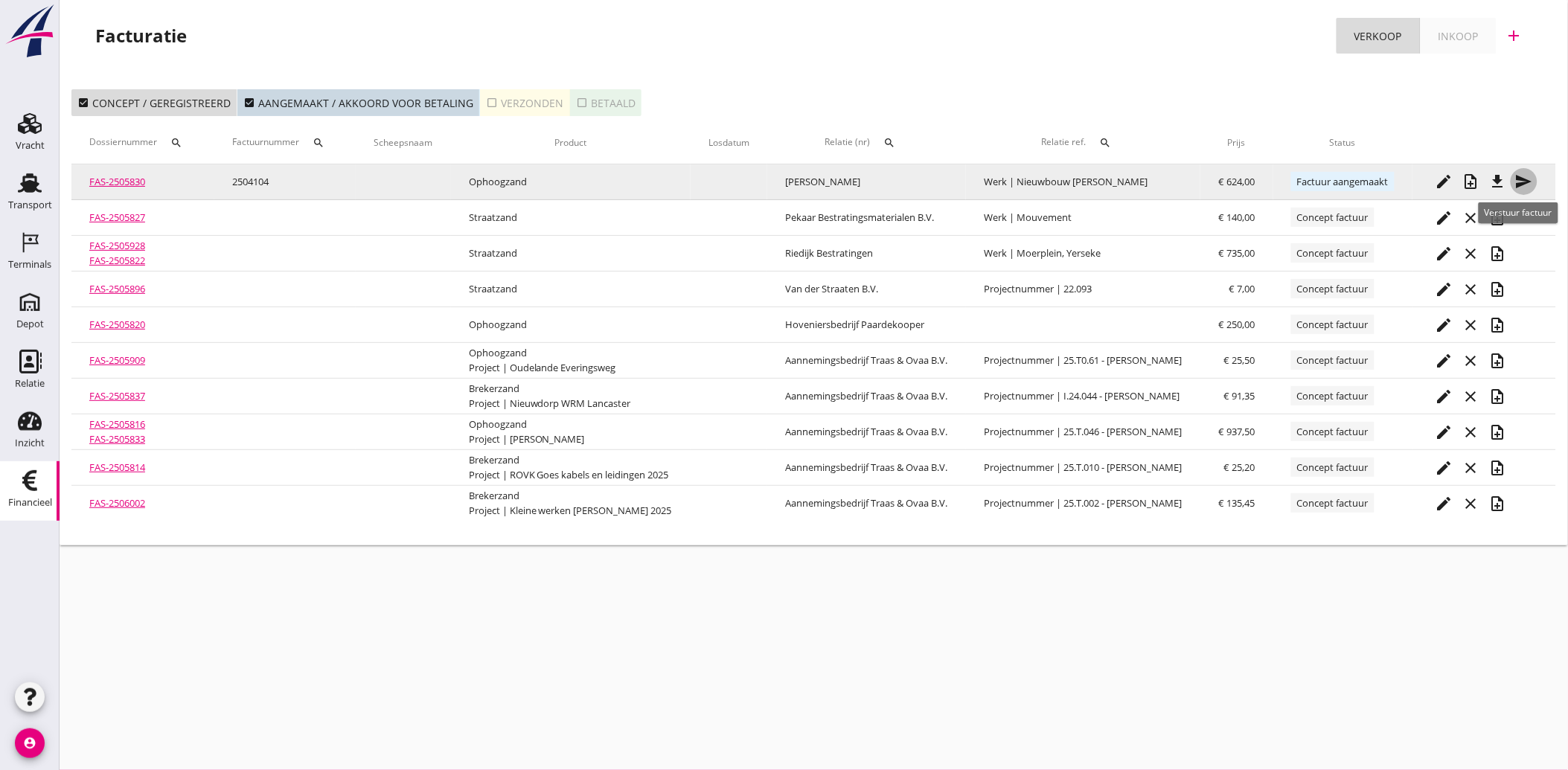
click at [1527, 182] on icon "send" at bounding box center [1525, 182] width 18 height 18
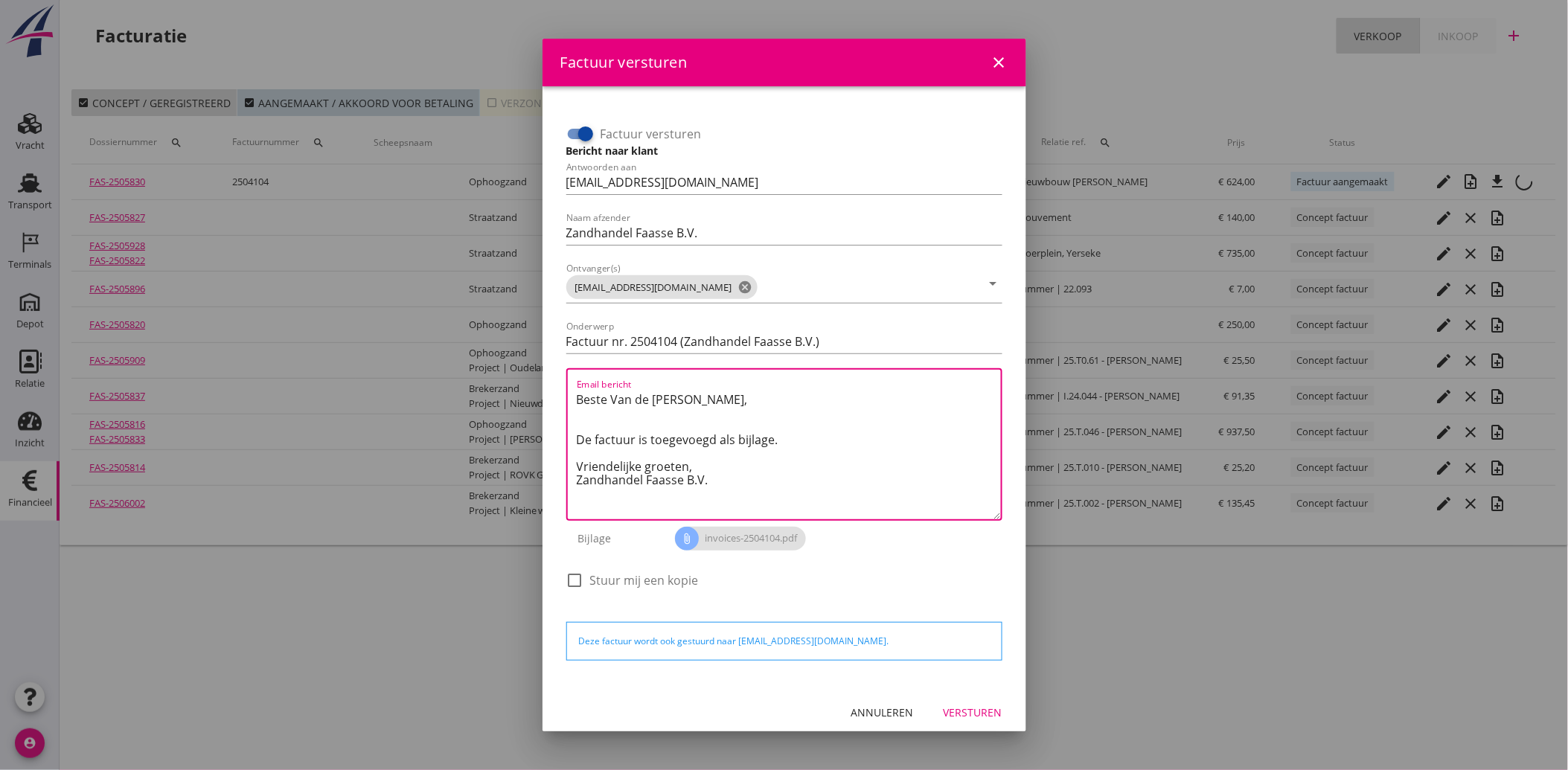
drag, startPoint x: 701, startPoint y: 484, endPoint x: 553, endPoint y: 399, distance: 170.7
click at [553, 399] on div "Factuur versturen Bericht naar klant Antwoorden aan [EMAIL_ADDRESS][DOMAIN_NAME…" at bounding box center [784, 386] width 484 height 601
paste textarea "Geachte heer/mevrouw, Hierbij zenden wij u onze factuur i.v.m. de door ons aan …"
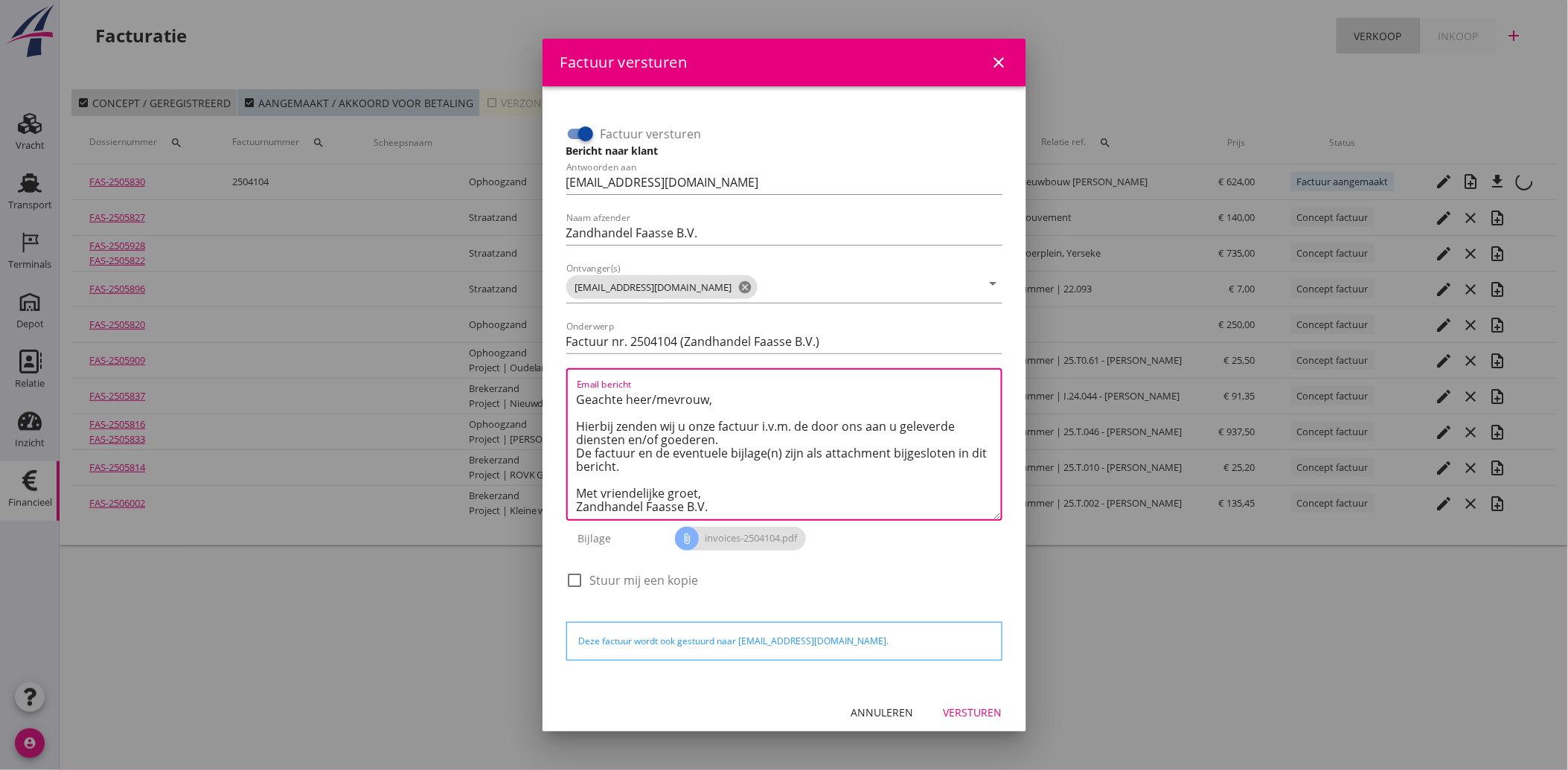
type textarea "Geachte heer/mevrouw, Hierbij zenden wij u onze factuur i.v.m. de door ons aan …"
click at [965, 729] on div "Annuleren Versturen" at bounding box center [784, 712] width 484 height 51
click at [969, 705] on div "Versturen" at bounding box center [973, 712] width 59 height 16
